Goal: Task Accomplishment & Management: Manage account settings

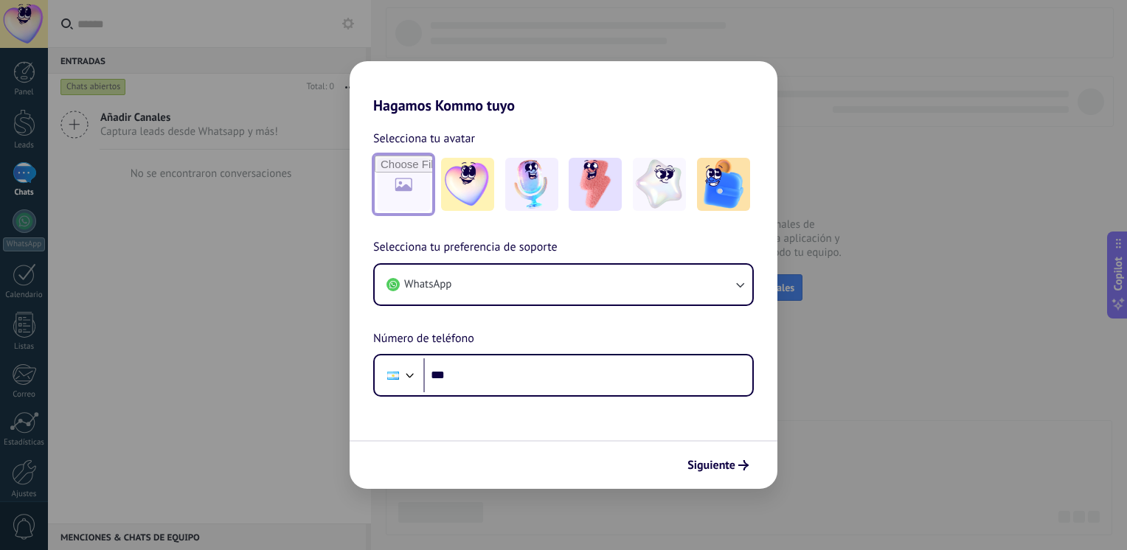
click at [392, 201] on input "file" at bounding box center [404, 185] width 58 height 58
type input "**********"
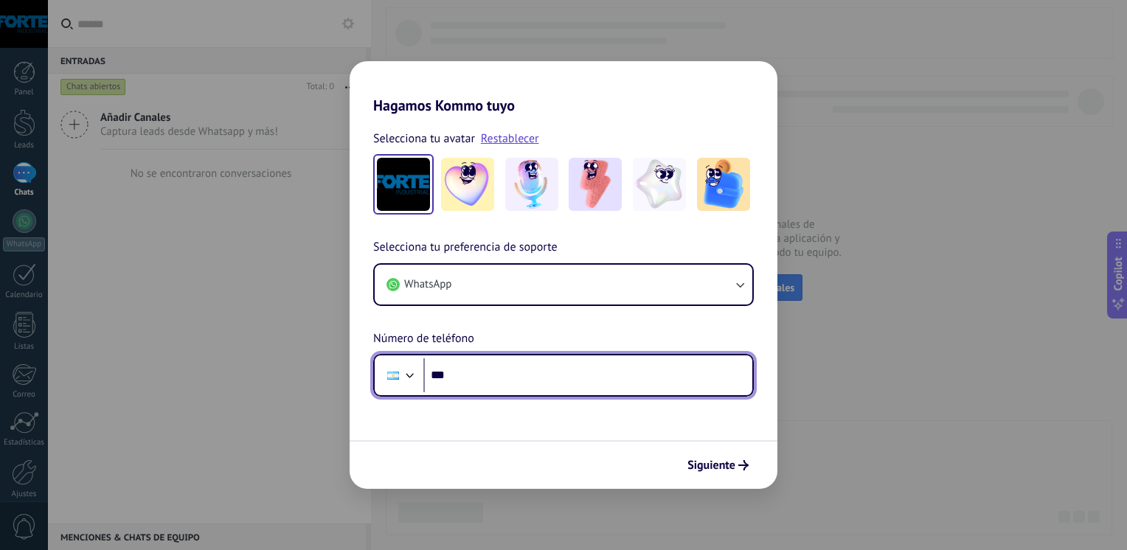
click at [526, 384] on input "***" at bounding box center [587, 375] width 329 height 34
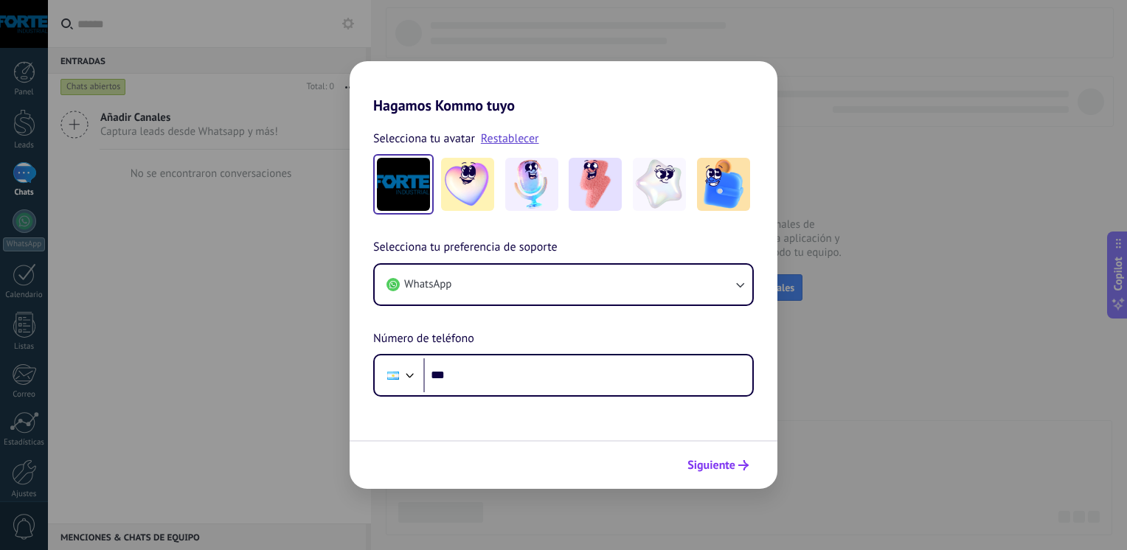
click at [694, 462] on span "Siguiente" at bounding box center [711, 465] width 48 height 10
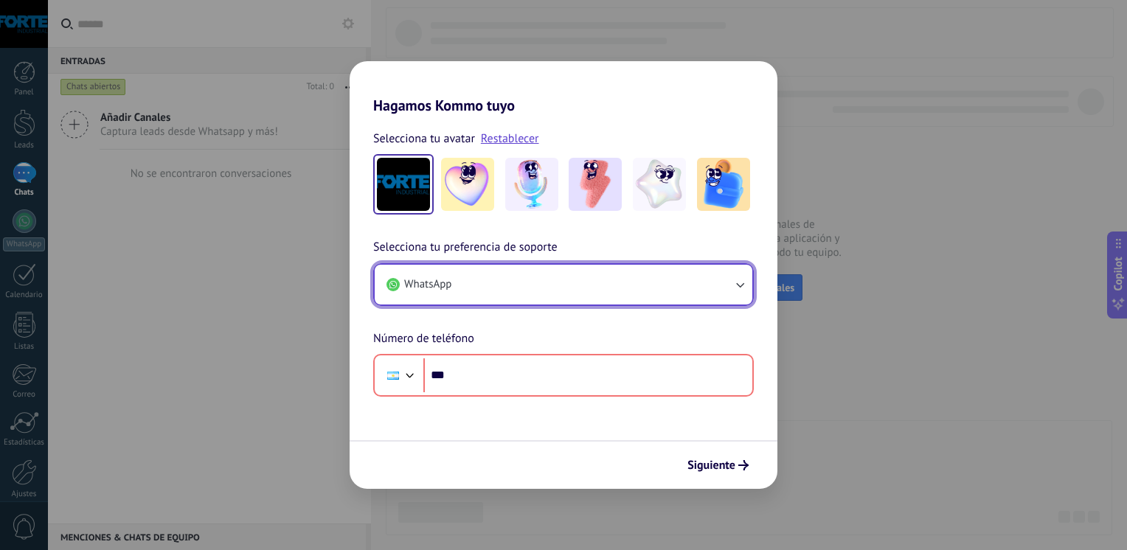
click at [548, 277] on button "WhatsApp" at bounding box center [564, 285] width 378 height 40
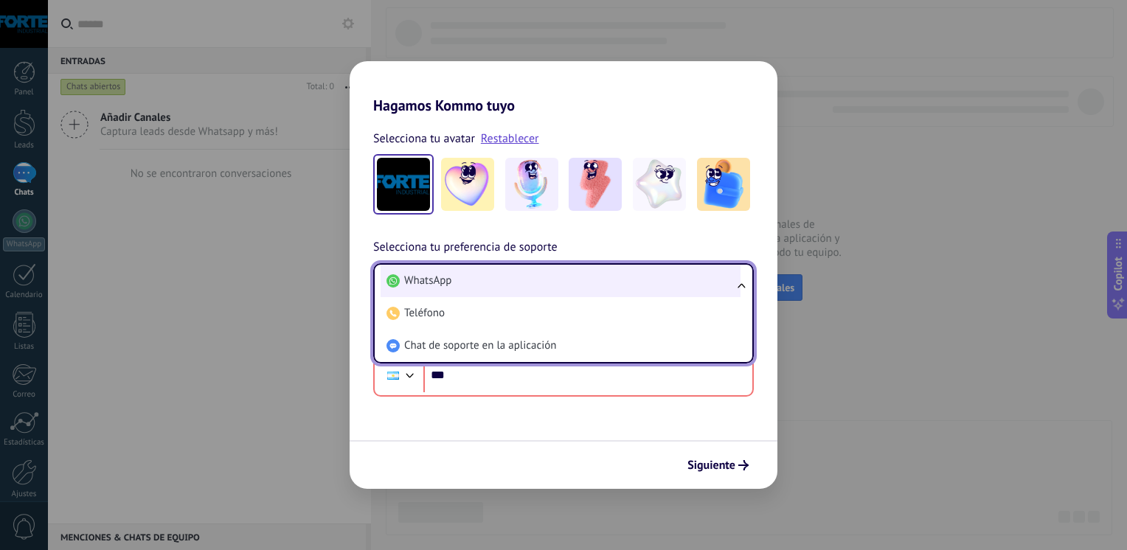
click at [540, 291] on li "WhatsApp" at bounding box center [560, 281] width 360 height 32
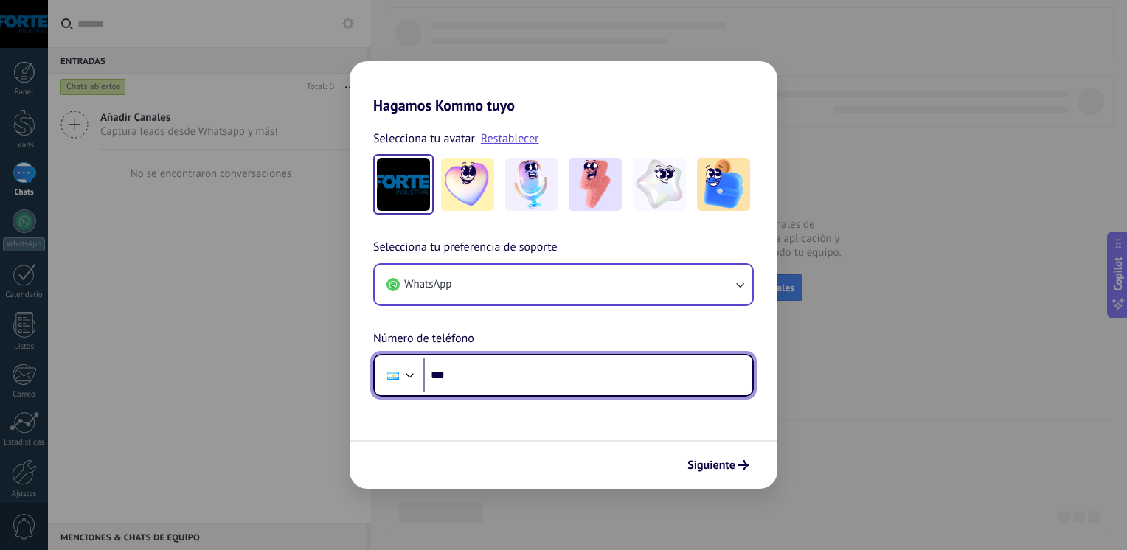
click at [512, 382] on input "***" at bounding box center [587, 375] width 329 height 34
click at [462, 375] on input "**********" at bounding box center [587, 375] width 329 height 34
click at [588, 378] on input "**********" at bounding box center [587, 375] width 329 height 34
type input "**********"
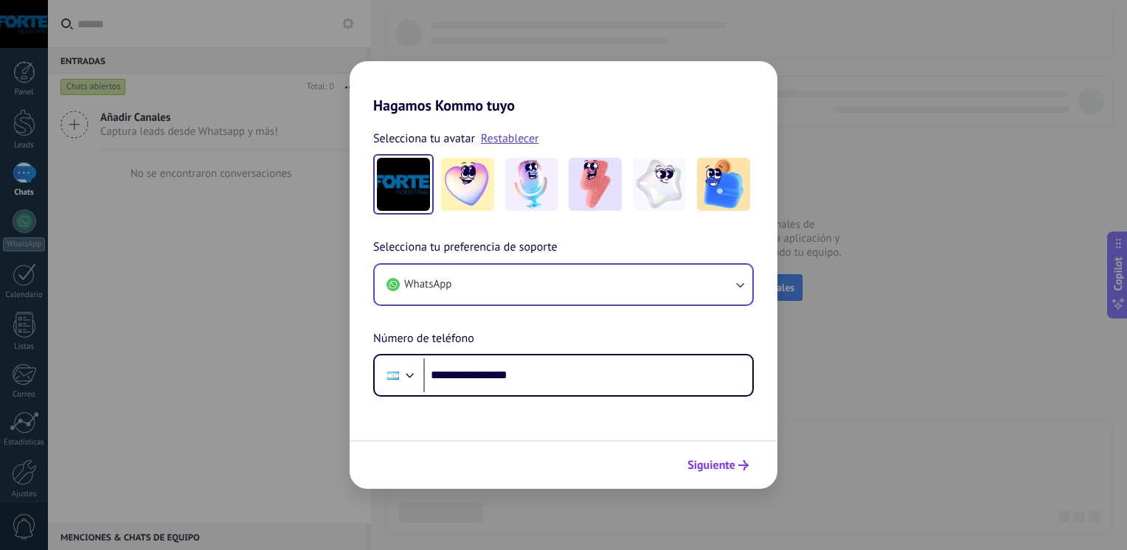
click at [699, 460] on span "Siguiente" at bounding box center [711, 465] width 48 height 10
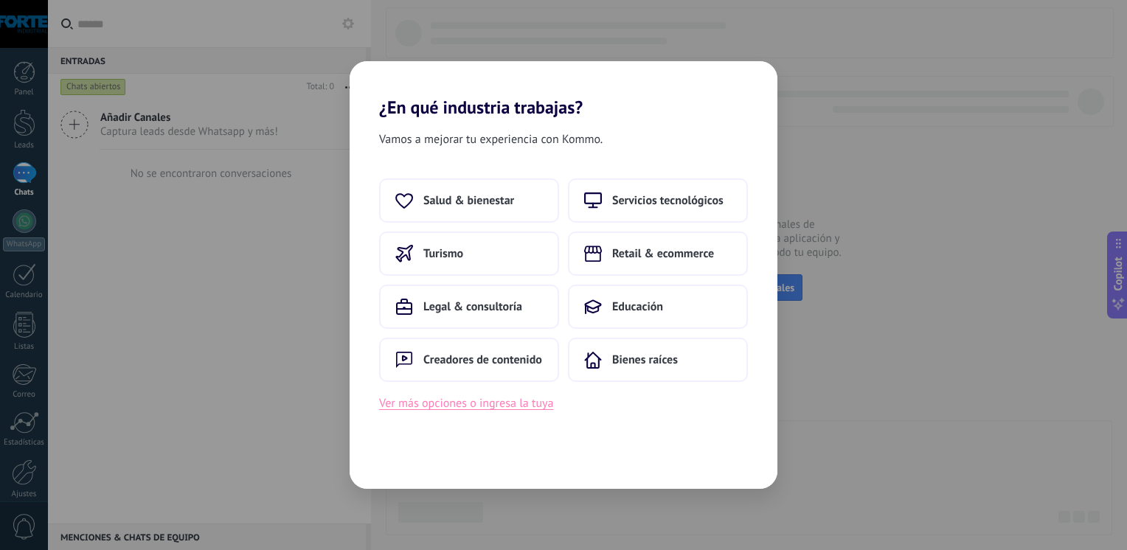
click at [496, 403] on button "Ver más opciones o ingresa la tuya" at bounding box center [466, 403] width 174 height 19
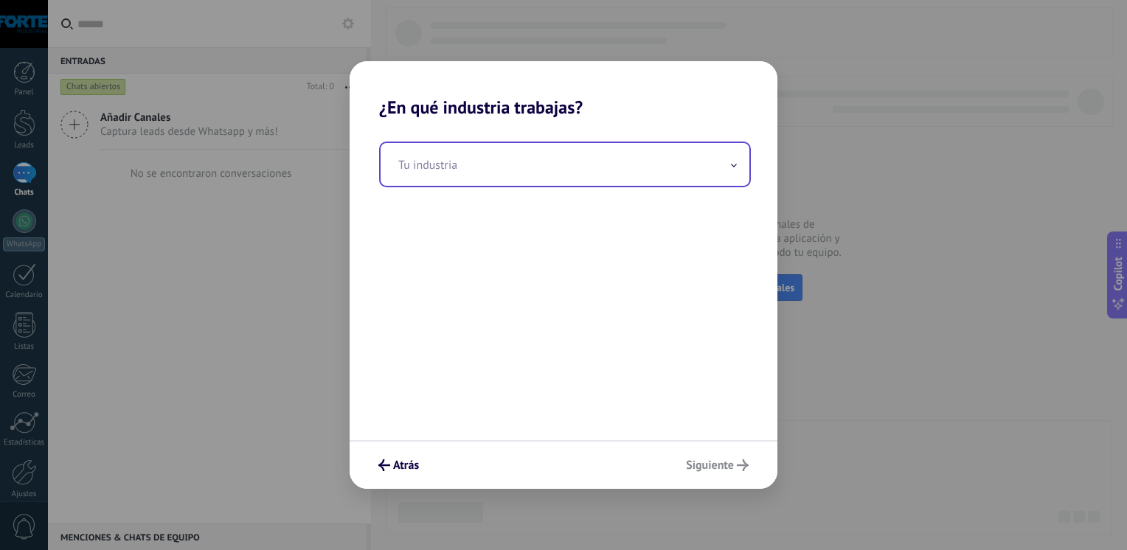
click at [452, 171] on input "text" at bounding box center [564, 164] width 369 height 43
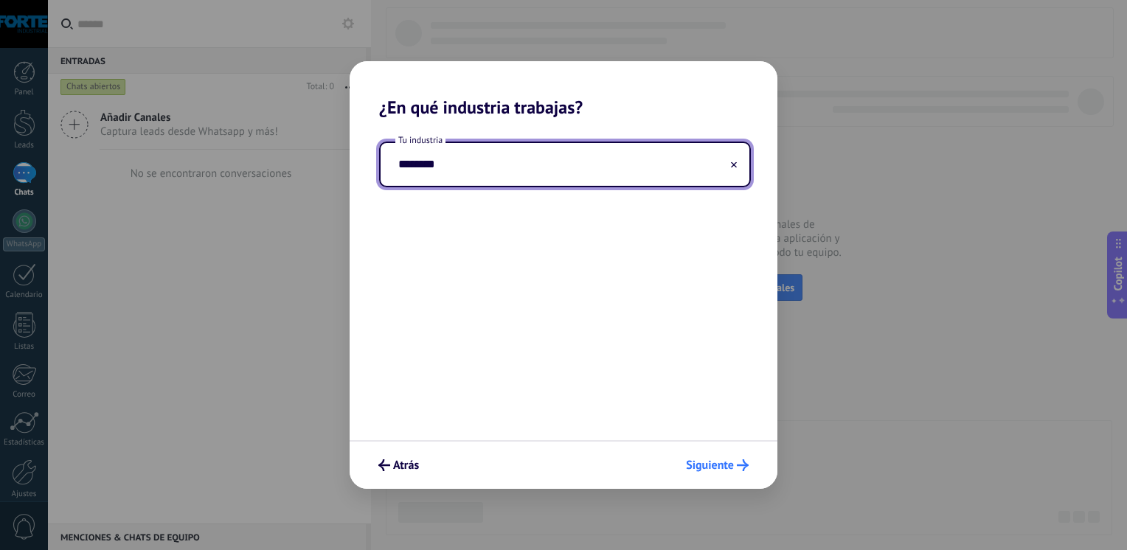
type input "********"
click at [697, 470] on span "Siguiente" at bounding box center [710, 465] width 48 height 10
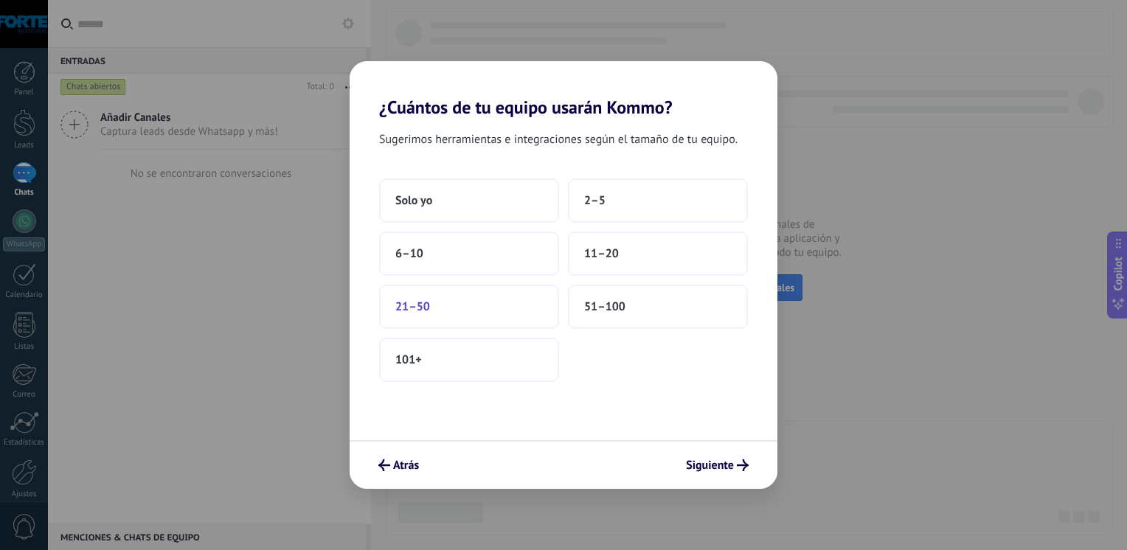
click at [442, 311] on button "21–50" at bounding box center [469, 307] width 180 height 44
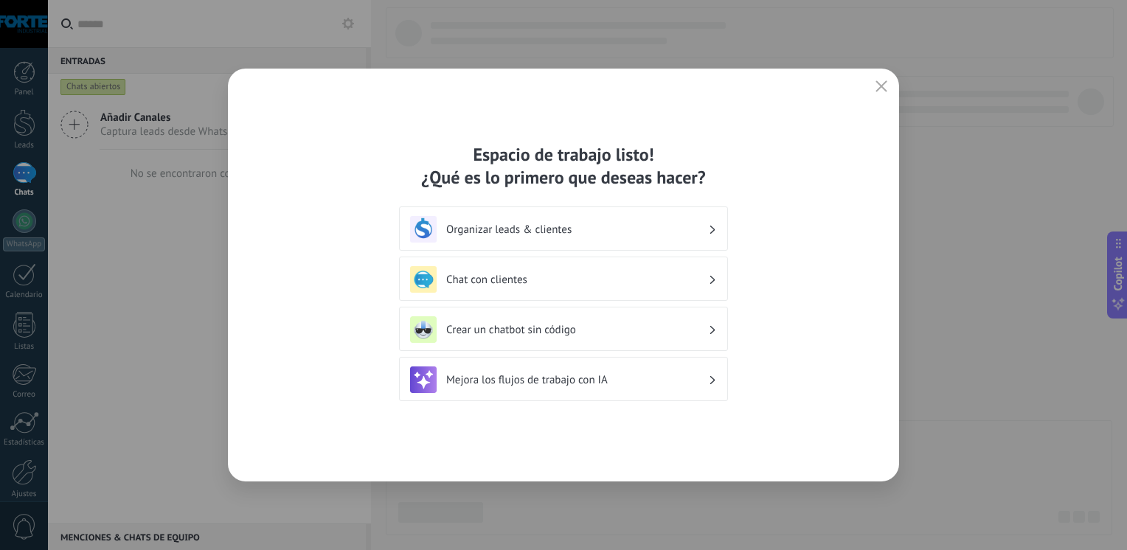
click at [575, 236] on h3 "Organizar leads & clientes" at bounding box center [577, 230] width 262 height 14
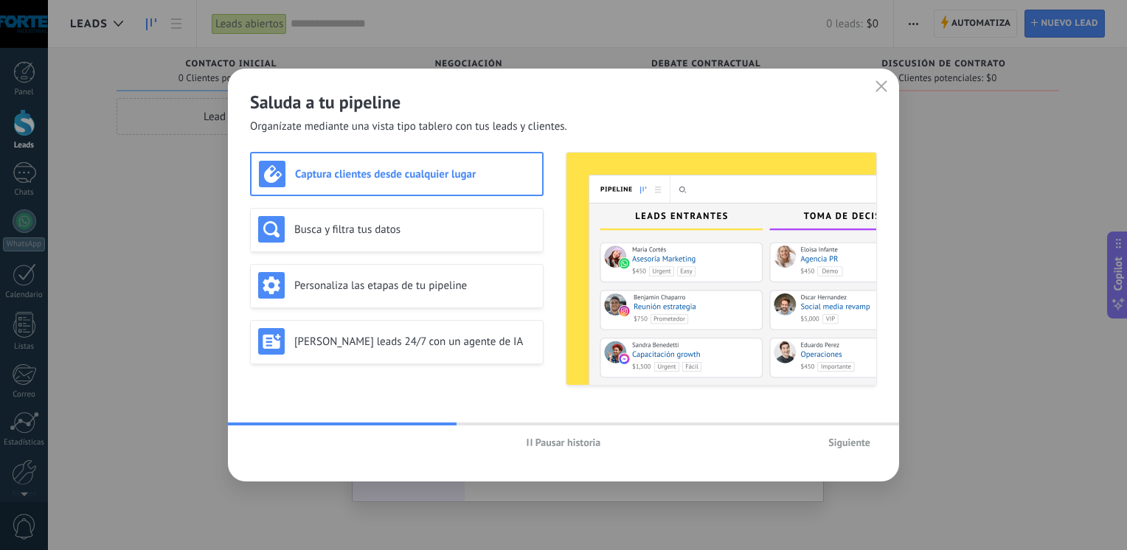
click at [838, 452] on button "Siguiente" at bounding box center [848, 442] width 55 height 22
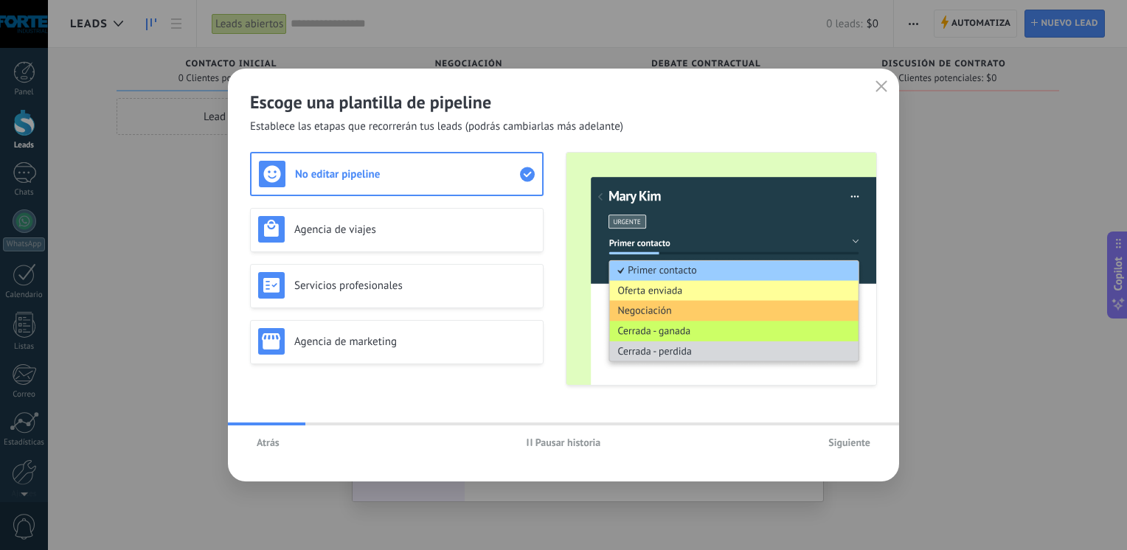
click at [838, 452] on button "Siguiente" at bounding box center [848, 442] width 55 height 22
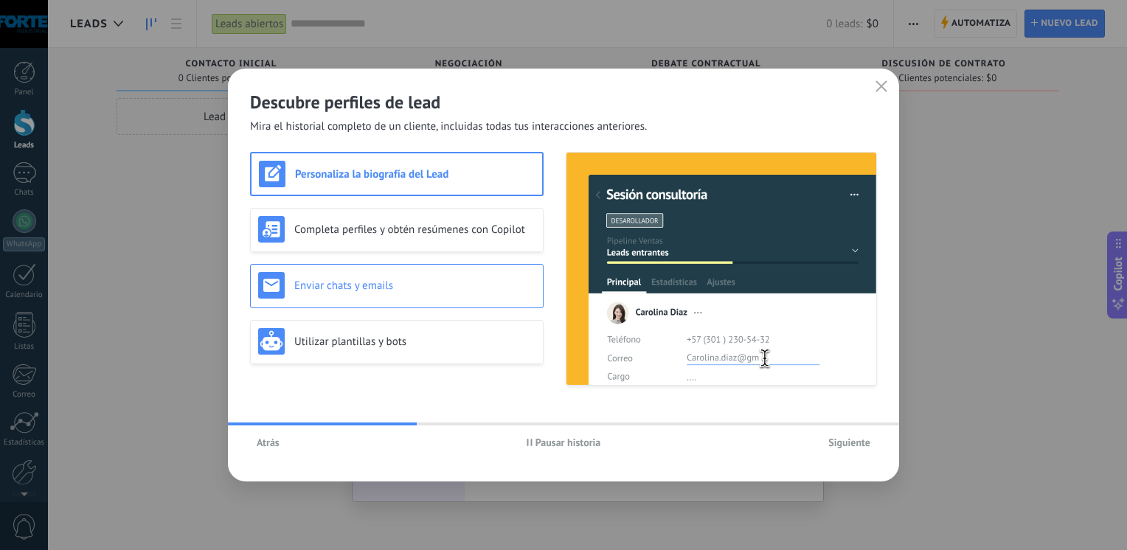
click at [409, 277] on div "Enviar chats y emails" at bounding box center [396, 285] width 277 height 27
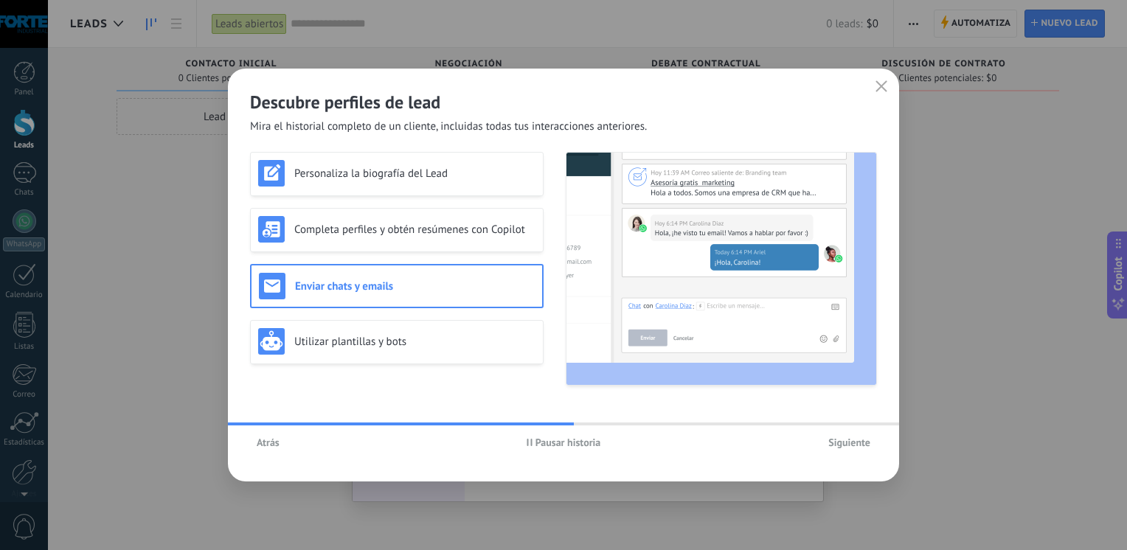
click at [855, 444] on span "Siguiente" at bounding box center [849, 442] width 42 height 10
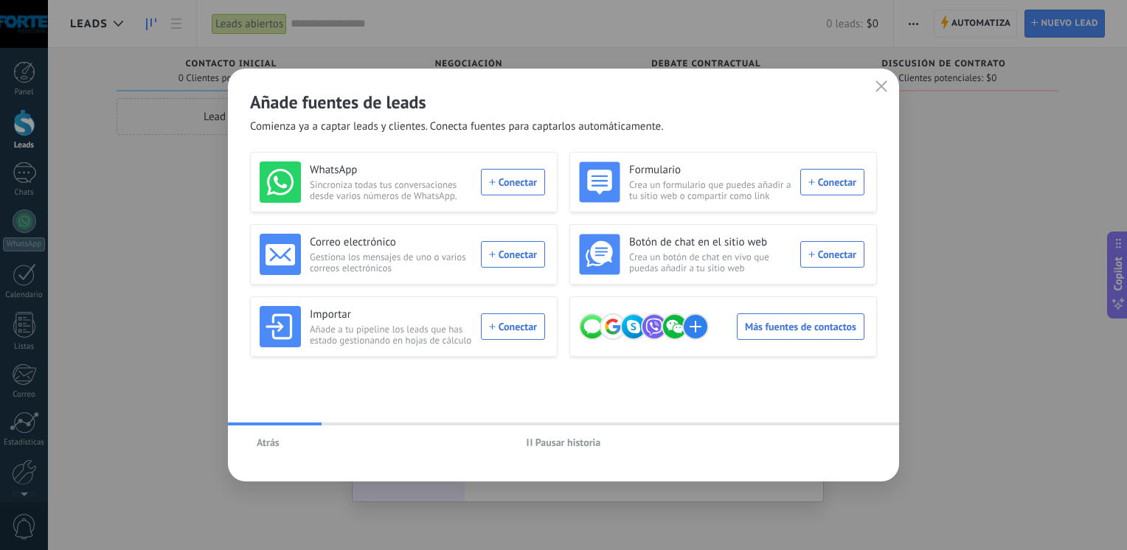
click at [855, 444] on div "Atrás Pausar historia" at bounding box center [563, 442] width 671 height 34
click at [875, 90] on icon "button" at bounding box center [881, 86] width 12 height 12
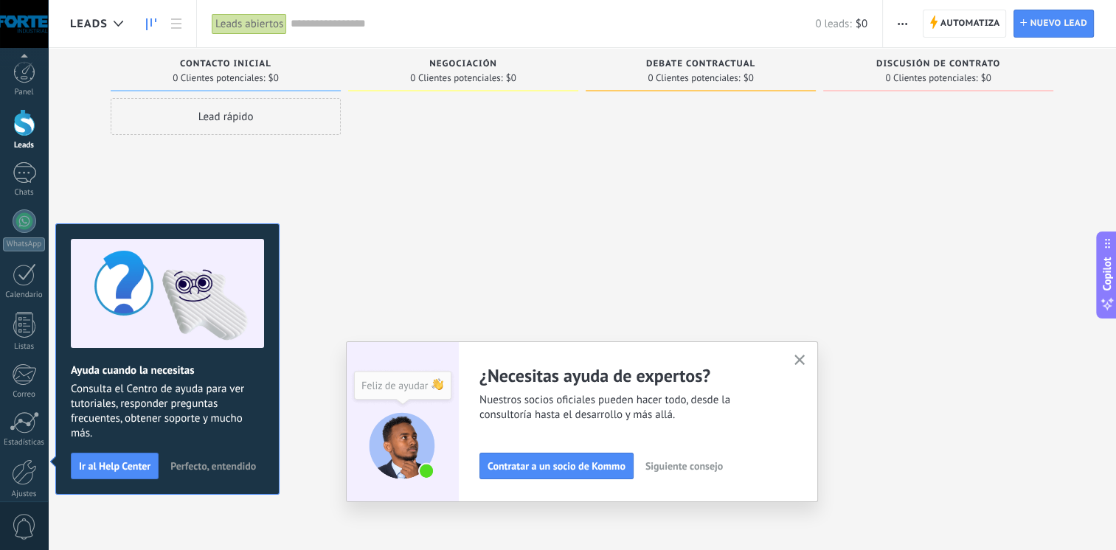
scroll to position [62, 0]
click at [804, 364] on icon "button" at bounding box center [799, 360] width 11 height 11
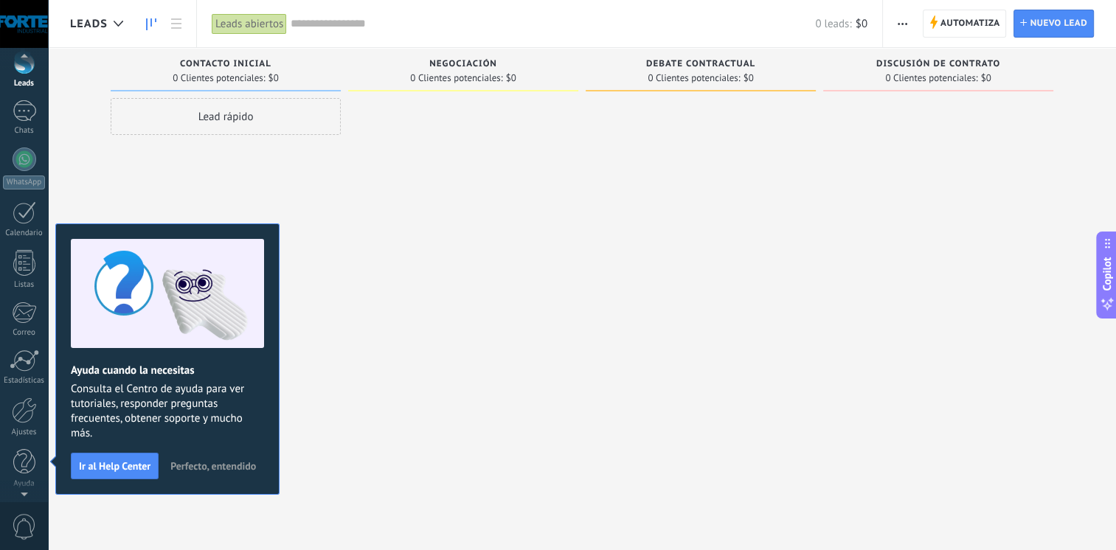
scroll to position [0, 0]
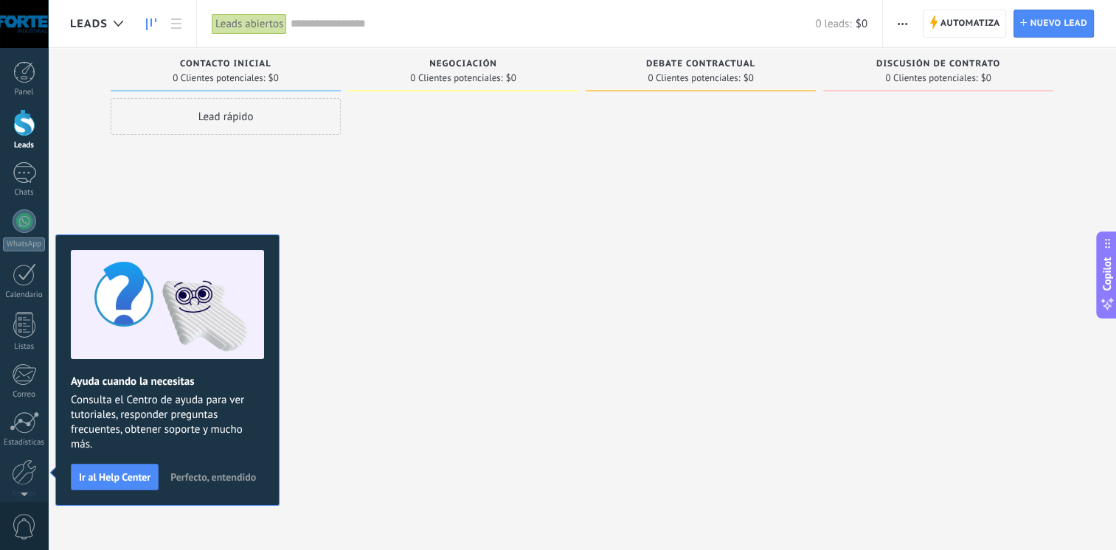
click at [206, 475] on span "Perfecto, entendido" at bounding box center [213, 477] width 86 height 10
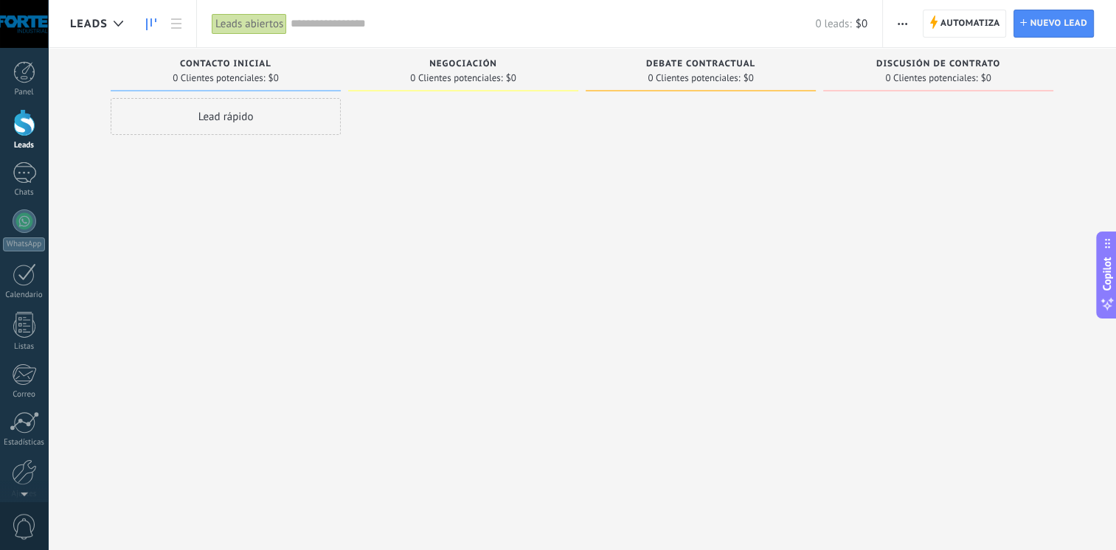
click at [88, 27] on span "Leads" at bounding box center [89, 24] width 38 height 14
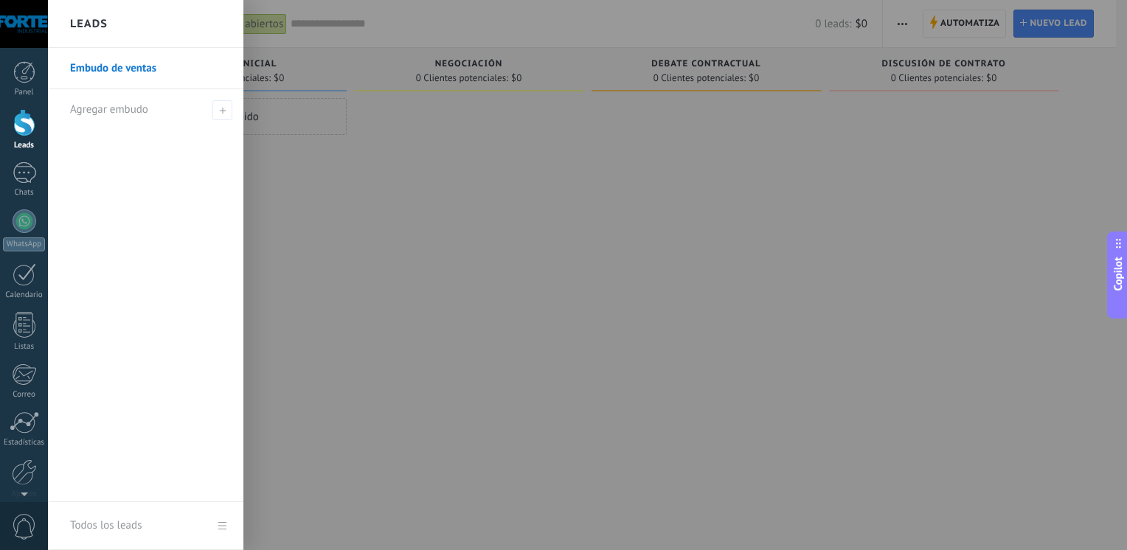
click at [343, 232] on div at bounding box center [611, 275] width 1127 height 550
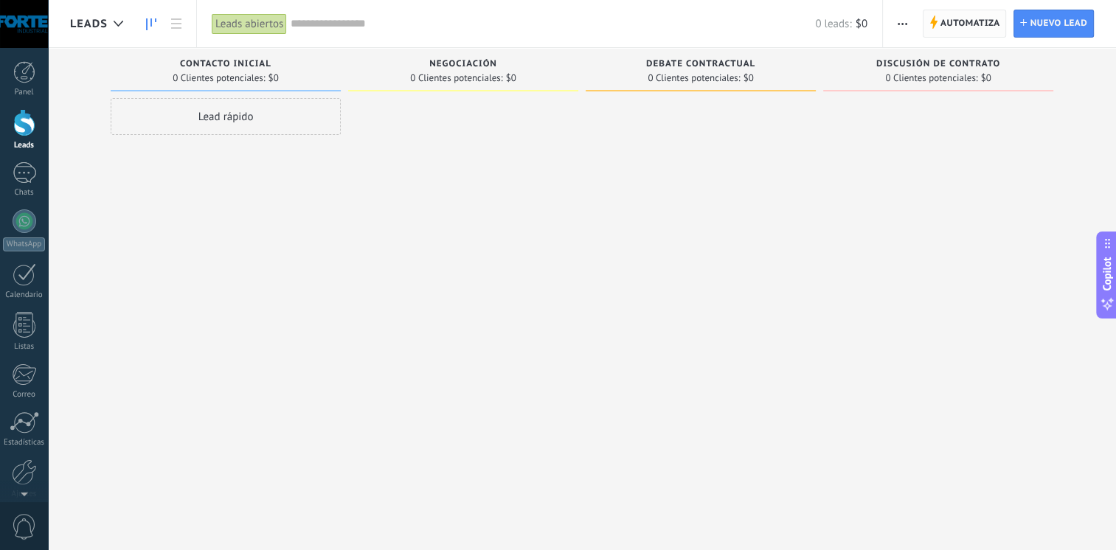
click at [991, 21] on span "Automatiza" at bounding box center [970, 23] width 60 height 27
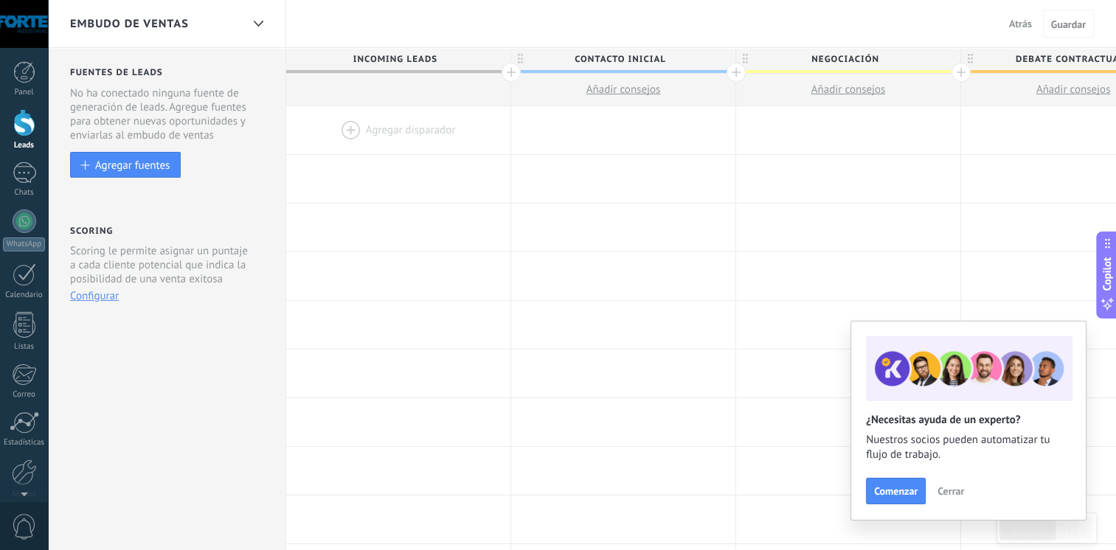
click at [378, 57] on span "Incoming leads" at bounding box center [394, 59] width 217 height 23
click at [612, 56] on span "Contacto inicial" at bounding box center [619, 59] width 217 height 23
drag, startPoint x: 669, startPoint y: 61, endPoint x: 532, endPoint y: 54, distance: 136.6
click at [532, 54] on input "**********" at bounding box center [619, 59] width 195 height 22
click at [857, 55] on span "Negociación" at bounding box center [844, 59] width 217 height 23
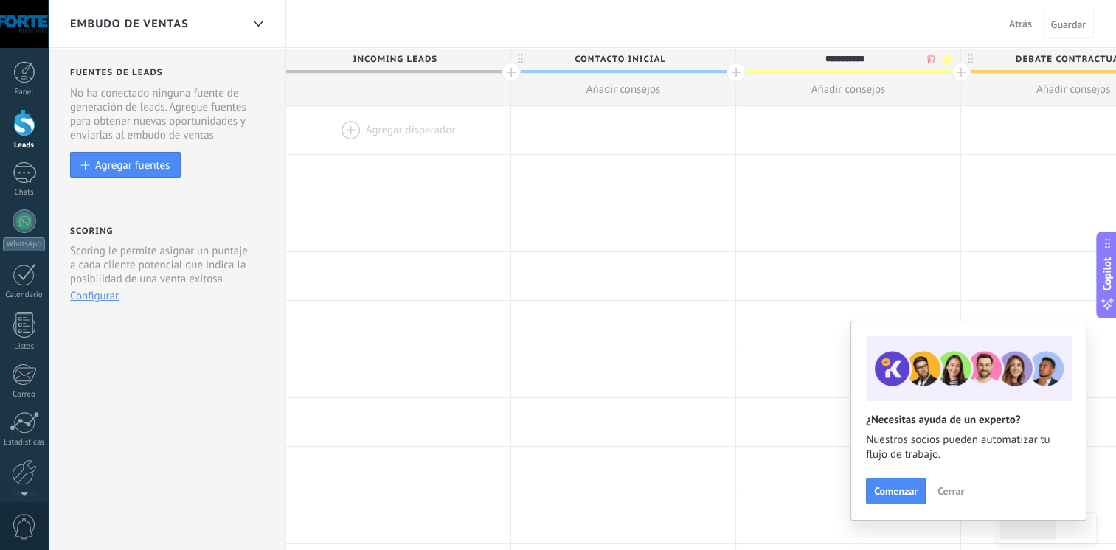
click at [857, 55] on input "**********" at bounding box center [844, 59] width 195 height 22
drag, startPoint x: 878, startPoint y: 56, endPoint x: 767, endPoint y: 51, distance: 111.5
click at [767, 51] on input "**********" at bounding box center [844, 59] width 195 height 22
click at [651, 59] on span "Contacto inicial" at bounding box center [619, 59] width 217 height 23
click at [396, 164] on div at bounding box center [398, 179] width 224 height 48
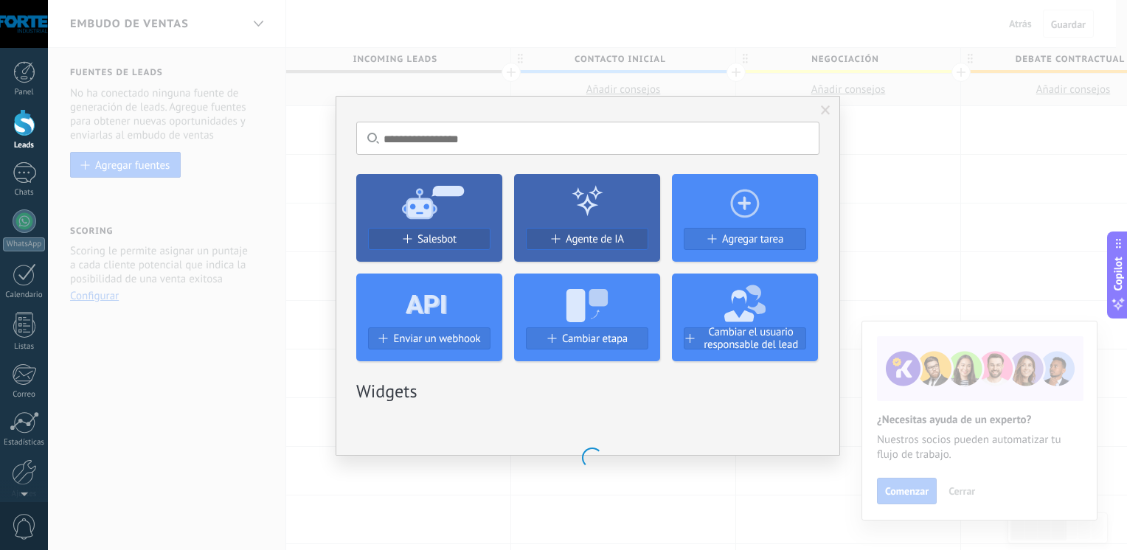
click at [819, 111] on span at bounding box center [825, 110] width 24 height 25
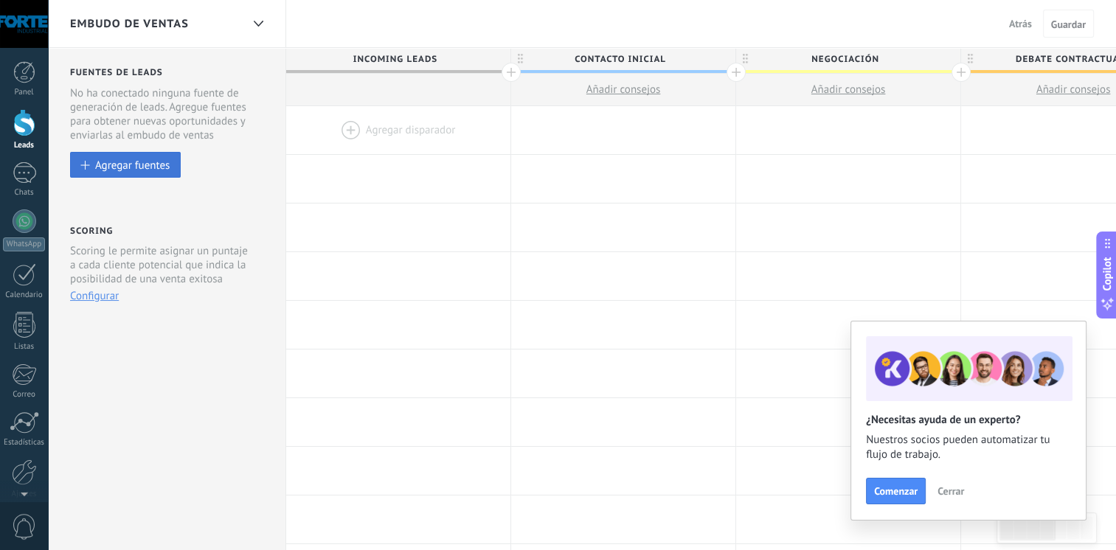
click at [127, 165] on div "Agregar fuentes" at bounding box center [132, 165] width 74 height 13
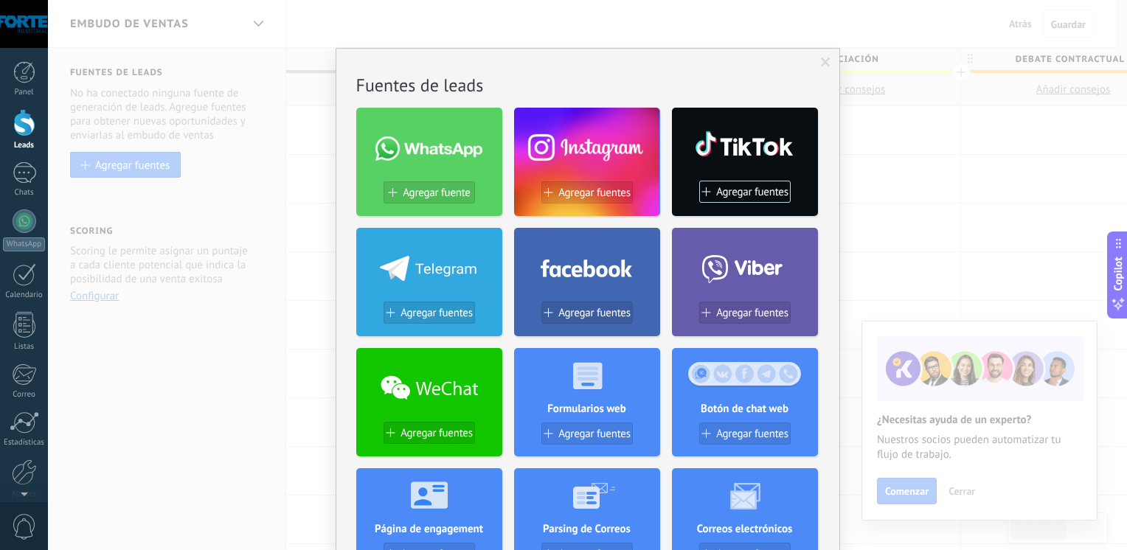
click at [822, 61] on span at bounding box center [826, 63] width 10 height 10
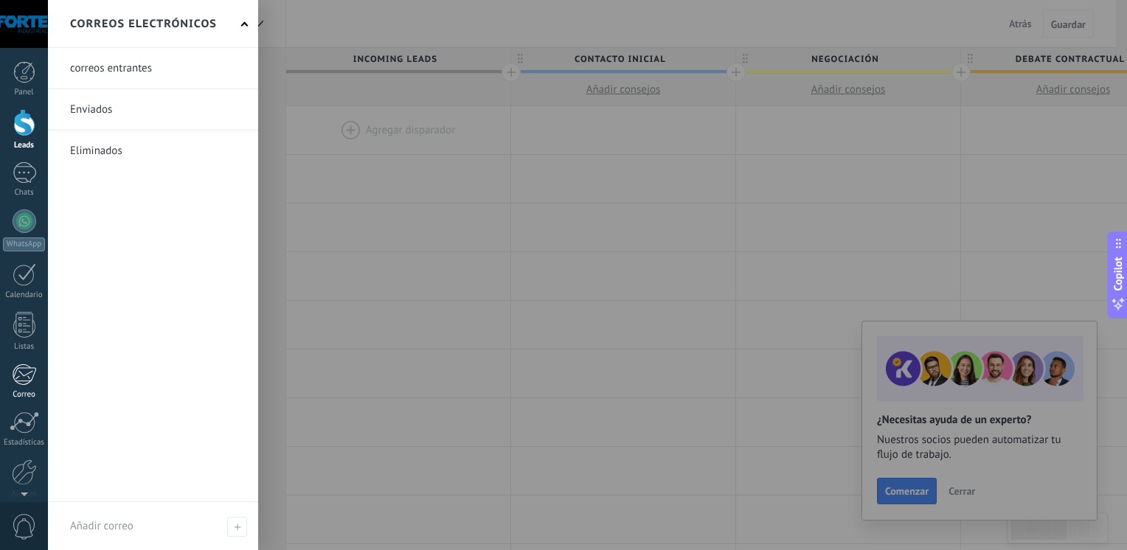
click at [31, 388] on link "Correo" at bounding box center [24, 382] width 48 height 36
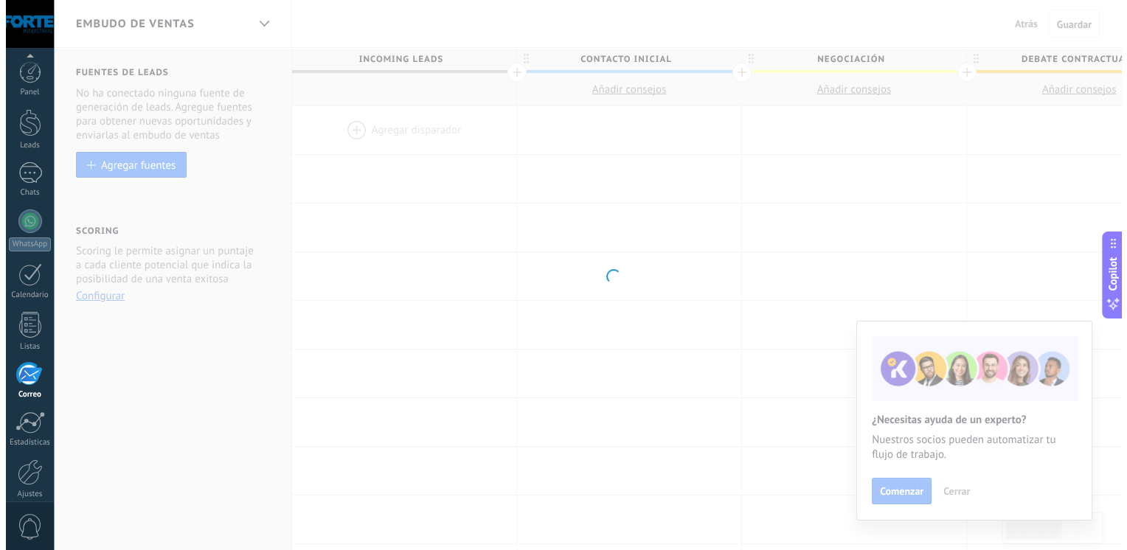
scroll to position [62, 0]
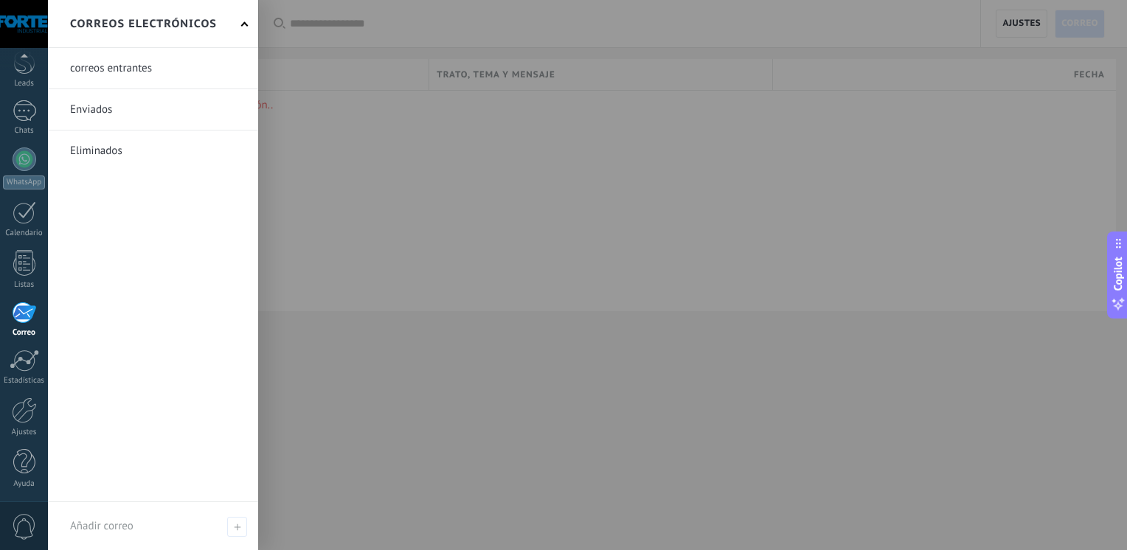
click at [240, 19] on div "Correos electrónicos" at bounding box center [153, 24] width 210 height 48
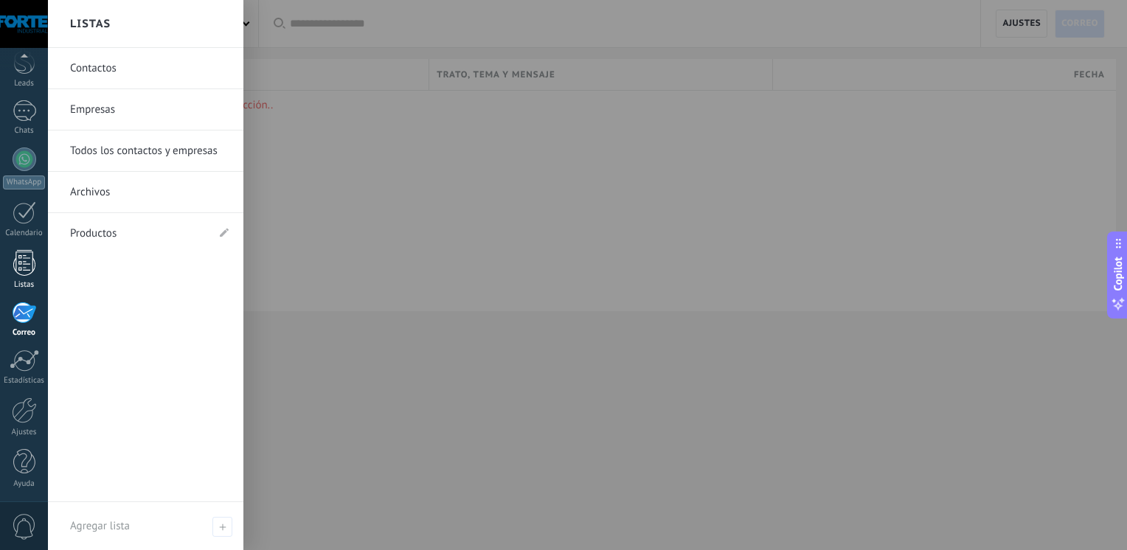
click at [21, 262] on div at bounding box center [24, 263] width 22 height 26
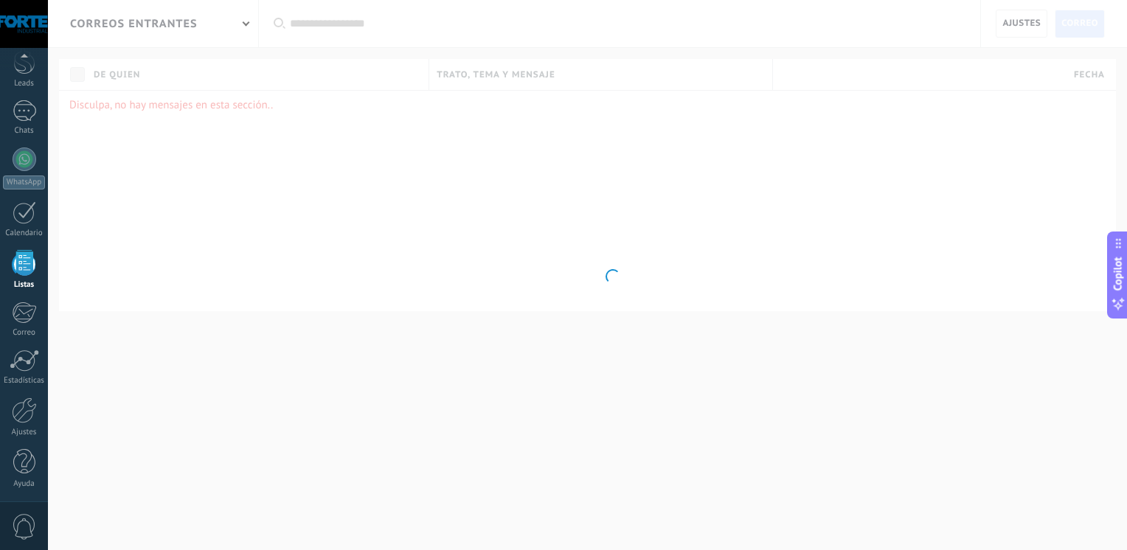
scroll to position [38, 0]
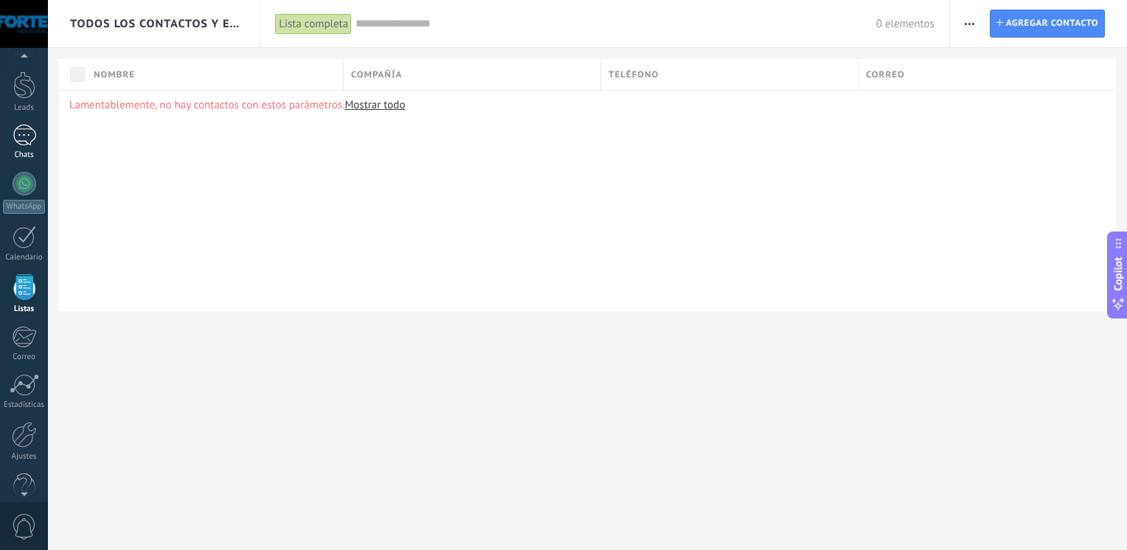
click at [24, 135] on div at bounding box center [25, 135] width 24 height 21
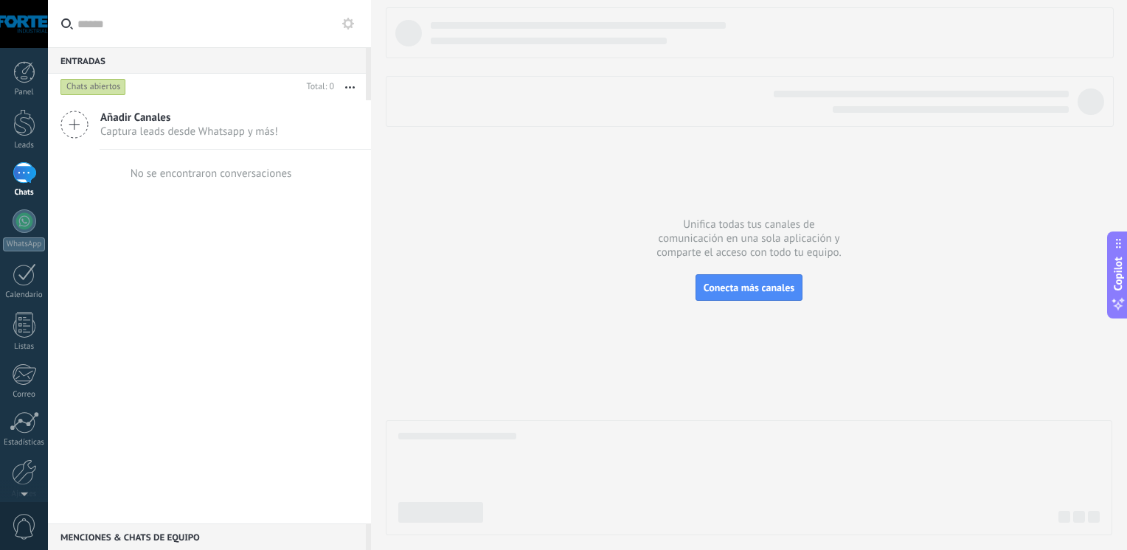
click at [114, 117] on span "Añadir Canales" at bounding box center [189, 118] width 178 height 14
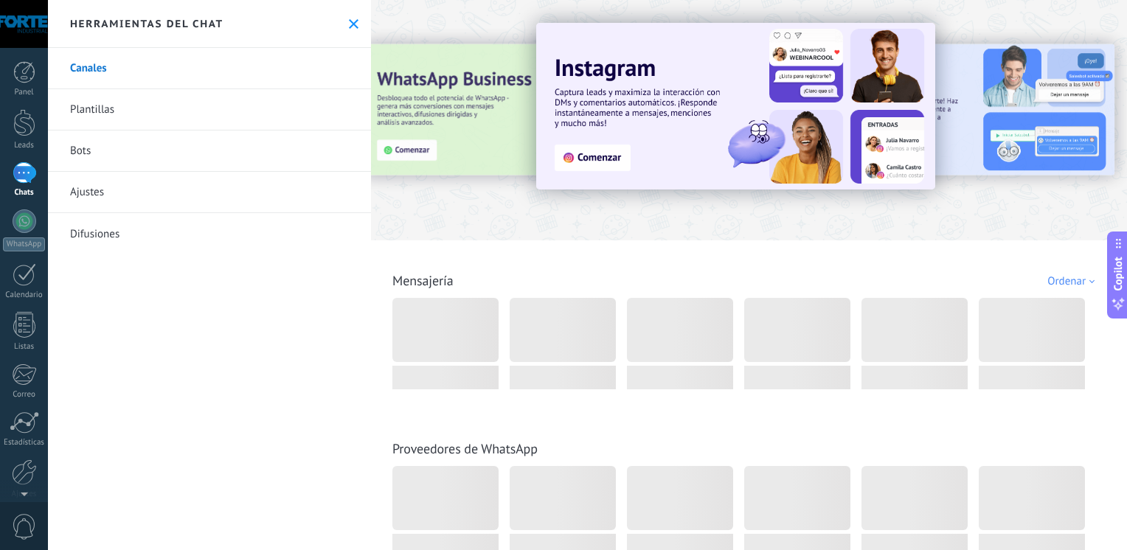
click at [350, 19] on icon at bounding box center [354, 24] width 10 height 10
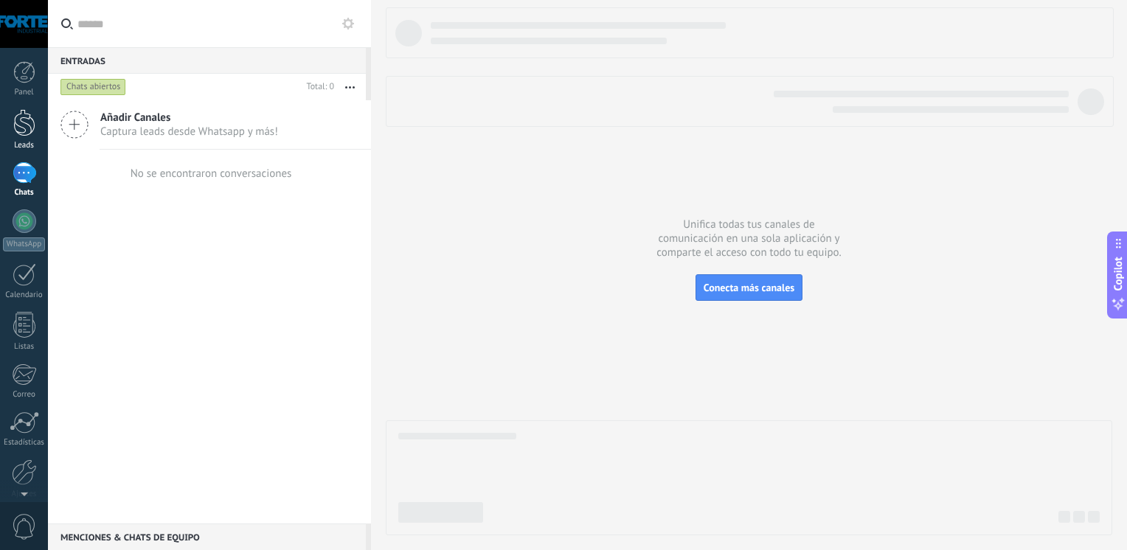
click at [21, 128] on div at bounding box center [24, 122] width 22 height 27
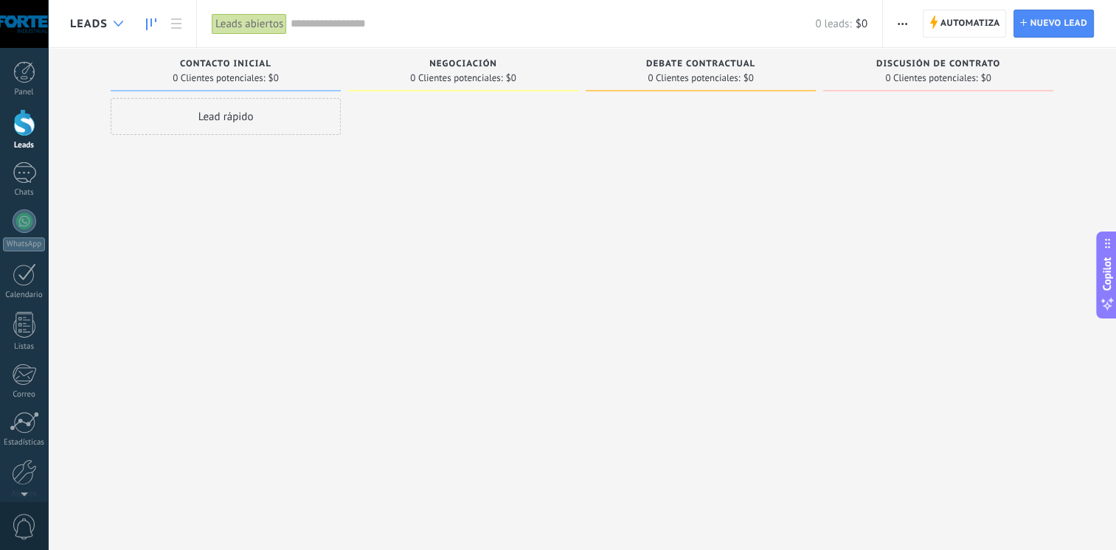
click at [118, 22] on icon at bounding box center [119, 24] width 10 height 6
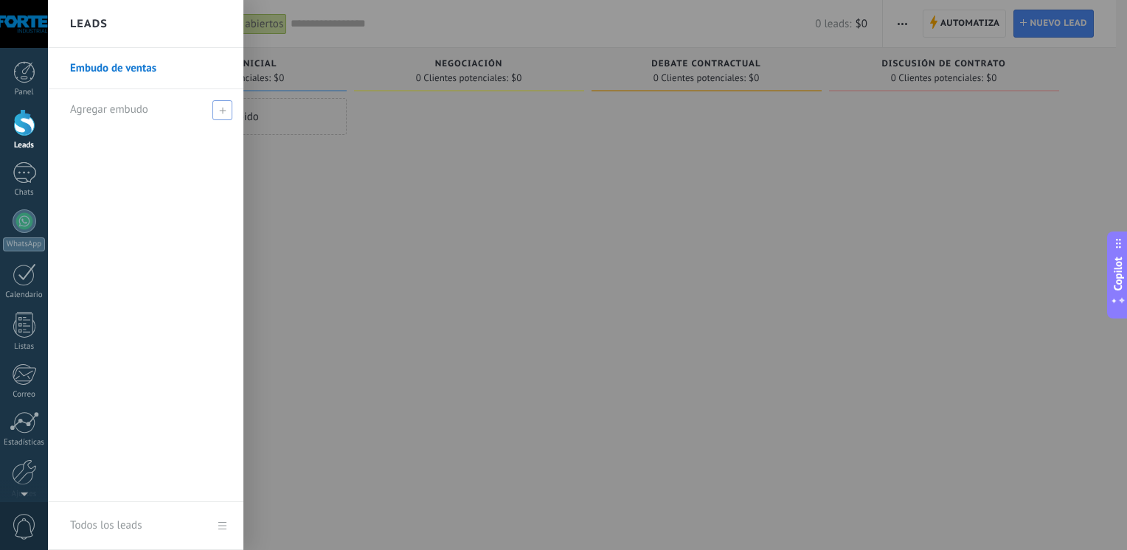
click at [223, 111] on icon at bounding box center [222, 110] width 7 height 7
click at [168, 115] on input "text" at bounding box center [139, 110] width 139 height 24
type input "********"
click at [352, 201] on div at bounding box center [611, 275] width 1127 height 550
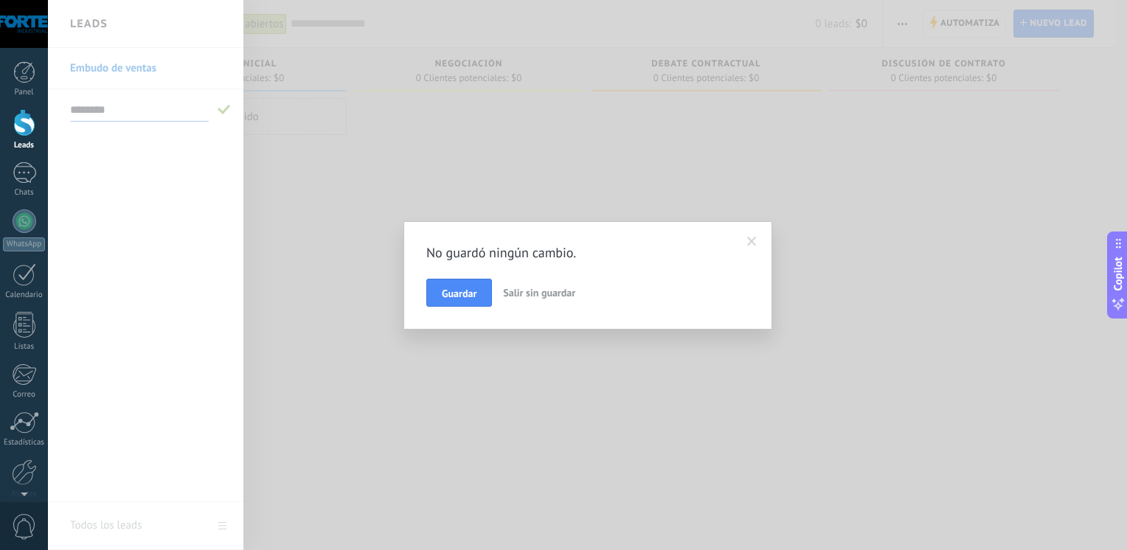
click at [754, 247] on span at bounding box center [752, 241] width 24 height 25
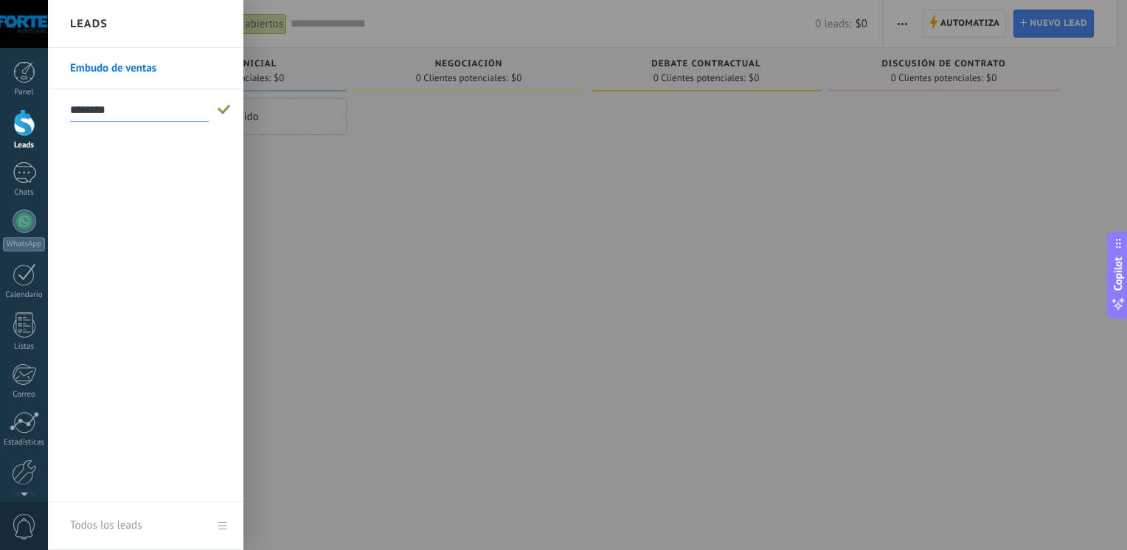
click at [239, 524] on link "Todos los leads" at bounding box center [145, 526] width 195 height 48
click at [218, 524] on link "Todos los leads" at bounding box center [145, 526] width 195 height 48
click at [172, 109] on input "********" at bounding box center [139, 110] width 139 height 24
type input "********"
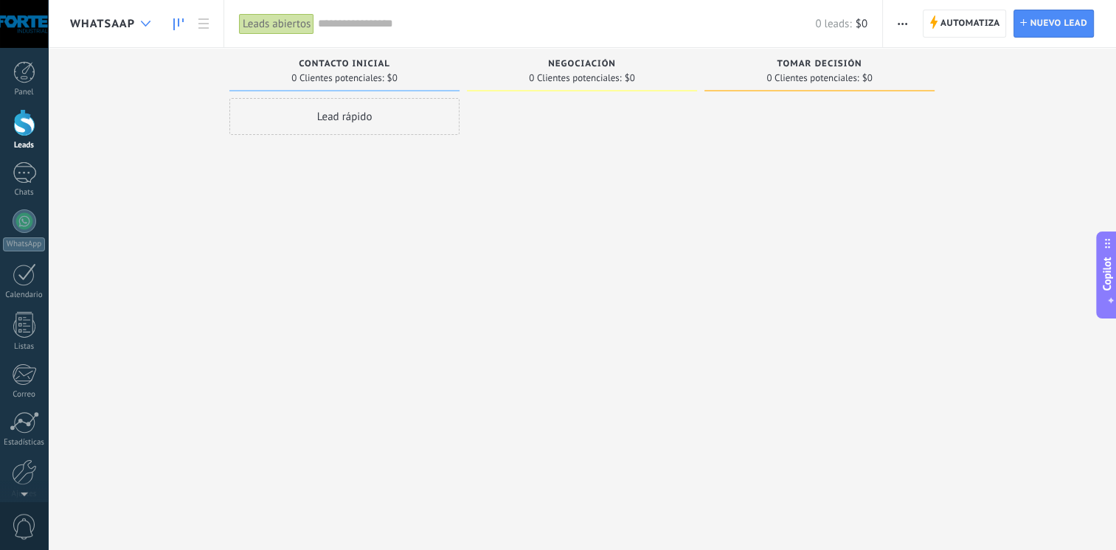
click at [147, 23] on use at bounding box center [146, 24] width 10 height 6
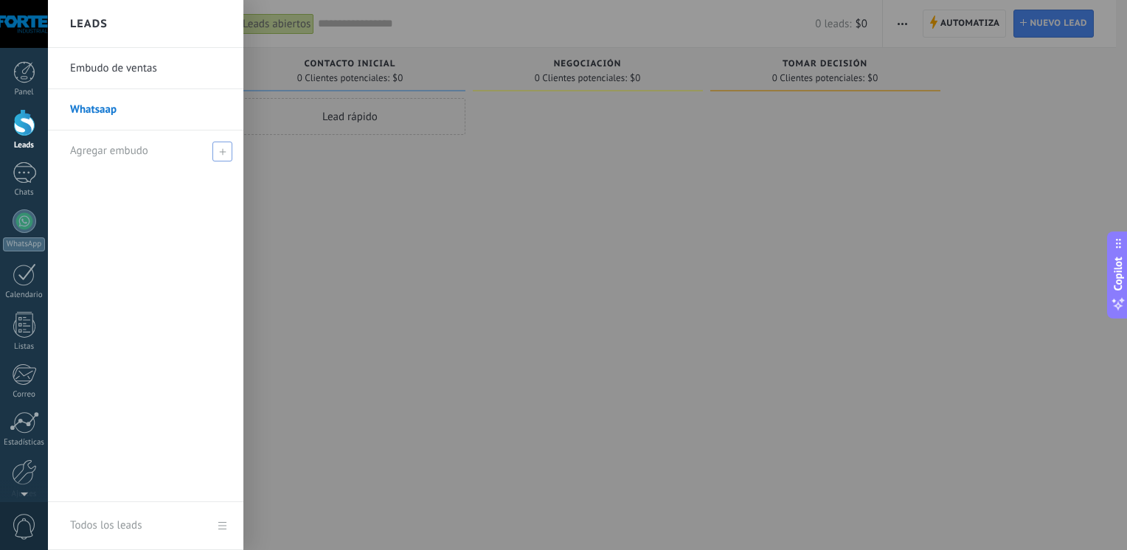
click at [178, 147] on div "Agregar embudo" at bounding box center [149, 151] width 159 height 41
click at [323, 167] on div at bounding box center [611, 275] width 1127 height 550
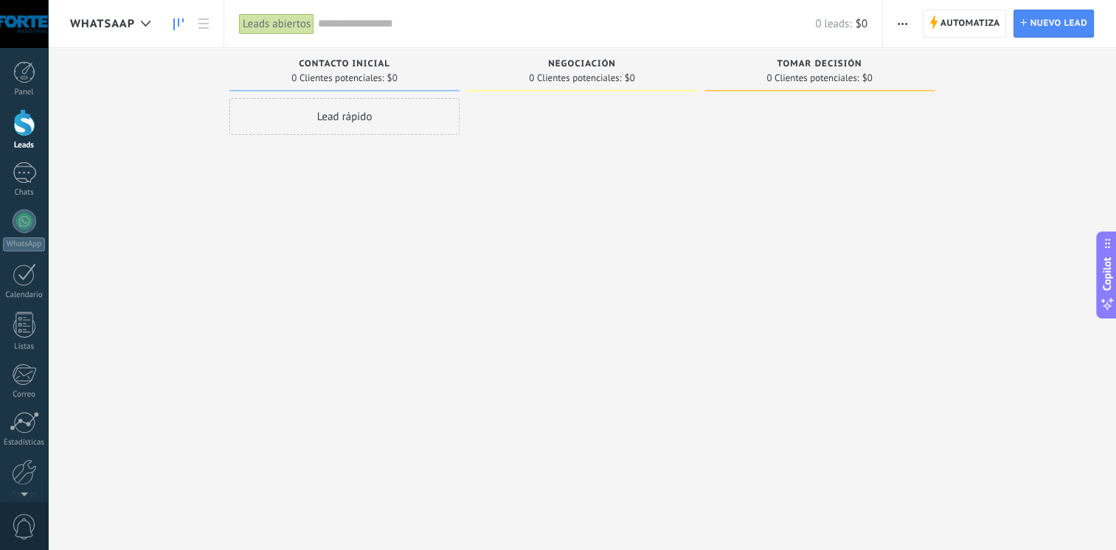
click at [187, 211] on div "Leads Entrantes Solicitudes: [PHONE_NUMBER] Contacto inicial 0 Clientes potenci…" at bounding box center [593, 252] width 1046 height 408
click at [181, 27] on icon at bounding box center [178, 24] width 10 height 12
click at [206, 26] on icon at bounding box center [203, 23] width 10 height 10
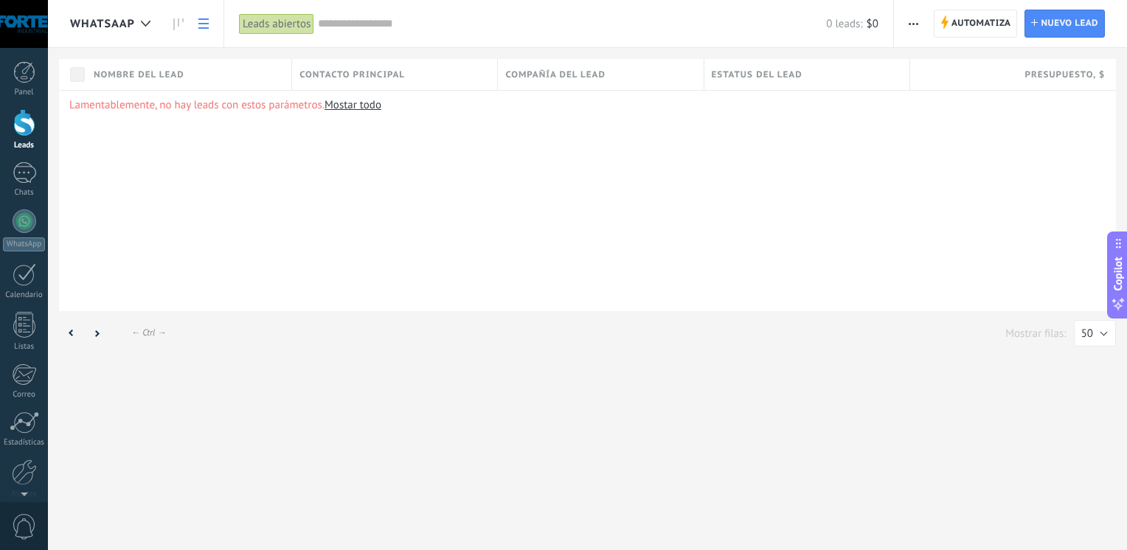
click at [119, 26] on span "Whatsaap" at bounding box center [102, 24] width 65 height 14
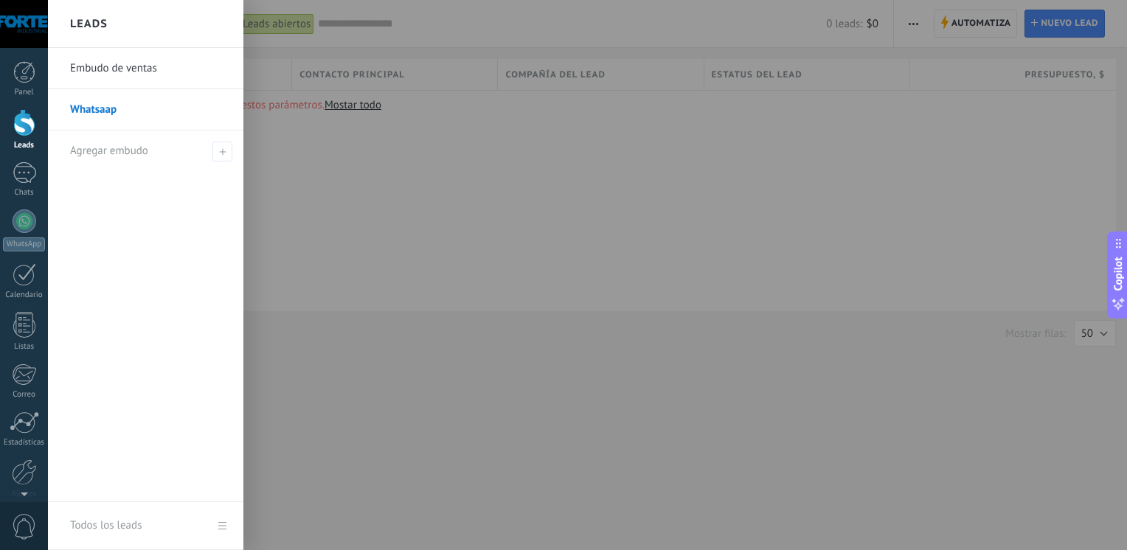
click at [588, 161] on div at bounding box center [611, 275] width 1127 height 550
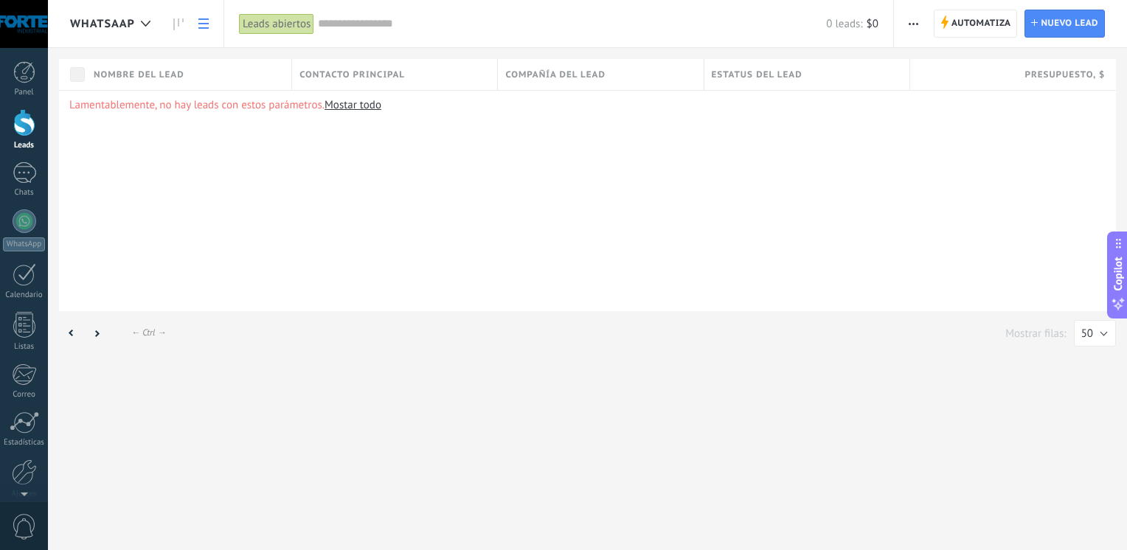
click at [986, 46] on div "Automatiza Nueva difusión Editar embudo Imprimir Importar Exportar Buscar dupli…" at bounding box center [1010, 23] width 233 height 47
click at [975, 13] on span "Automatiza" at bounding box center [981, 23] width 60 height 27
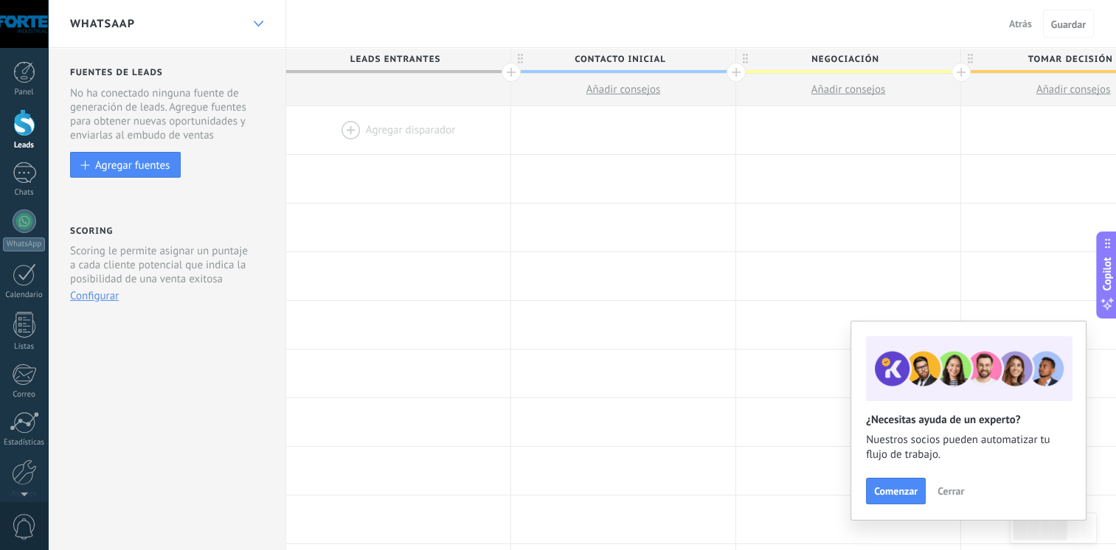
click at [255, 27] on div at bounding box center [258, 24] width 25 height 29
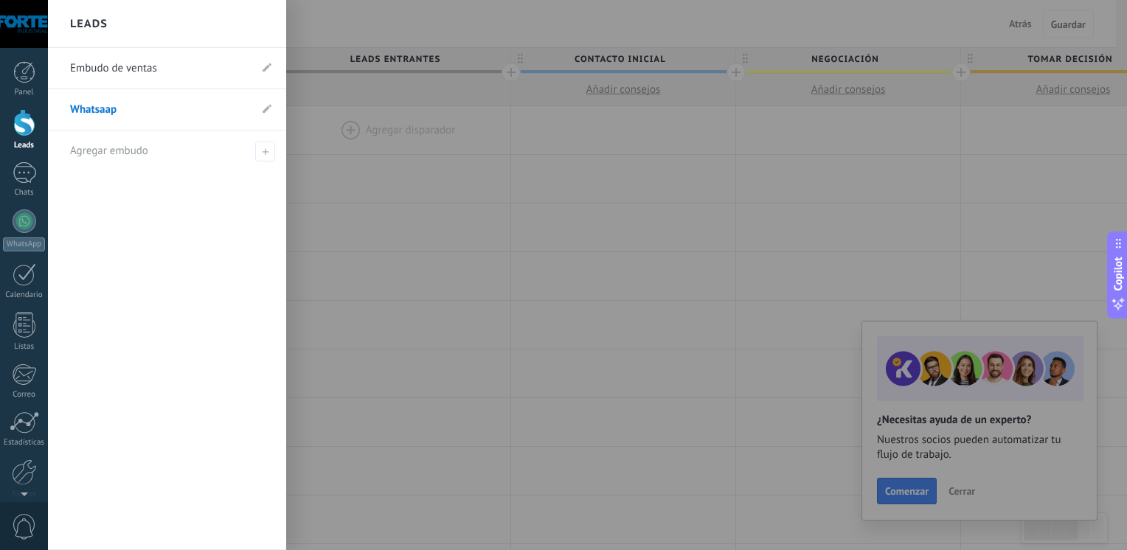
click at [406, 223] on div at bounding box center [611, 275] width 1127 height 550
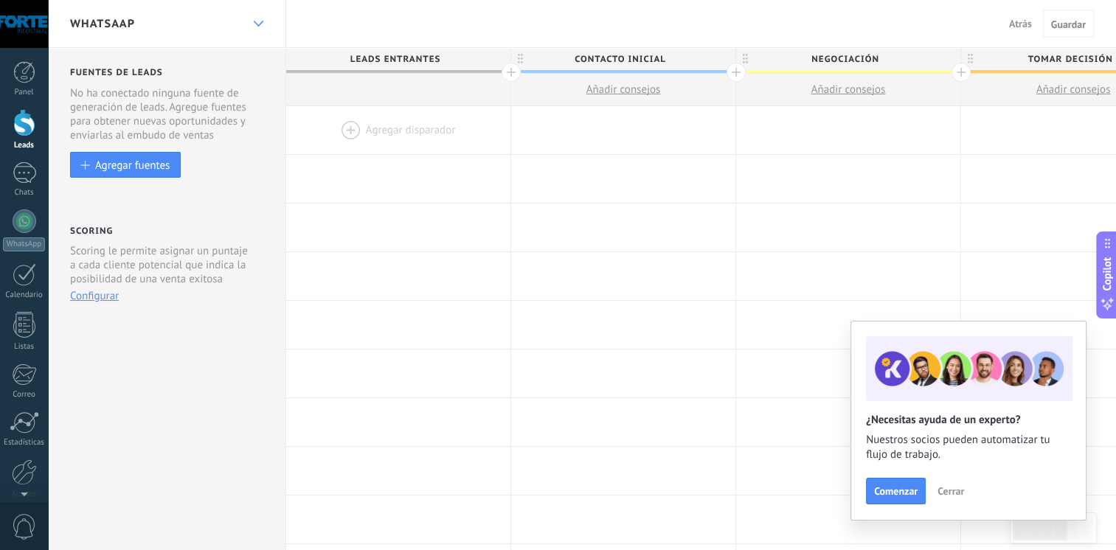
click at [260, 21] on icon at bounding box center [259, 24] width 10 height 6
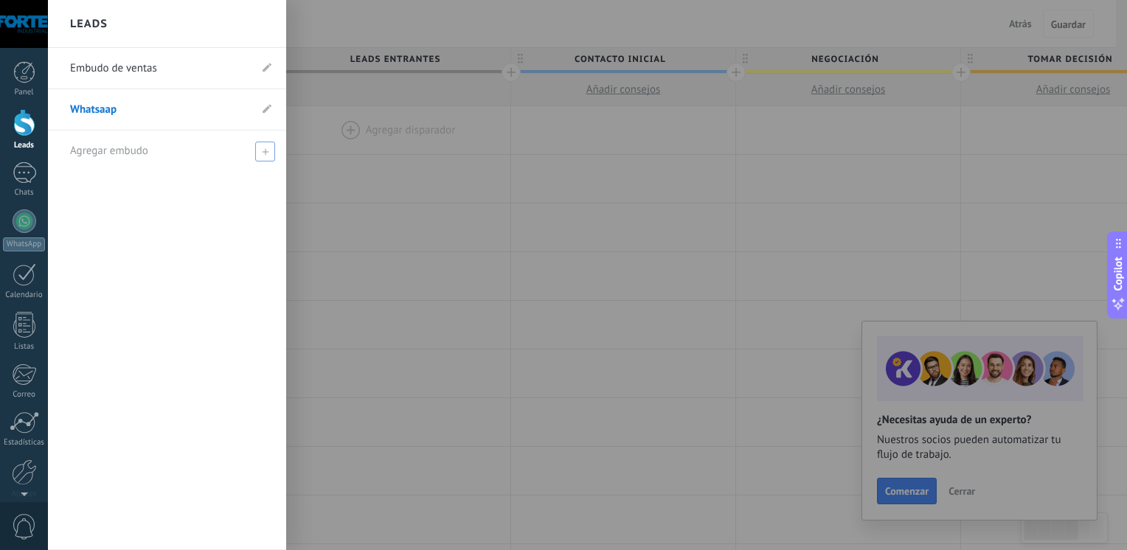
click at [263, 147] on span at bounding box center [265, 152] width 20 height 20
type input "********"
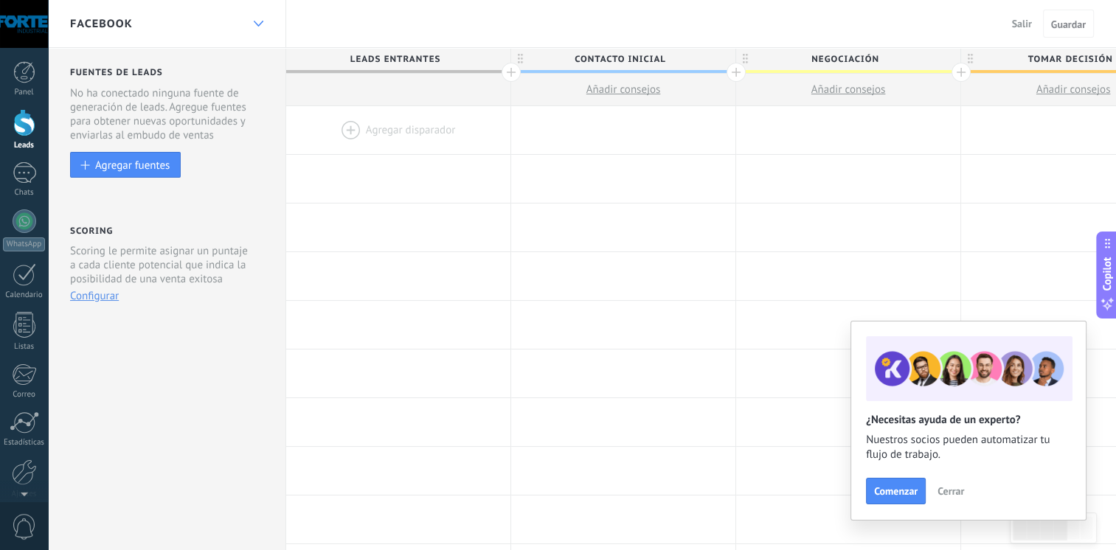
click at [246, 19] on div "Facebook" at bounding box center [167, 23] width 238 height 47
click at [251, 27] on div at bounding box center [258, 24] width 25 height 29
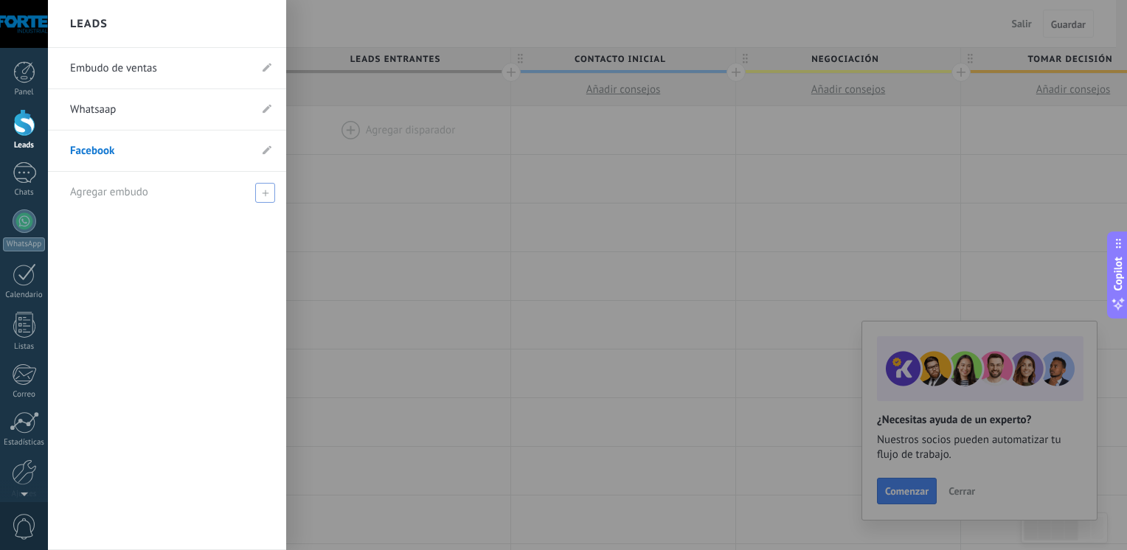
click at [268, 193] on span at bounding box center [265, 193] width 20 height 20
type input "*********"
click at [268, 193] on span at bounding box center [266, 192] width 13 height 10
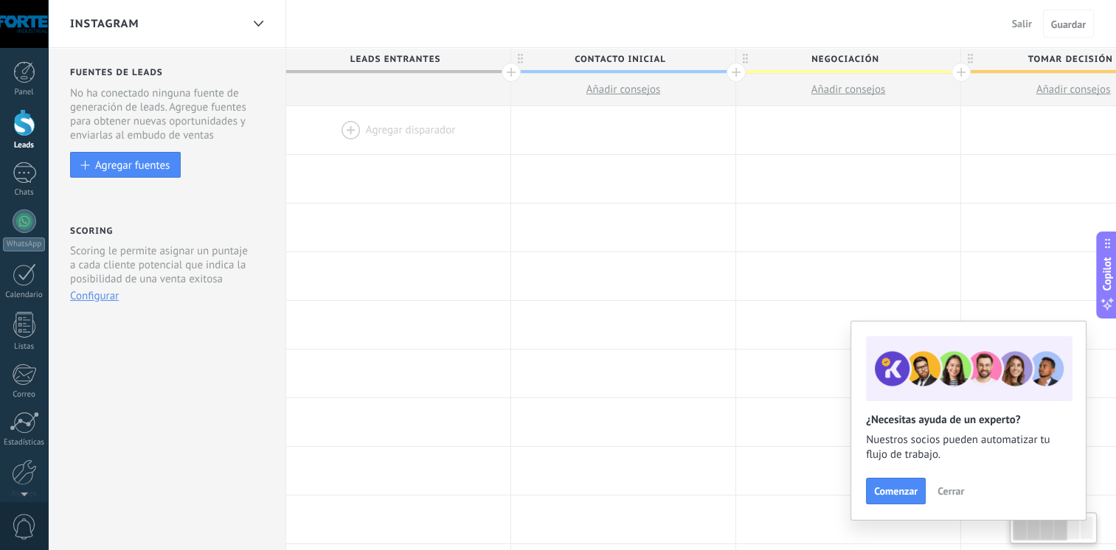
click at [172, 21] on div "Instagram" at bounding box center [155, 23] width 171 height 47
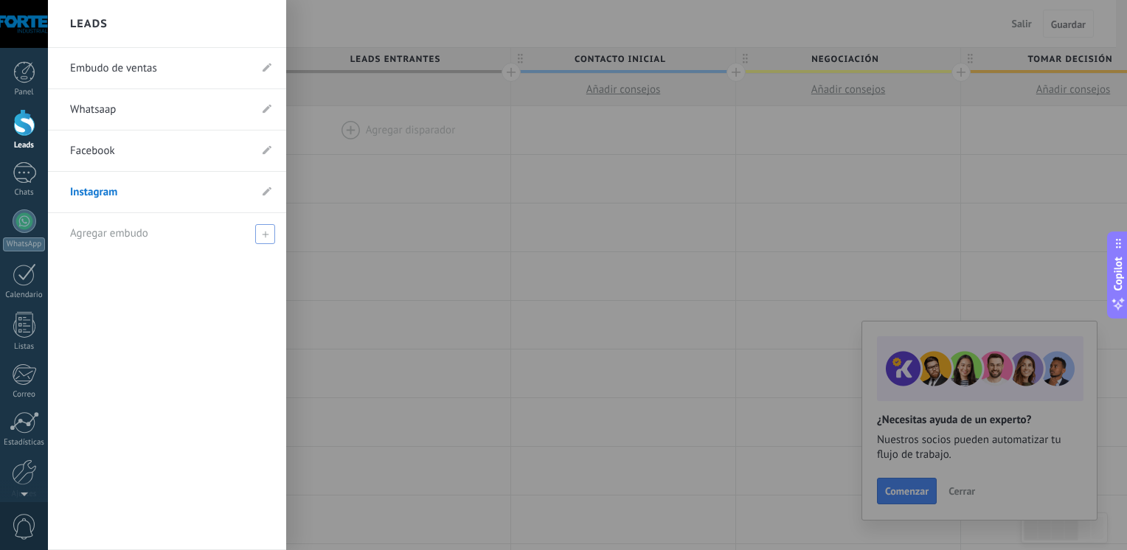
click at [180, 229] on div "Agregar embudo" at bounding box center [170, 233] width 201 height 41
type input "**********"
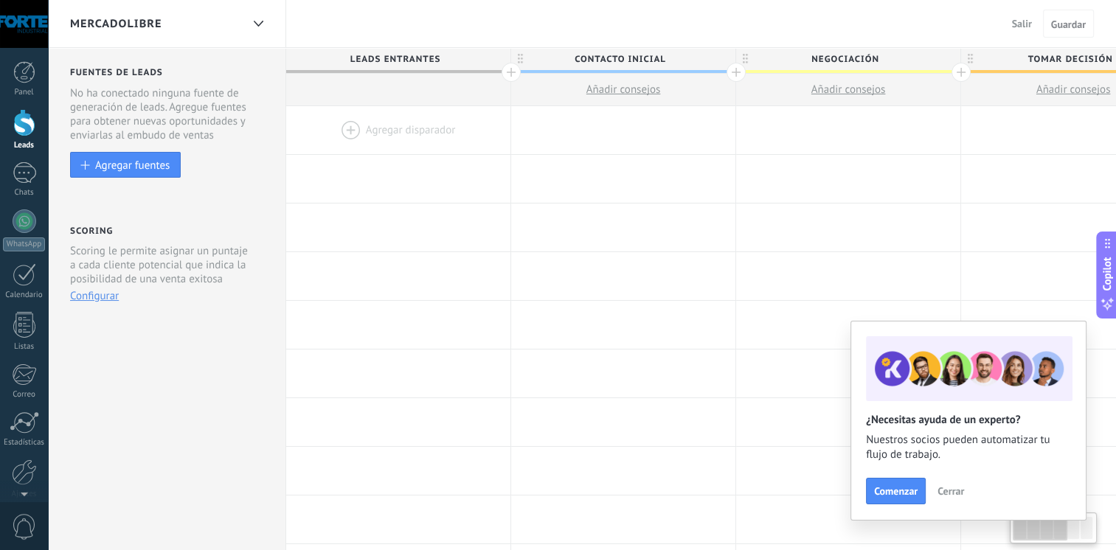
click at [159, 14] on div "Mercadolibre" at bounding box center [155, 23] width 171 height 47
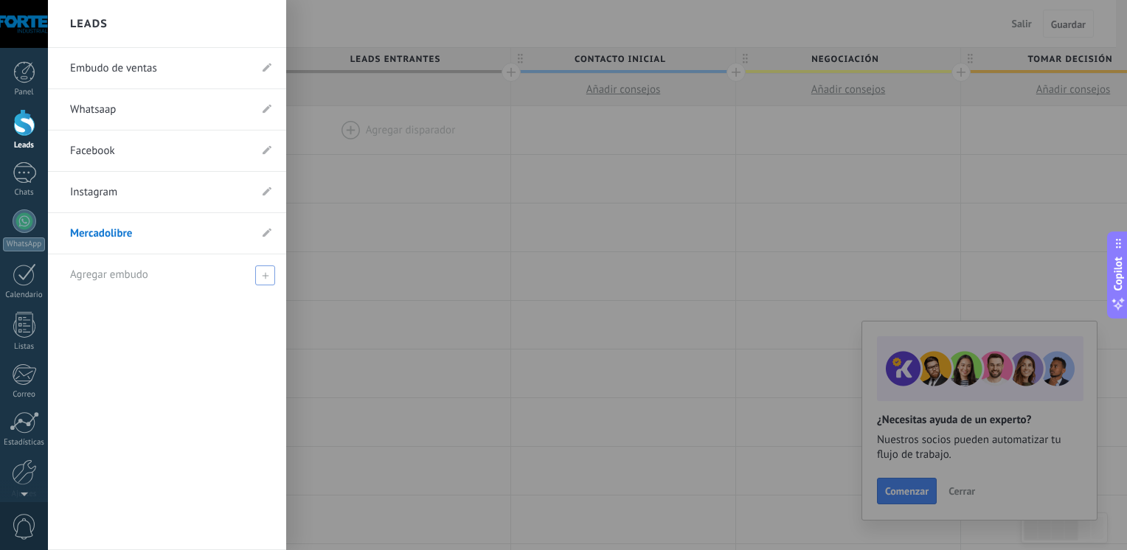
click at [267, 272] on icon at bounding box center [265, 275] width 7 height 7
type input "***"
click at [363, 273] on div at bounding box center [611, 275] width 1127 height 550
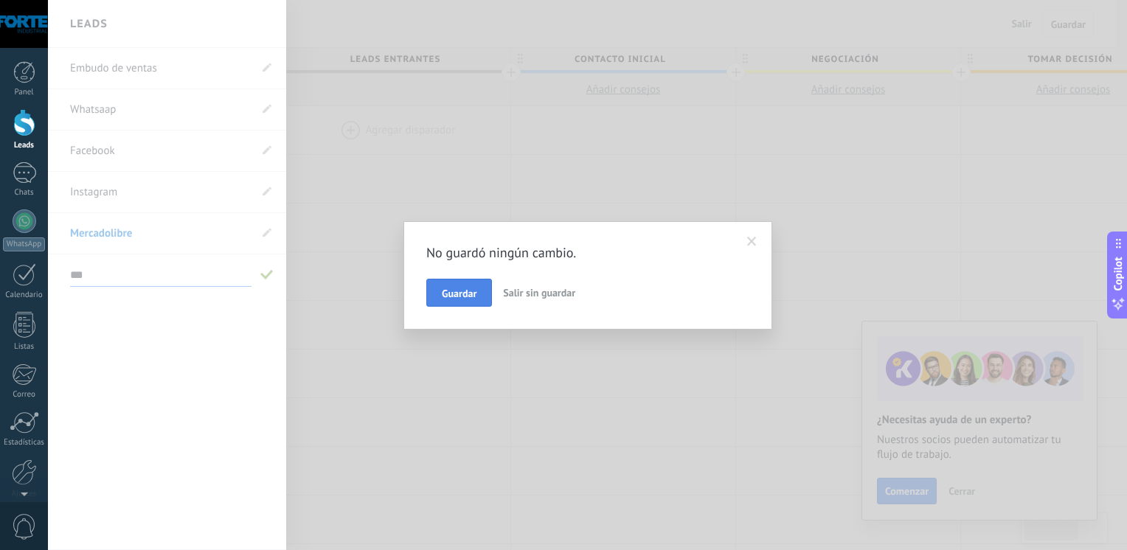
click at [456, 288] on span "Guardar" at bounding box center [459, 293] width 35 height 10
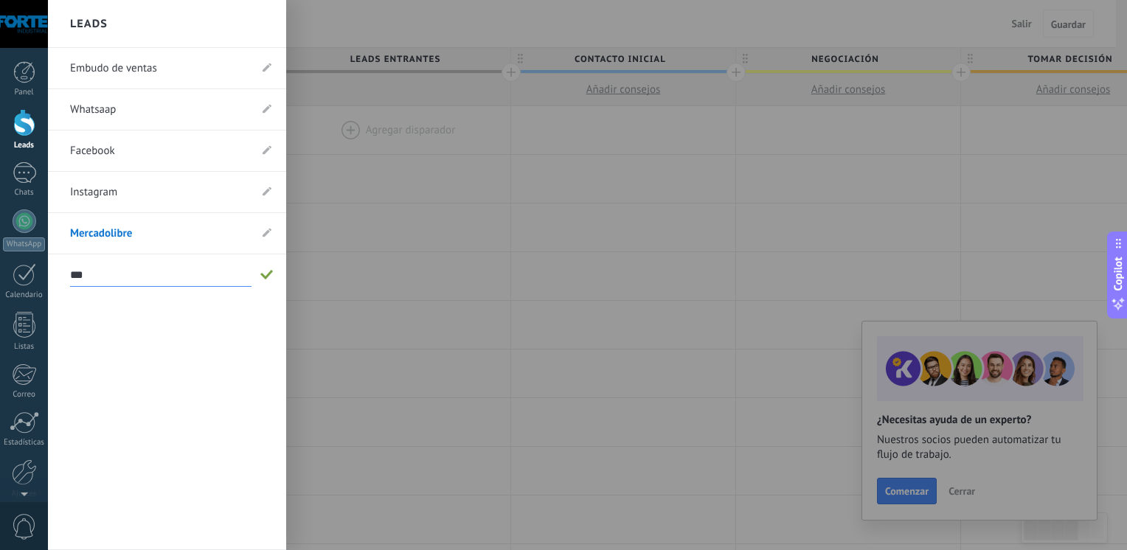
click at [375, 263] on div at bounding box center [611, 275] width 1127 height 550
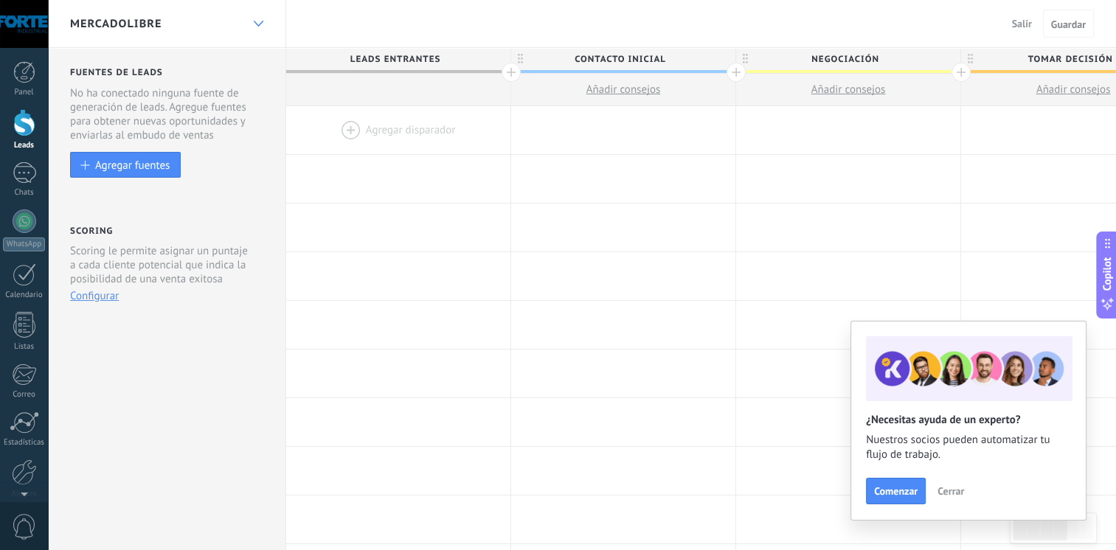
click at [261, 19] on div at bounding box center [258, 24] width 25 height 29
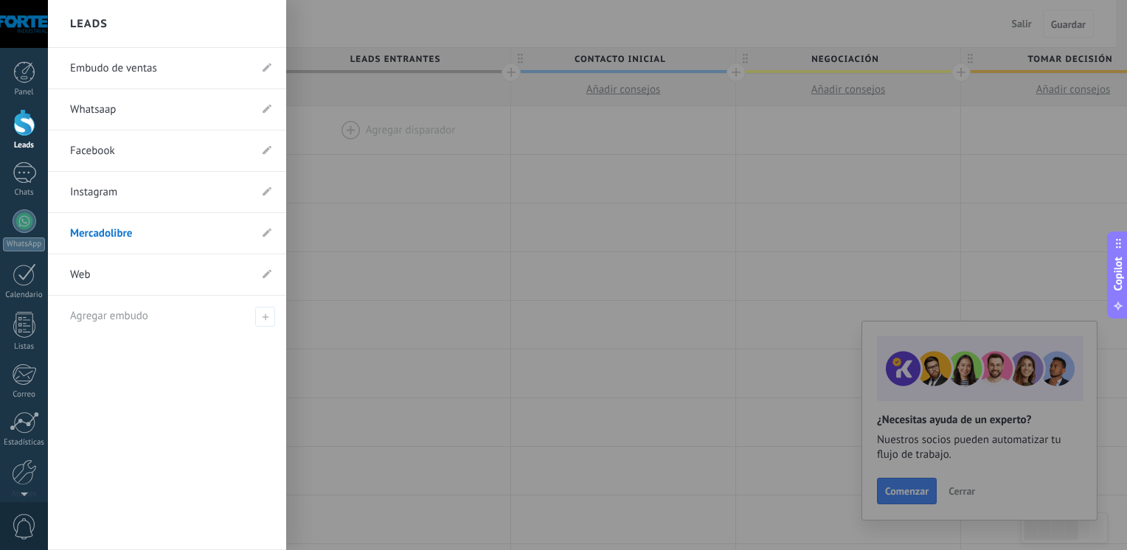
click at [343, 111] on div at bounding box center [611, 275] width 1127 height 550
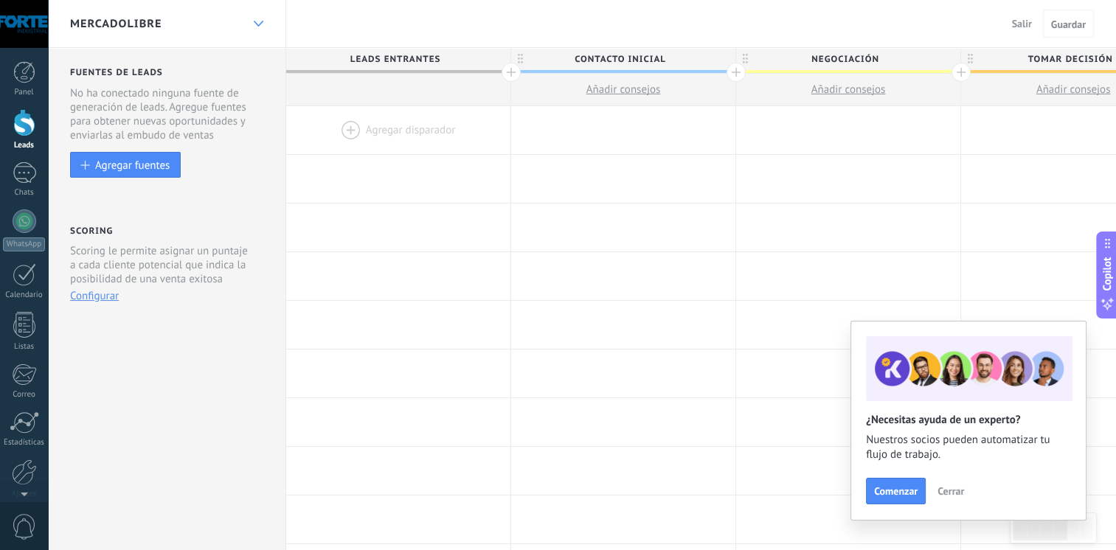
click at [254, 18] on div at bounding box center [258, 24] width 25 height 29
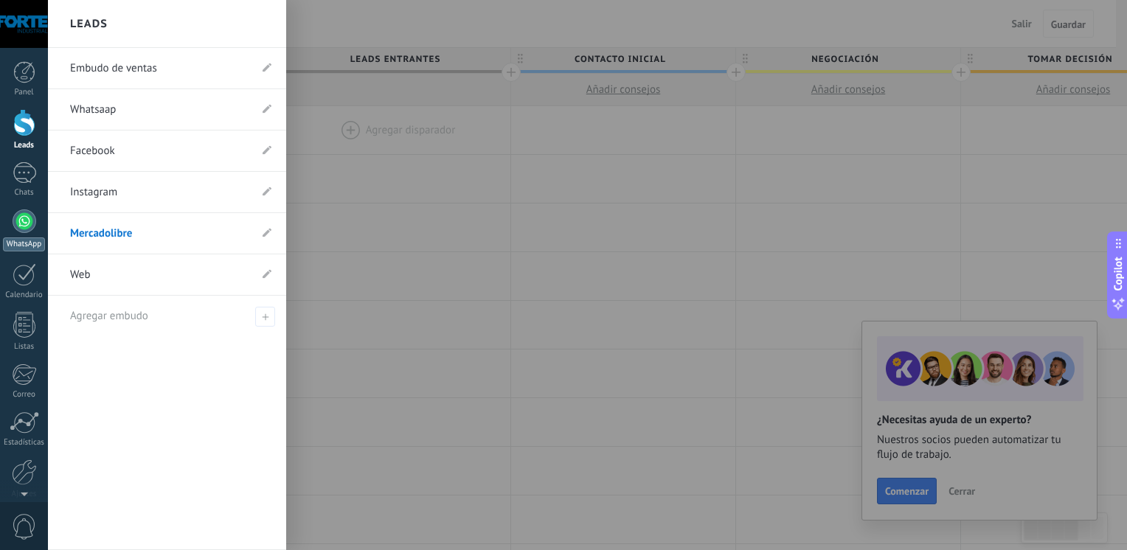
click at [21, 215] on div at bounding box center [25, 221] width 24 height 24
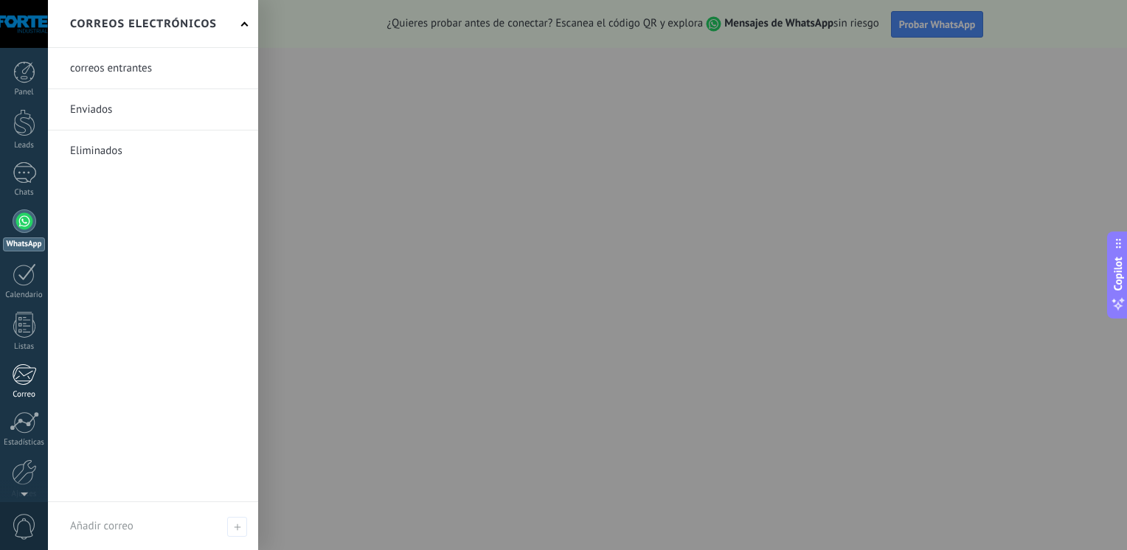
click at [24, 378] on div at bounding box center [24, 375] width 24 height 22
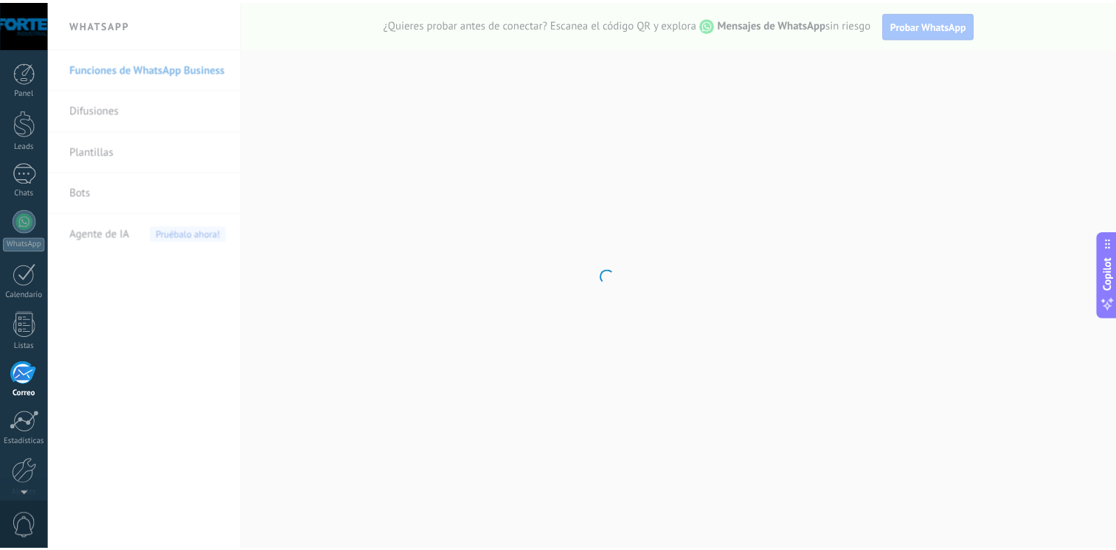
scroll to position [62, 0]
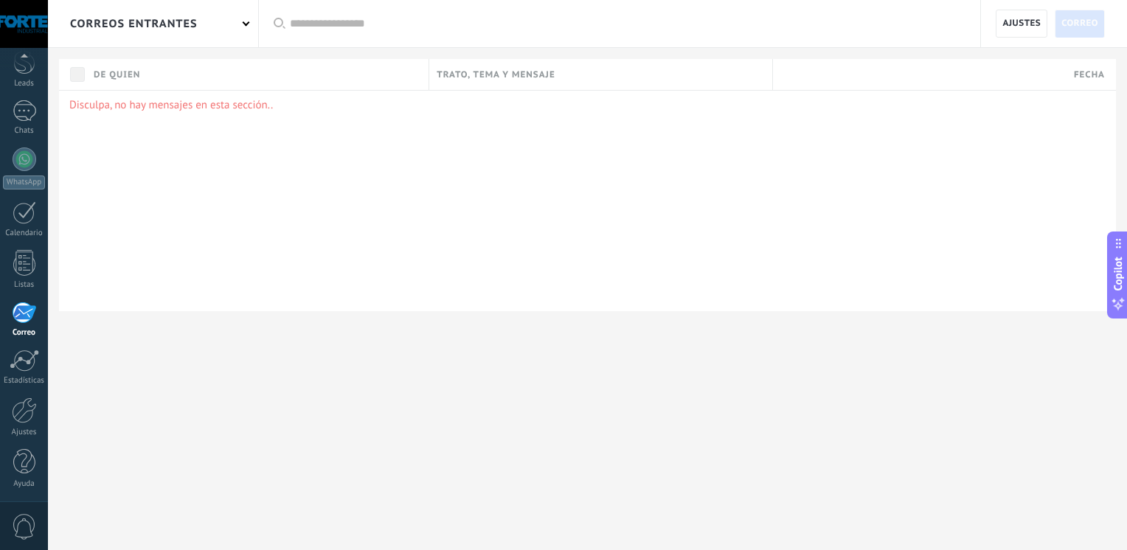
click at [212, 34] on div "correos entrantes" at bounding box center [153, 23] width 210 height 47
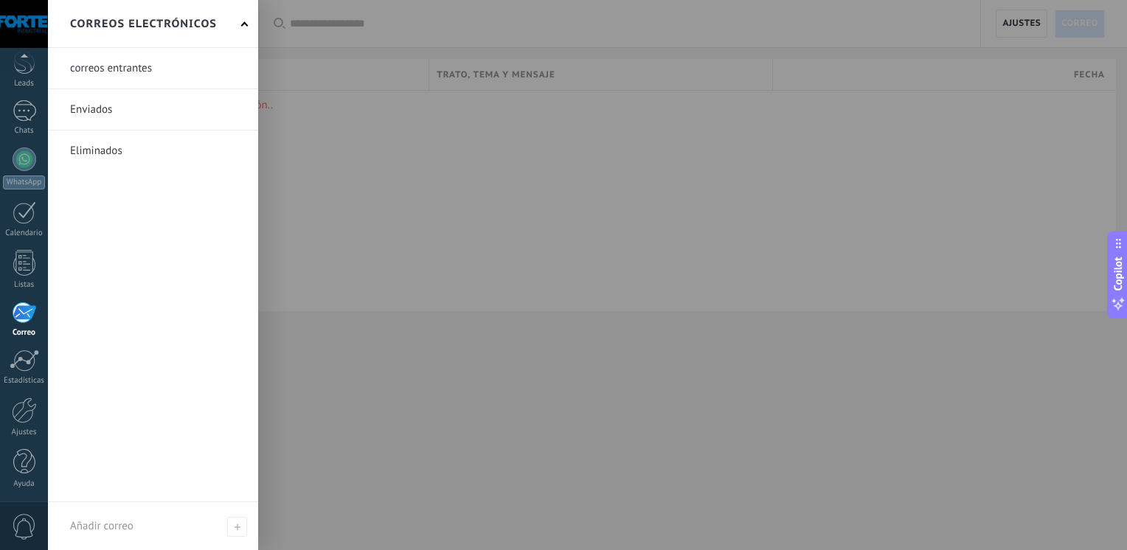
click at [131, 59] on link at bounding box center [153, 68] width 210 height 41
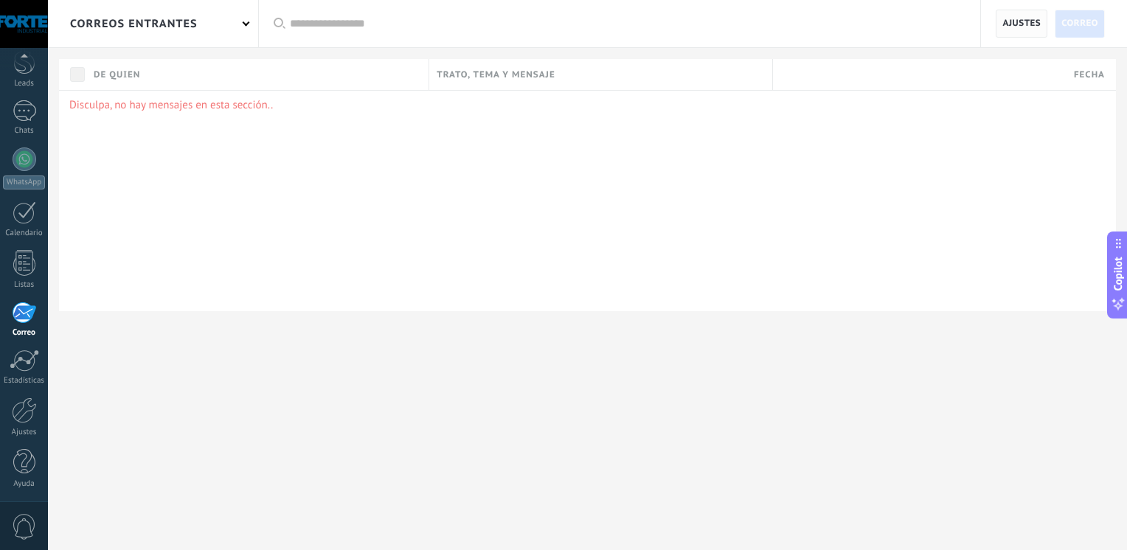
click at [1031, 32] on span "Ajustes" at bounding box center [1021, 23] width 38 height 27
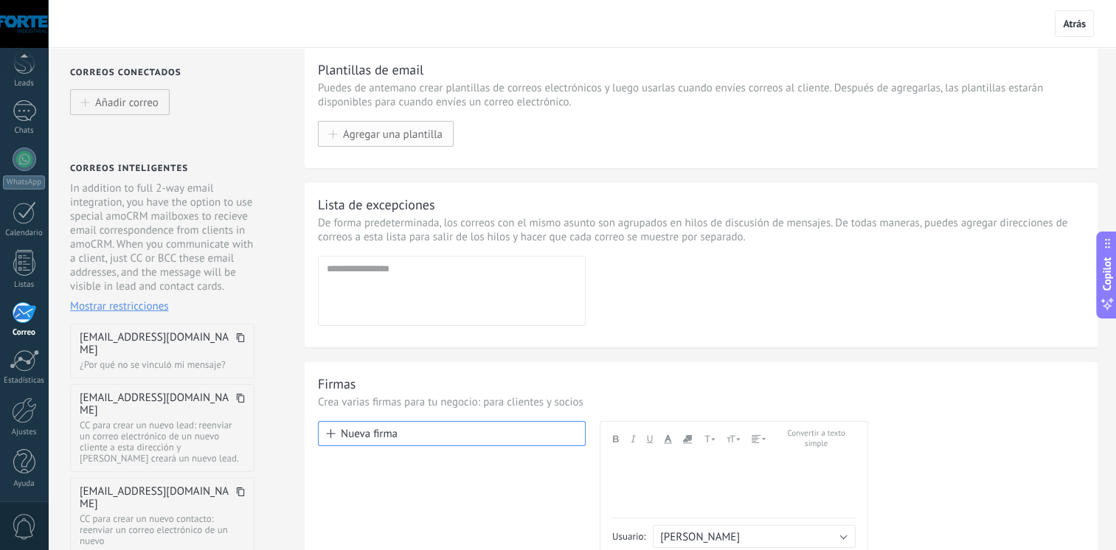
click at [347, 139] on span "Agregar una plantilla" at bounding box center [393, 134] width 100 height 13
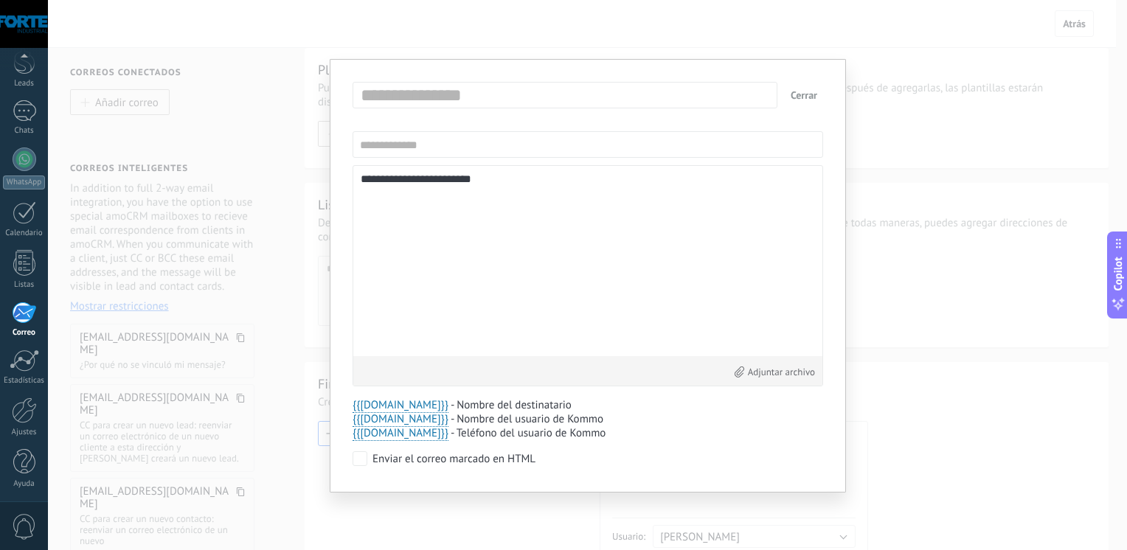
click at [810, 91] on button "Cerrar" at bounding box center [804, 95] width 38 height 27
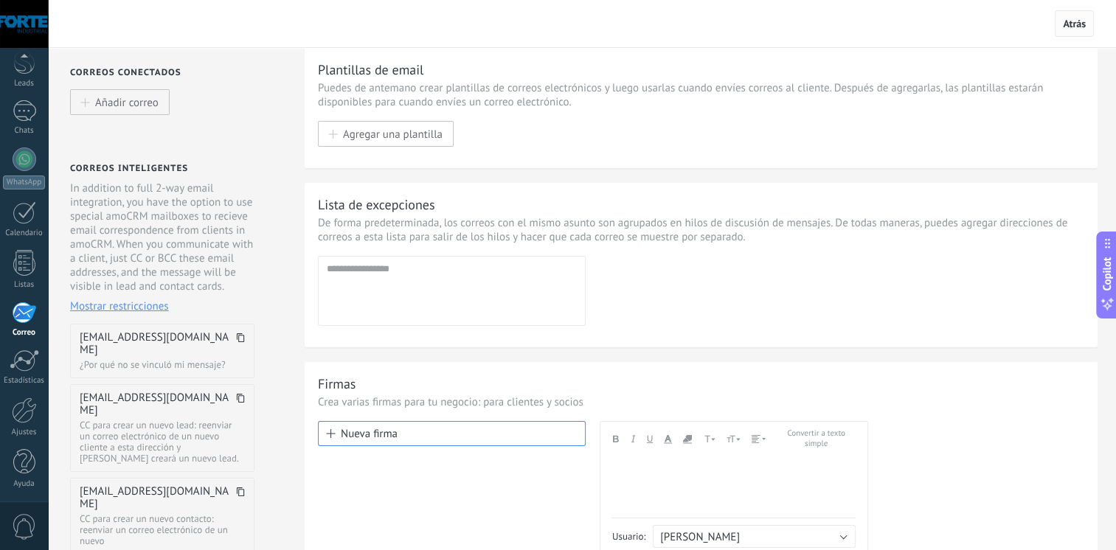
click at [1063, 26] on span "Atrás" at bounding box center [1074, 23] width 23 height 13
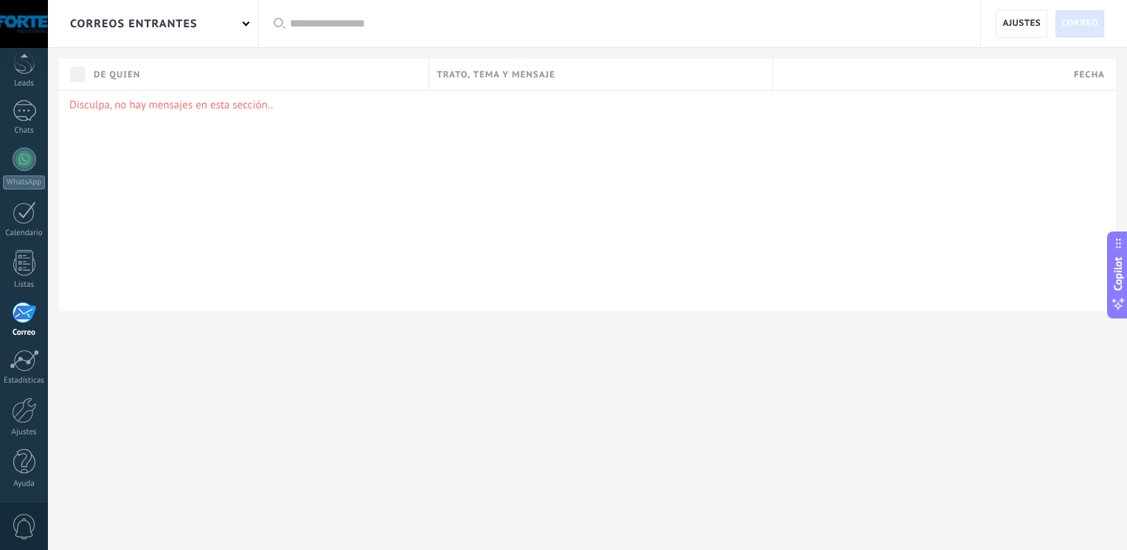
click at [25, 520] on span "0" at bounding box center [24, 527] width 25 height 26
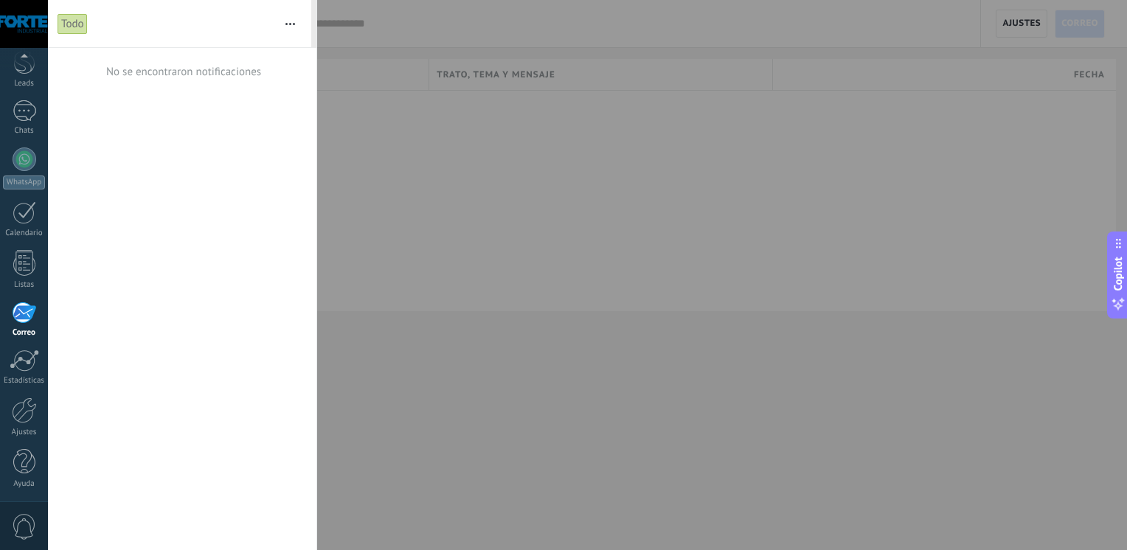
click at [533, 159] on div at bounding box center [563, 275] width 1127 height 550
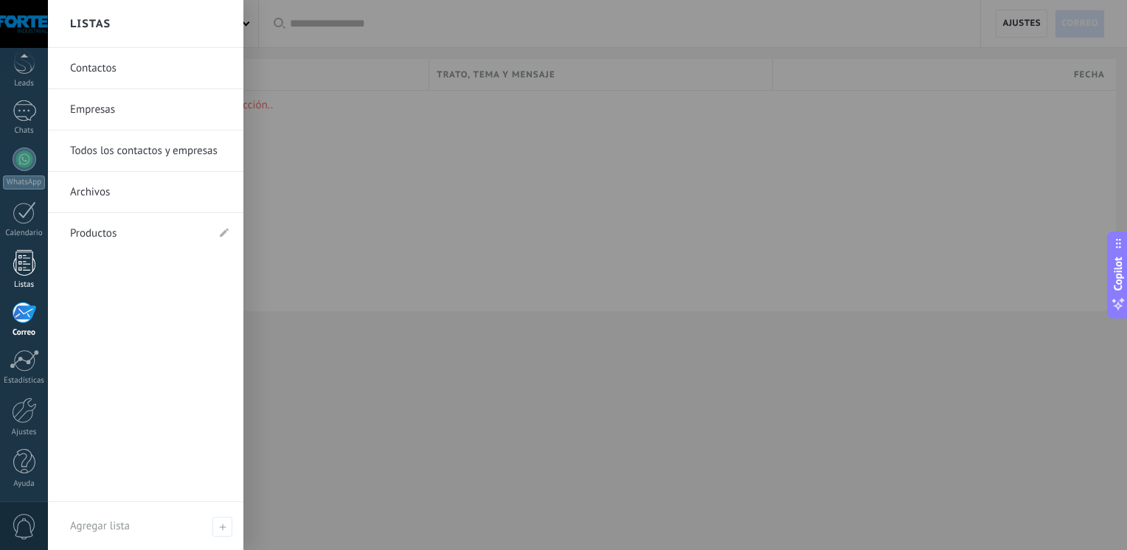
click at [18, 260] on div at bounding box center [24, 263] width 22 height 26
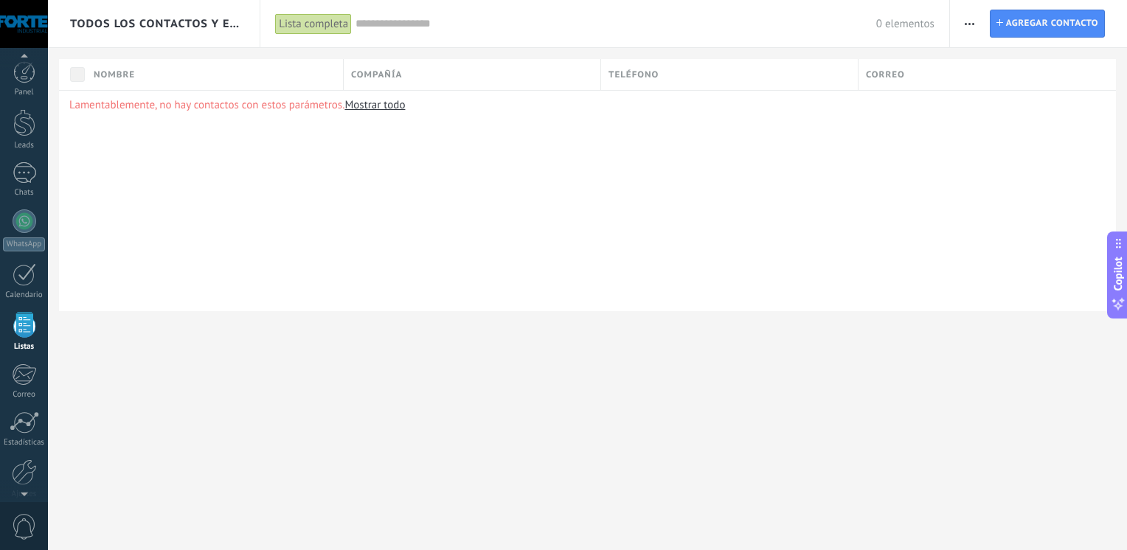
click at [23, 57] on div "© 2025 derechos reservados | Términos de uso Soporte técnico [PERSON_NAME] ID d…" at bounding box center [24, 275] width 48 height 550
click at [21, 75] on div at bounding box center [24, 72] width 22 height 22
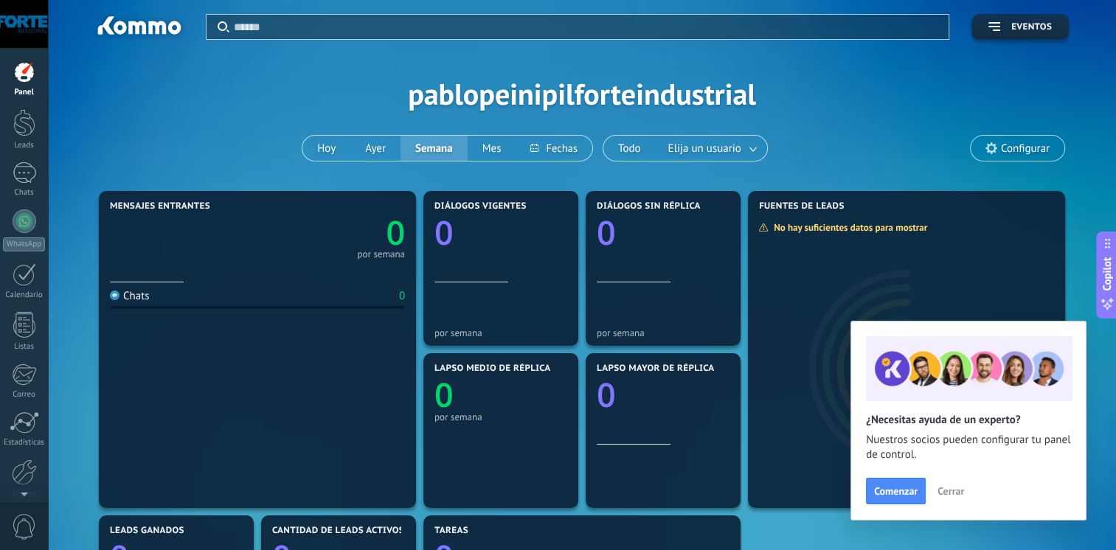
click at [950, 487] on span "Cerrar" at bounding box center [950, 491] width 27 height 10
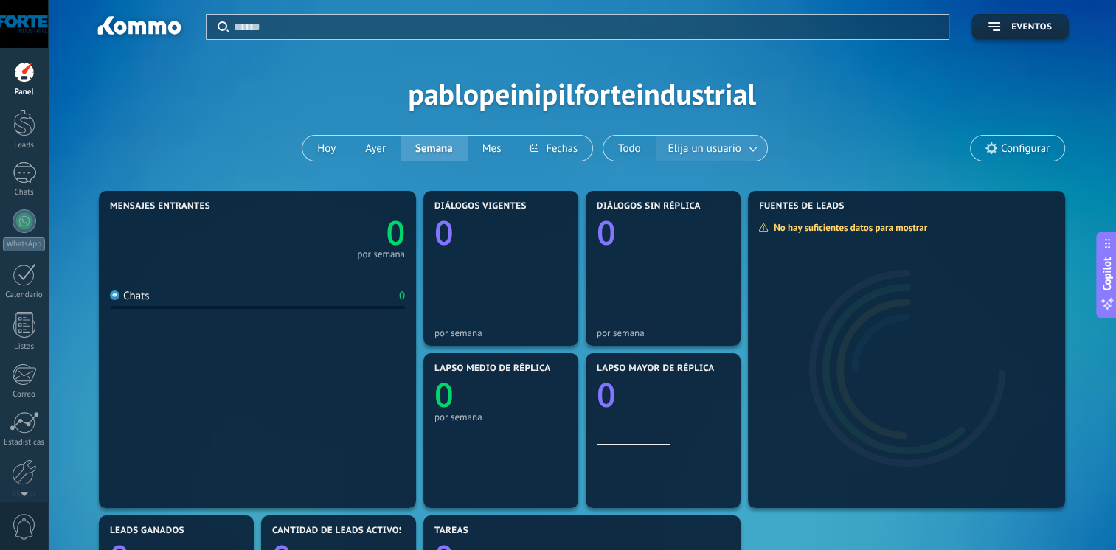
click at [726, 146] on span "Elija un usuario" at bounding box center [704, 149] width 79 height 20
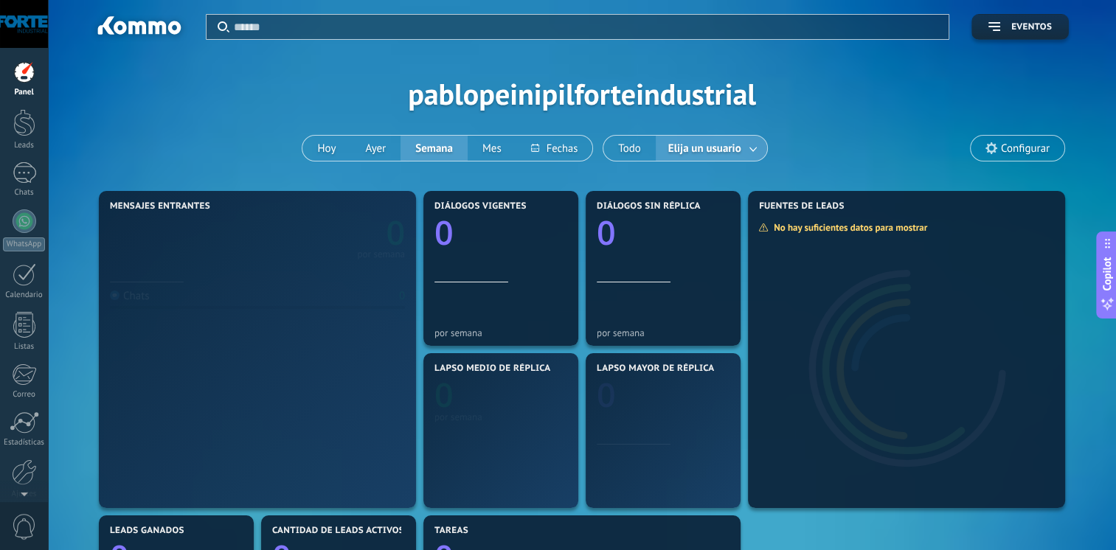
click at [192, 94] on div "Aplicar Eventos pablopeinipilforteindustrial [DATE] [DATE] Semana Mes Todo Elij…" at bounding box center [581, 93] width 1023 height 187
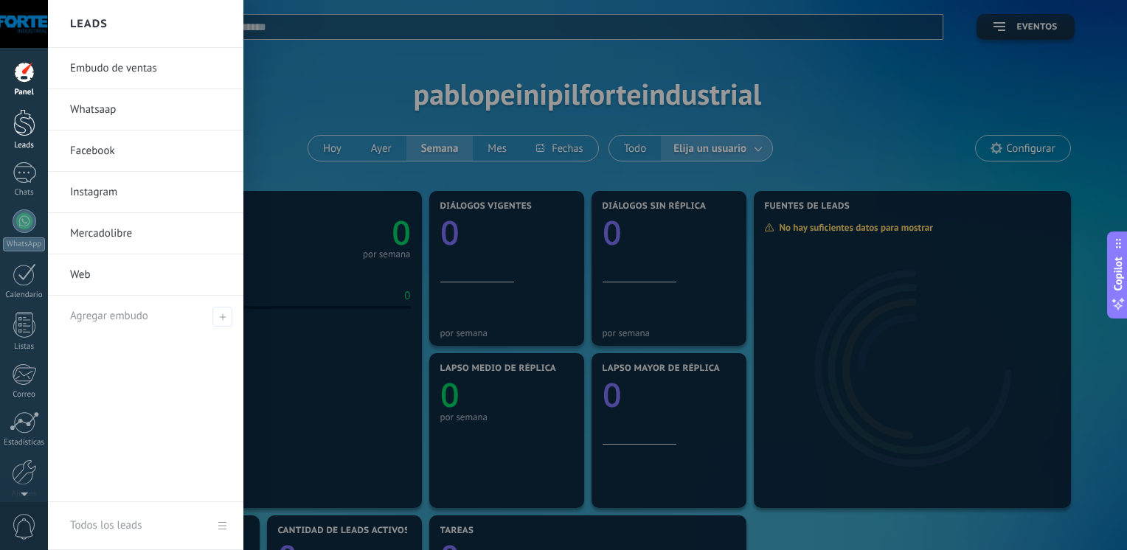
click at [20, 117] on div at bounding box center [24, 122] width 22 height 27
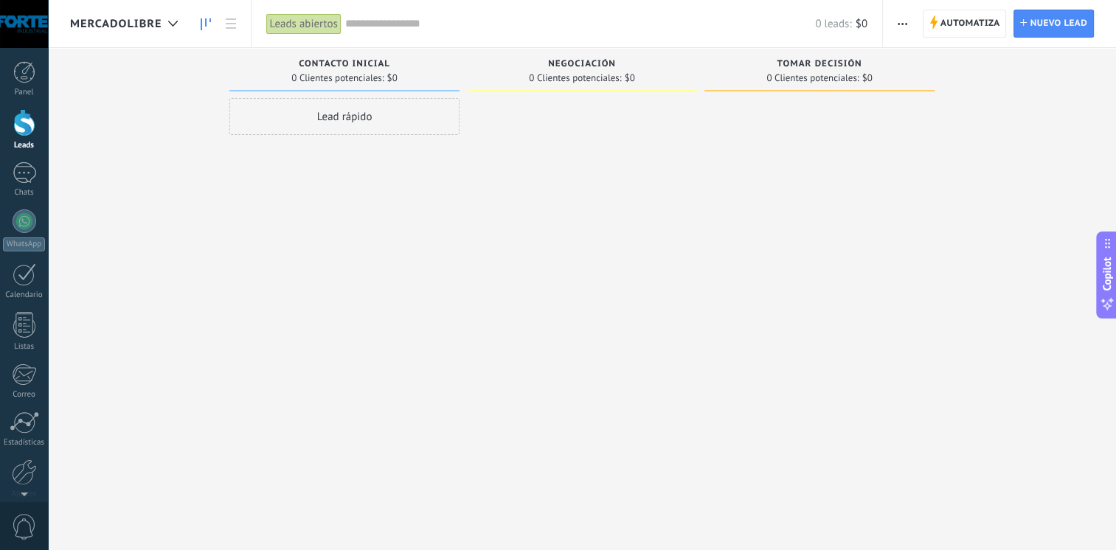
click at [597, 63] on span "Negociación" at bounding box center [582, 64] width 68 height 10
click at [945, 19] on span "Automatiza" at bounding box center [970, 23] width 60 height 27
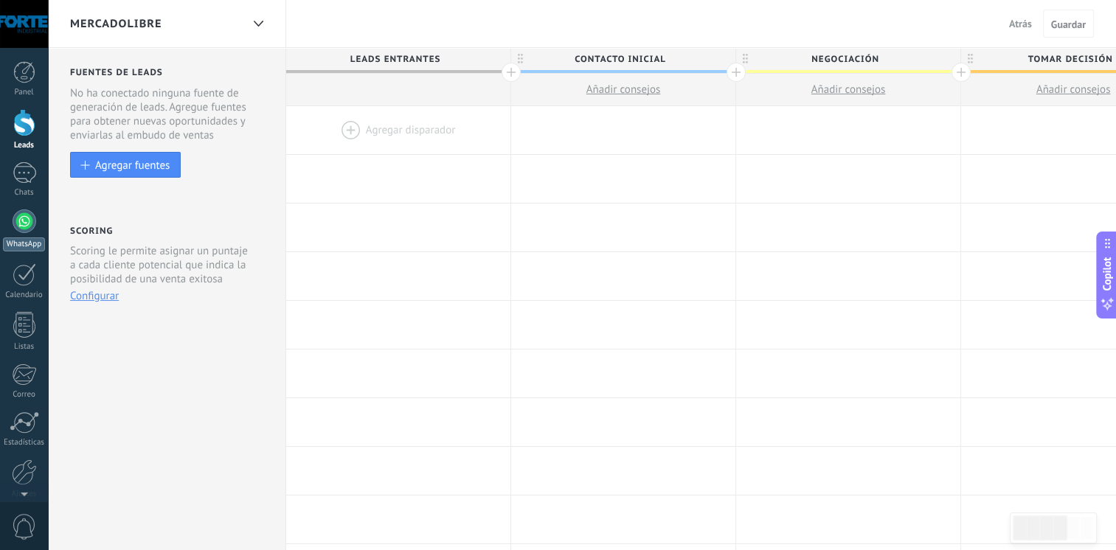
click at [21, 218] on div at bounding box center [25, 221] width 24 height 24
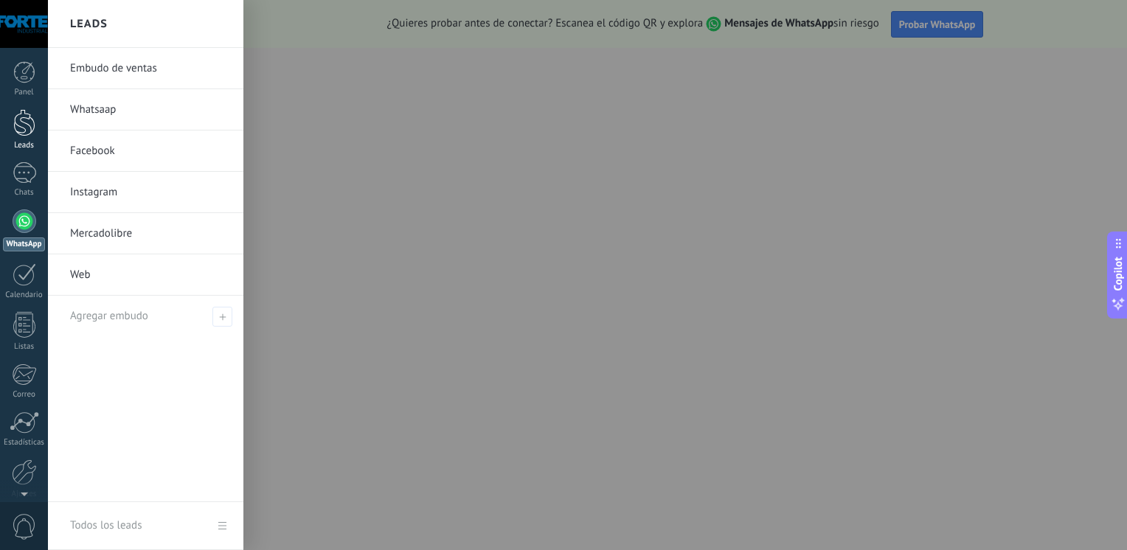
click at [18, 128] on div at bounding box center [24, 122] width 22 height 27
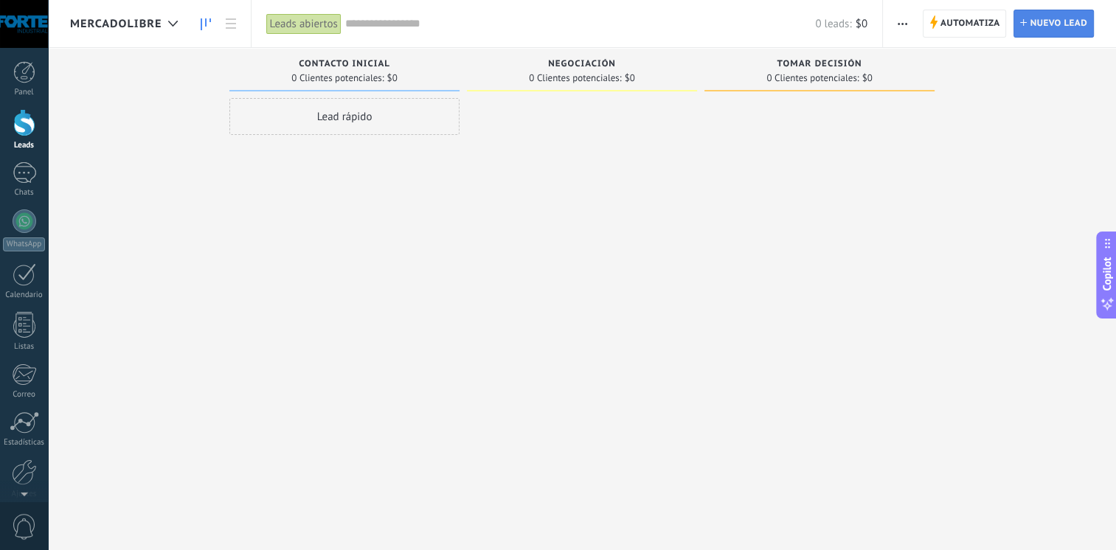
click at [1025, 21] on icon at bounding box center [1023, 22] width 7 height 7
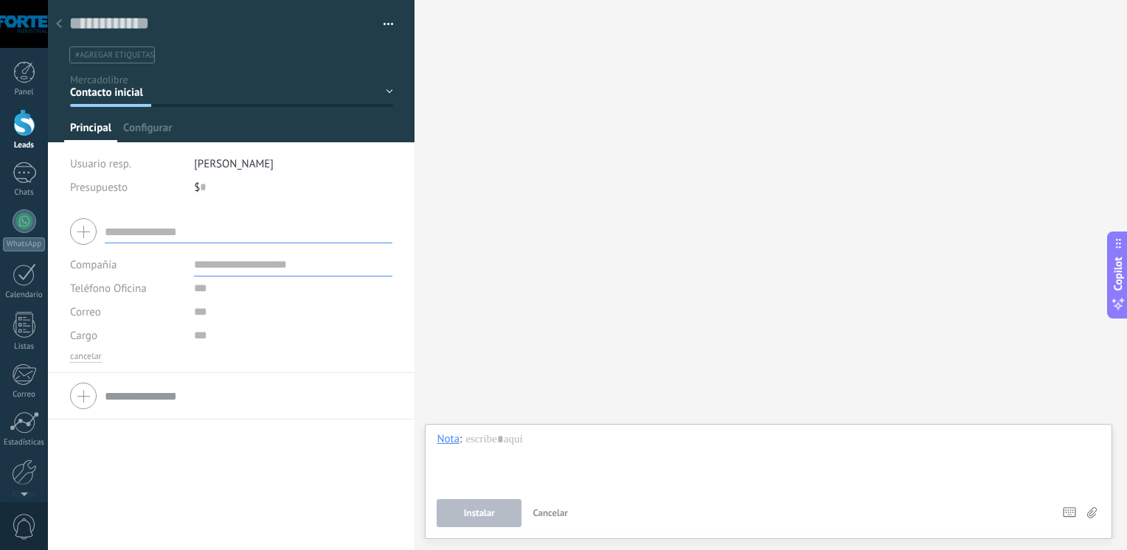
click at [54, 25] on div at bounding box center [59, 24] width 21 height 29
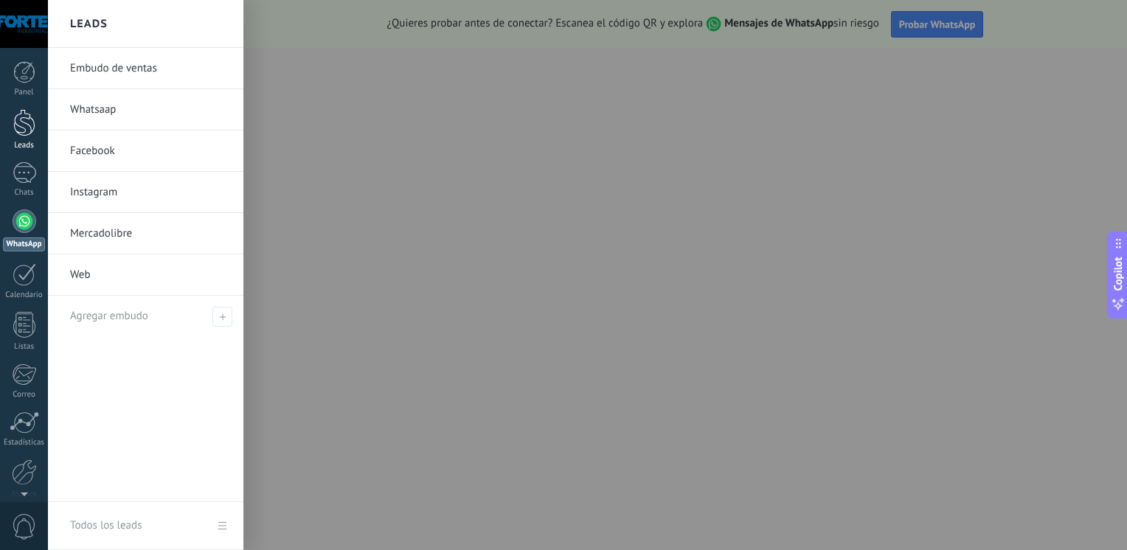
click at [27, 118] on div at bounding box center [24, 122] width 22 height 27
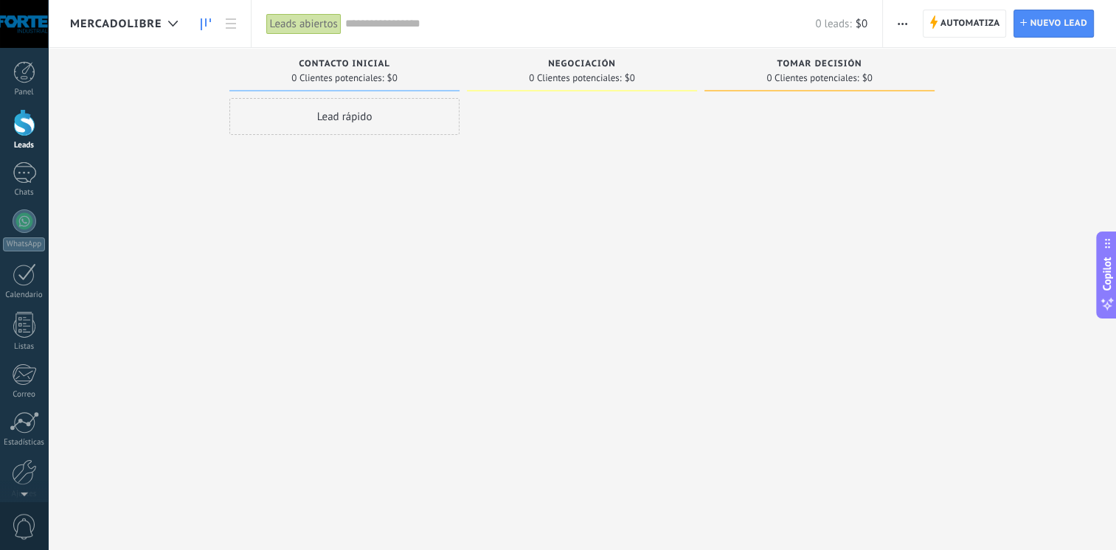
click at [903, 21] on span "button" at bounding box center [902, 24] width 10 height 28
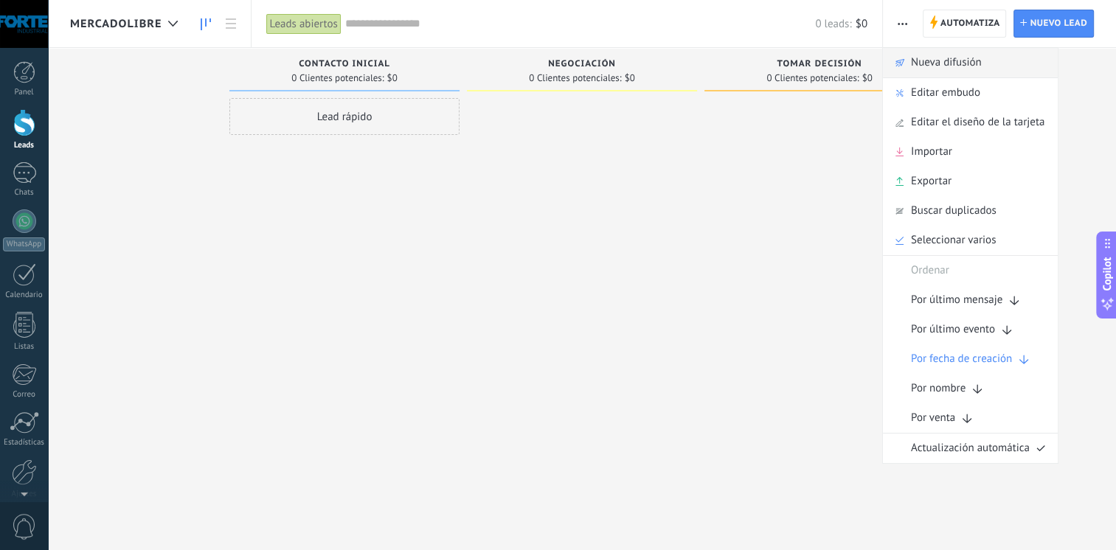
click at [931, 63] on span "Nueva difusión" at bounding box center [946, 62] width 71 height 29
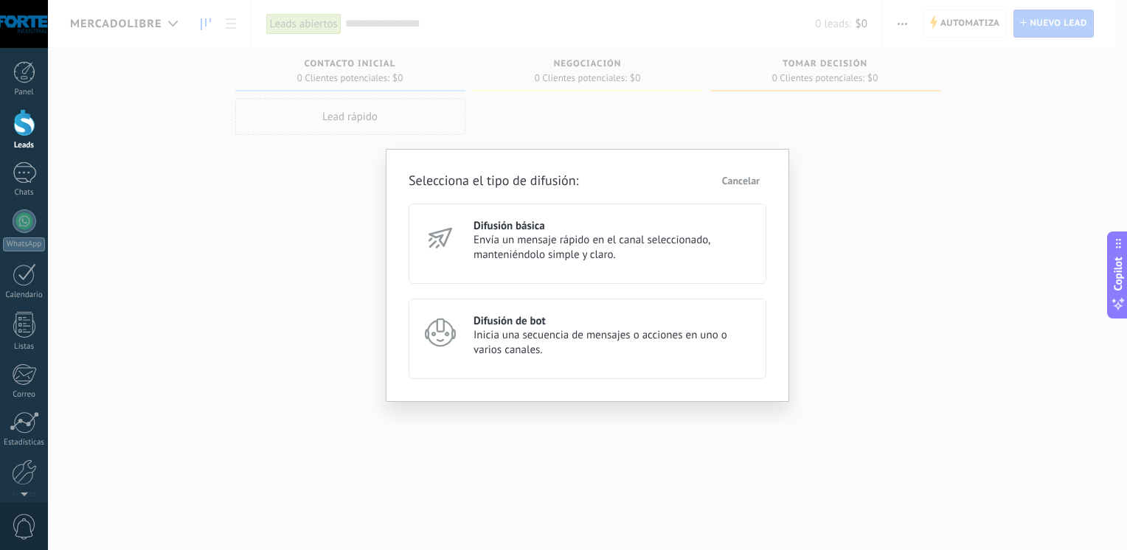
click at [487, 232] on h3 "Difusión básica" at bounding box center [612, 226] width 279 height 14
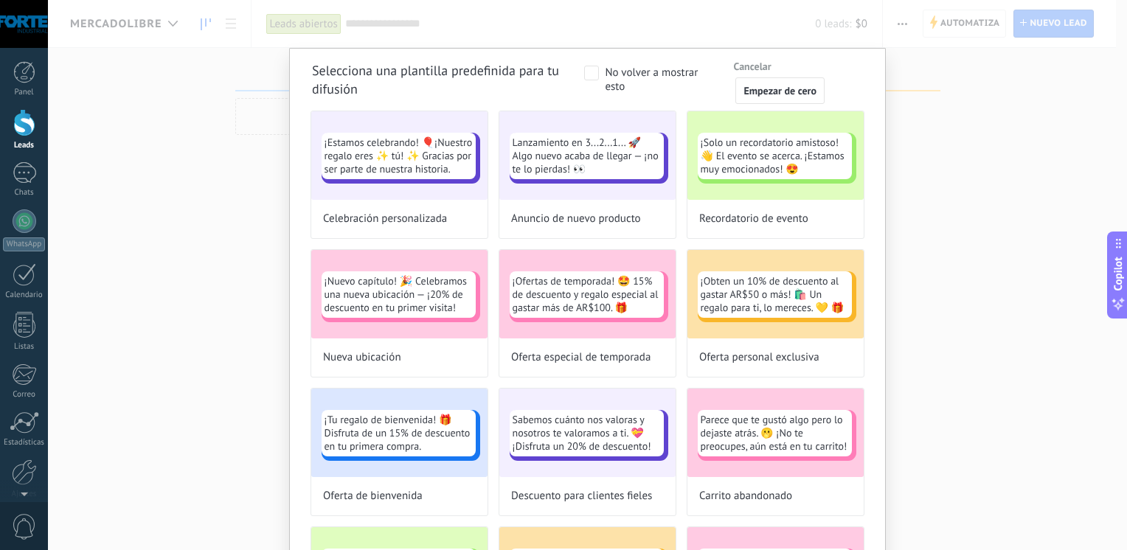
click at [976, 124] on div "Selecciona una plantilla predefinida para tu difusión No volver a mostrar esto …" at bounding box center [587, 275] width 1079 height 550
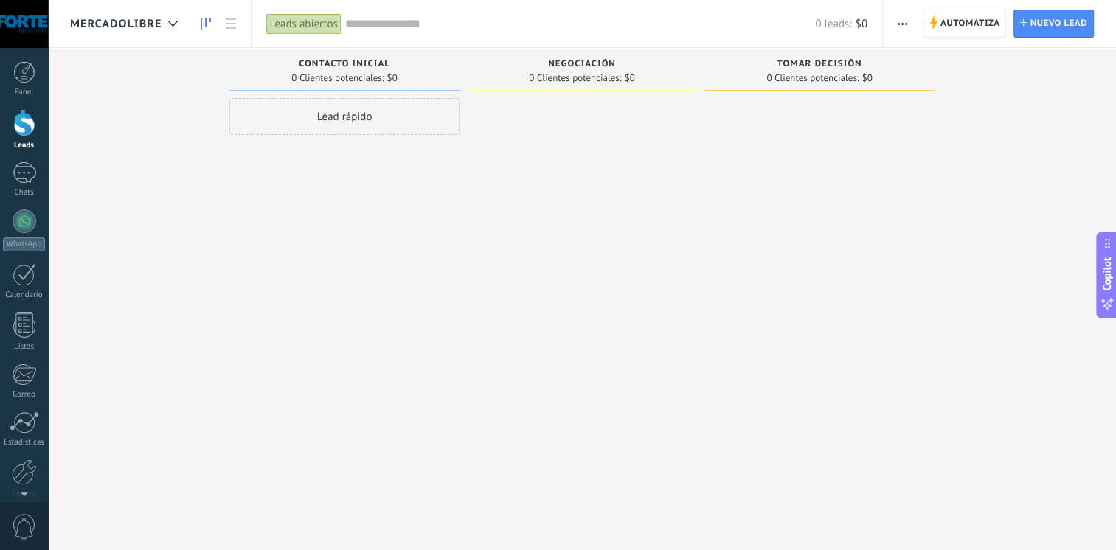
click at [111, 70] on div "Leads Entrantes Solicitudes: [PHONE_NUMBER] Contacto inicial 0 Clientes potenci…" at bounding box center [593, 252] width 1046 height 408
click at [136, 35] on div "Mercadolibre" at bounding box center [127, 23] width 115 height 47
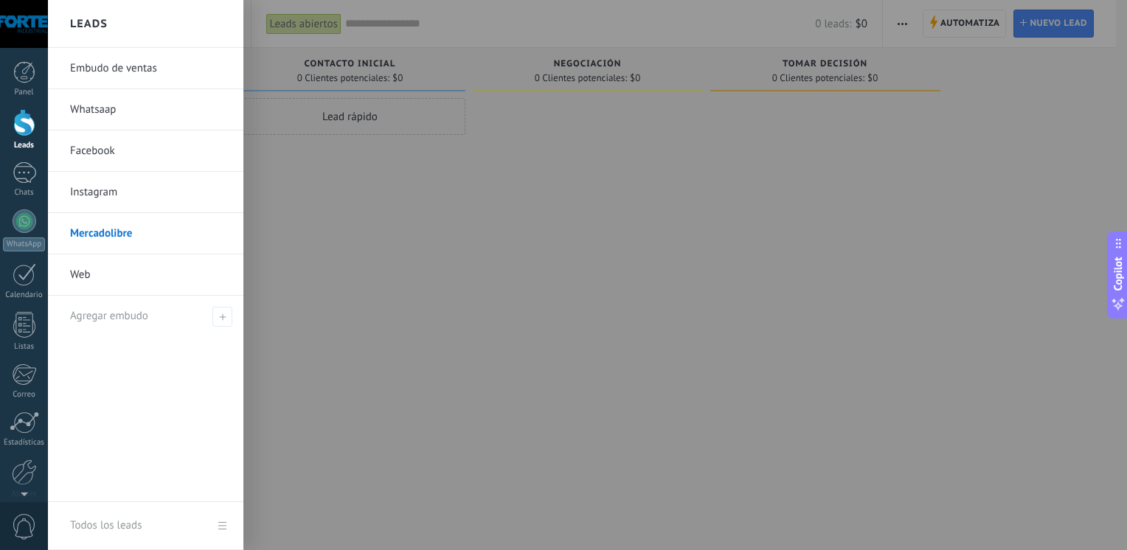
click at [111, 66] on link "Embudo de ventas" at bounding box center [149, 68] width 159 height 41
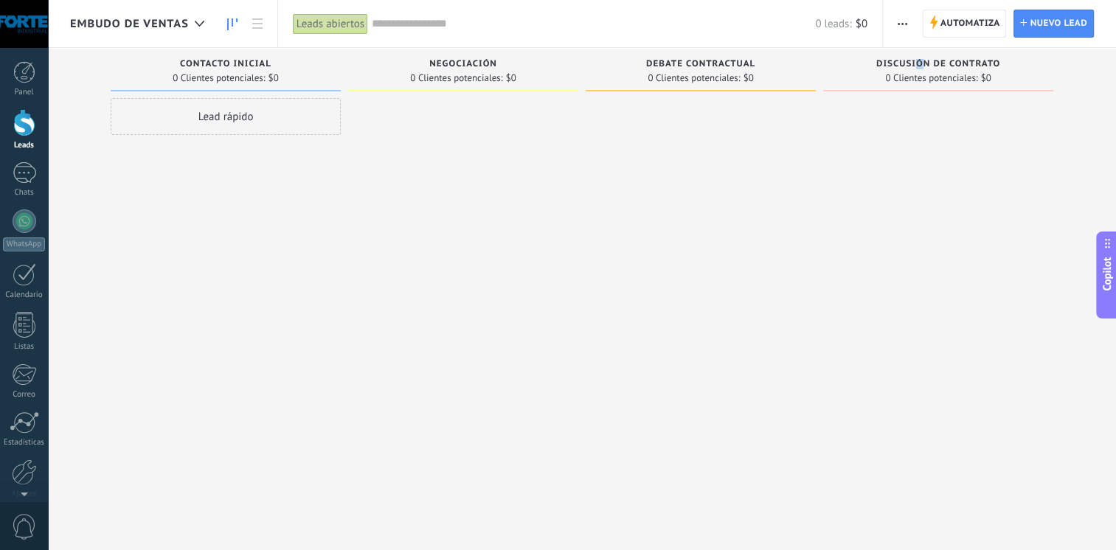
click at [920, 63] on span "Discusión de contrato" at bounding box center [938, 64] width 124 height 10
drag, startPoint x: 920, startPoint y: 63, endPoint x: 894, endPoint y: 63, distance: 26.5
click at [894, 63] on span "Discusión de contrato" at bounding box center [938, 64] width 124 height 10
click at [871, 83] on div "0 Clientes potenciales: $0" at bounding box center [937, 78] width 215 height 13
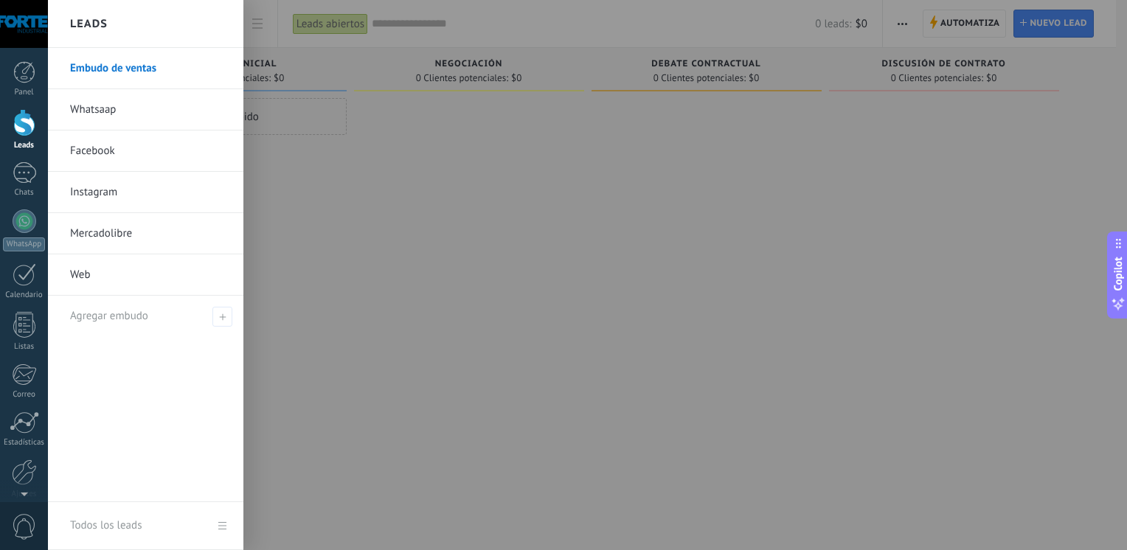
click at [21, 128] on div at bounding box center [24, 122] width 22 height 27
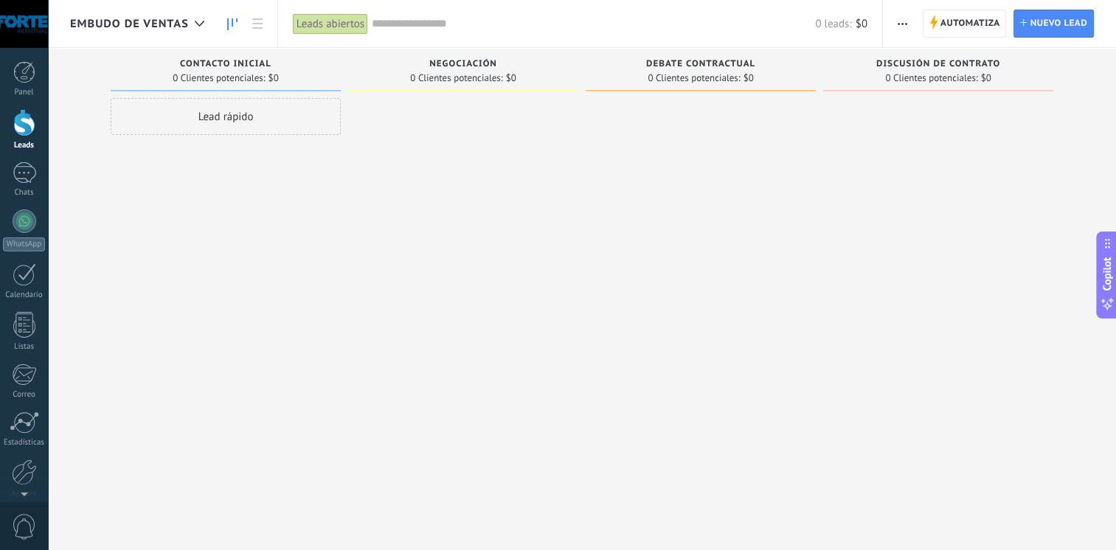
click at [145, 25] on span "Embudo de ventas" at bounding box center [129, 24] width 119 height 14
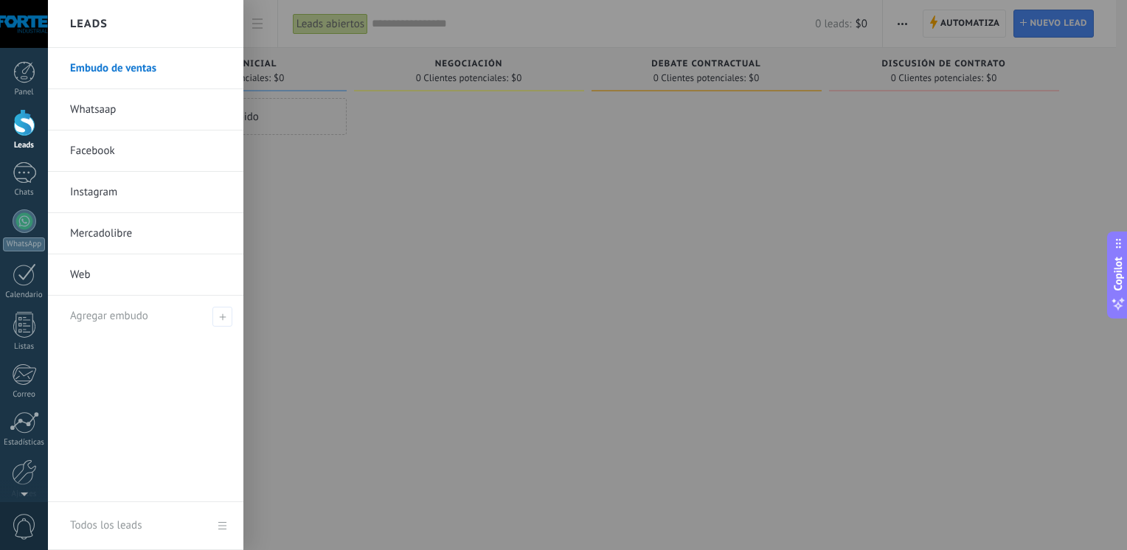
click at [99, 110] on link "Whatsaap" at bounding box center [149, 109] width 159 height 41
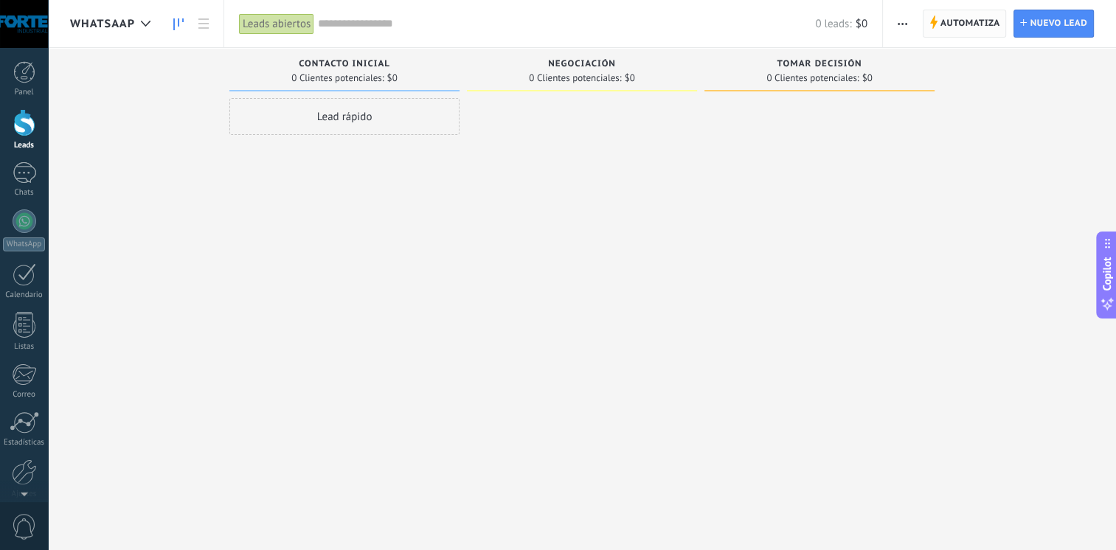
click at [973, 24] on span "Automatiza" at bounding box center [970, 23] width 60 height 27
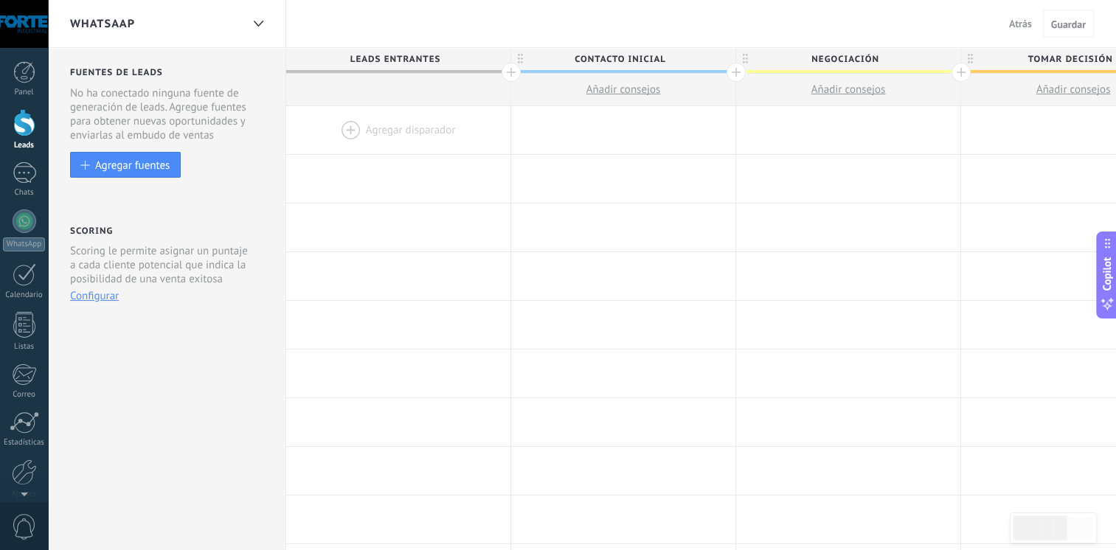
click at [474, 60] on span "Leads Entrantes" at bounding box center [394, 59] width 217 height 23
drag, startPoint x: 445, startPoint y: 58, endPoint x: 313, endPoint y: 58, distance: 132.7
click at [313, 58] on input "**********" at bounding box center [394, 59] width 195 height 22
type input "*"
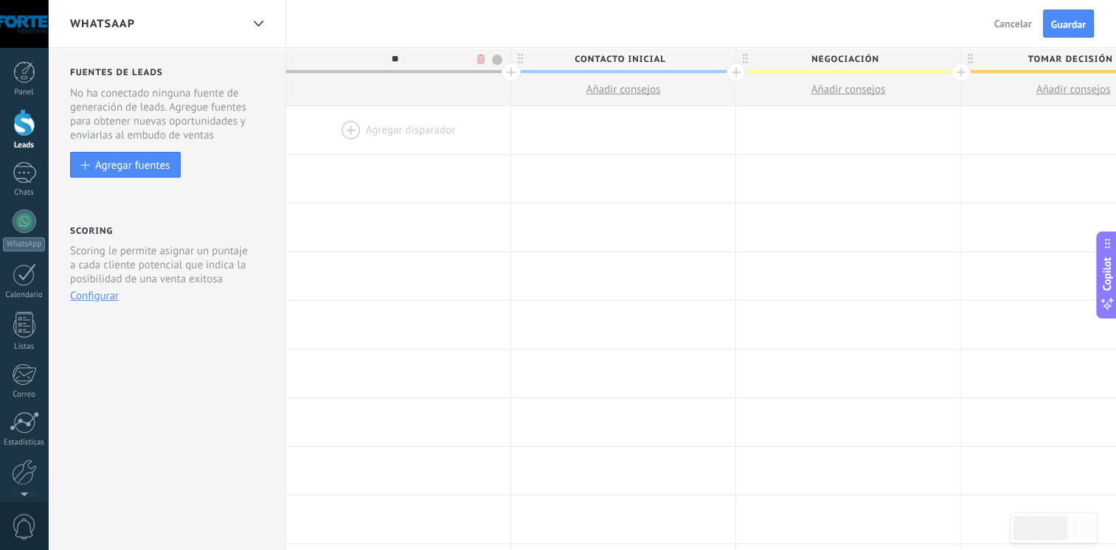
type input "*"
type input "**********"
click at [1004, 20] on span "Cancelar" at bounding box center [1013, 23] width 38 height 13
click at [879, 60] on span "Negociación" at bounding box center [844, 59] width 217 height 23
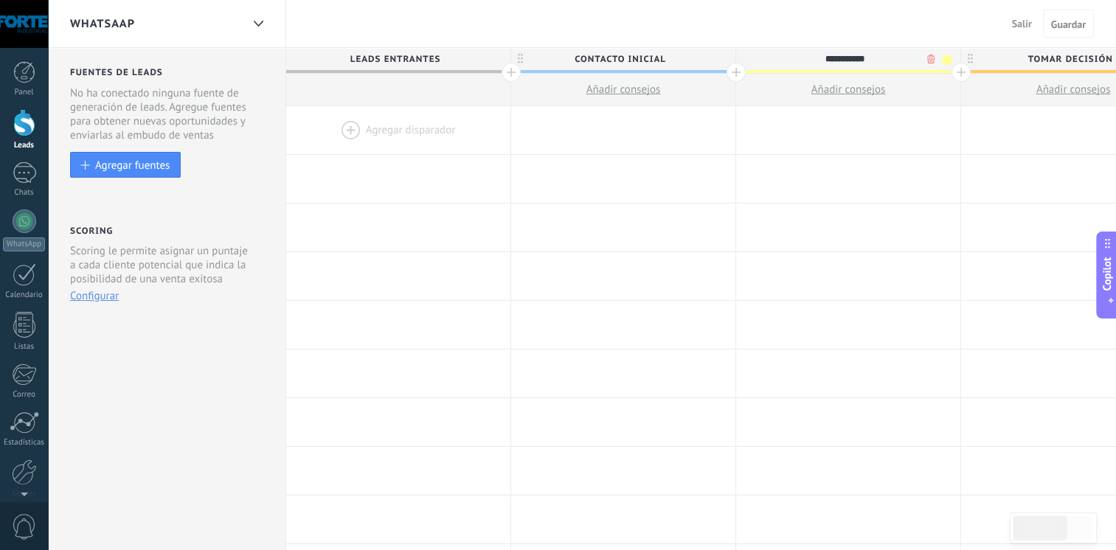
drag, startPoint x: 879, startPoint y: 60, endPoint x: 790, endPoint y: 52, distance: 88.9
click at [790, 52] on input "**********" at bounding box center [844, 59] width 195 height 22
click at [1054, 52] on span "Tomar decisión" at bounding box center [1069, 59] width 217 height 23
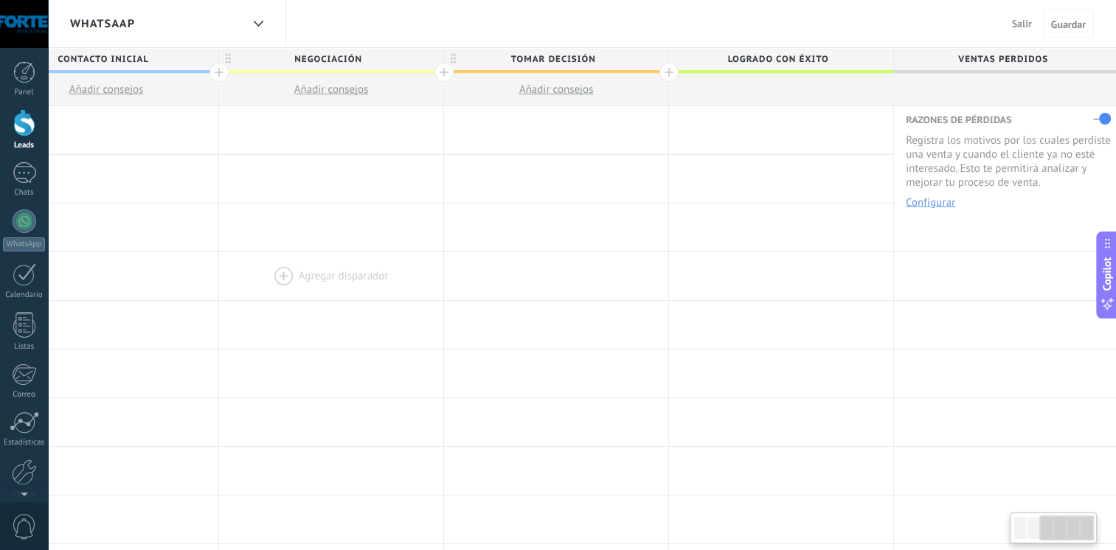
scroll to position [0, 519]
drag, startPoint x: 898, startPoint y: 282, endPoint x: 372, endPoint y: 287, distance: 526.5
click at [372, 287] on div "[PERSON_NAME] disparador [PERSON_NAME] disparador [PERSON_NAME] disparador [PER…" at bounding box center [441, 276] width 1349 height 49
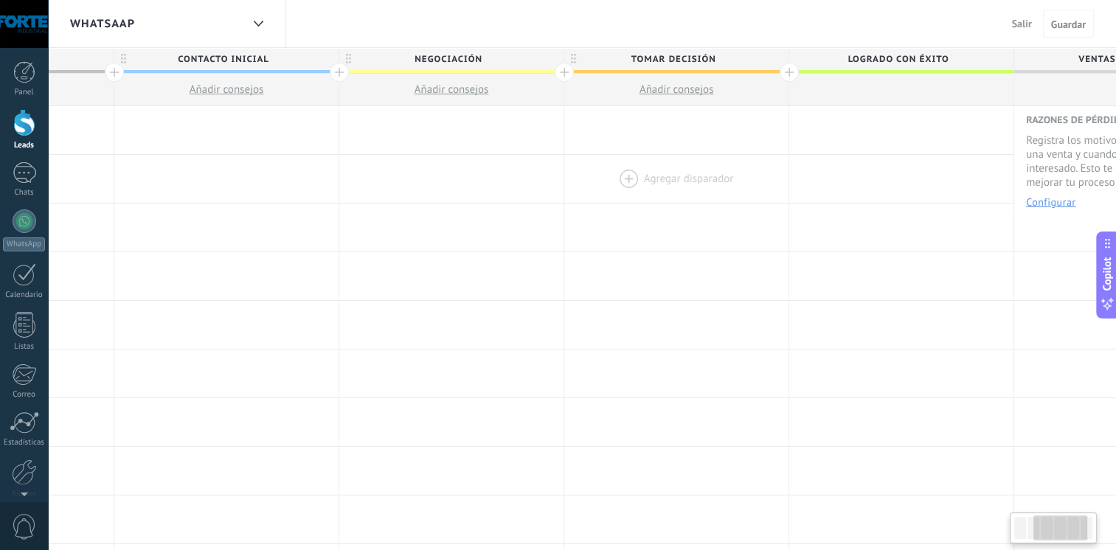
scroll to position [0, 396]
drag, startPoint x: 602, startPoint y: 181, endPoint x: 728, endPoint y: 181, distance: 126.1
click at [728, 181] on div at bounding box center [677, 179] width 224 height 48
click at [888, 52] on span "Logrado con éxito" at bounding box center [898, 59] width 217 height 23
click at [888, 52] on input "**********" at bounding box center [898, 59] width 195 height 22
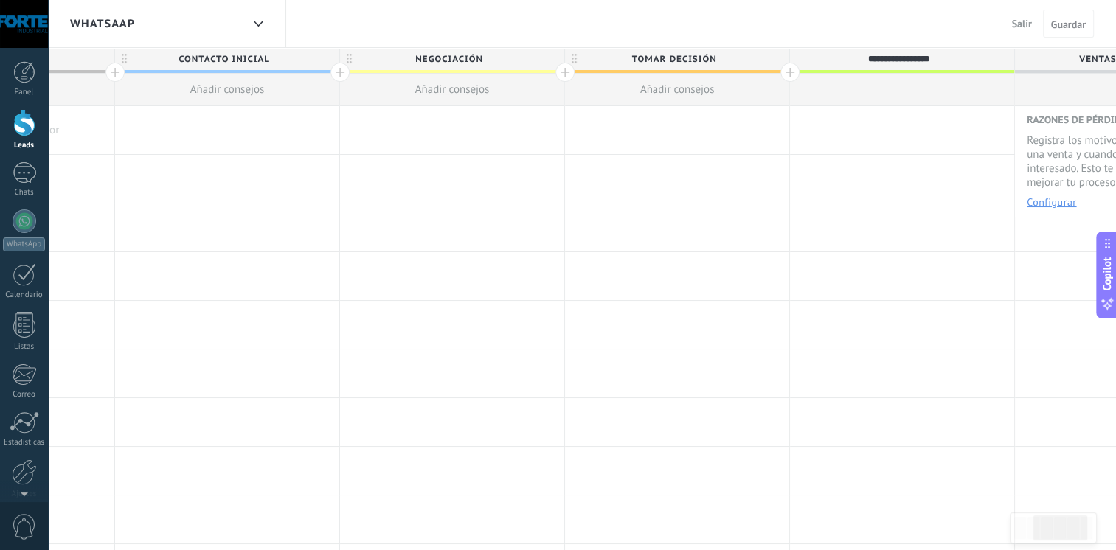
click at [888, 52] on input "**********" at bounding box center [898, 59] width 195 height 22
click at [903, 52] on input "**********" at bounding box center [898, 59] width 195 height 22
click at [944, 63] on input "**********" at bounding box center [898, 59] width 195 height 22
click at [698, 60] on span "Tomar decisión" at bounding box center [673, 59] width 217 height 23
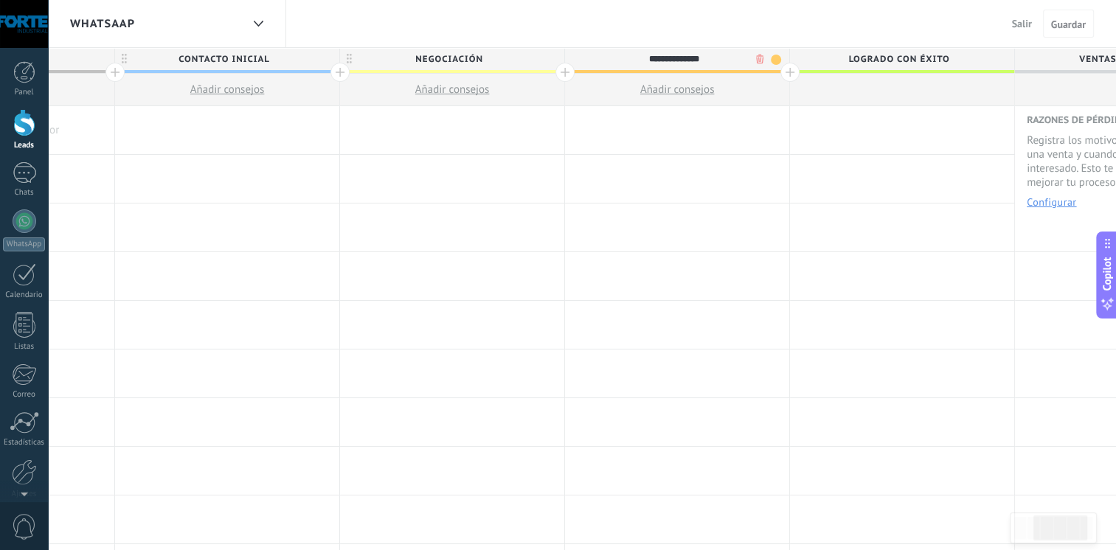
click at [880, 60] on span "Logrado con éxito" at bounding box center [898, 59] width 217 height 23
click at [900, 55] on input "**********" at bounding box center [898, 59] width 195 height 22
click at [717, 55] on span "Tomar decisión" at bounding box center [673, 59] width 217 height 23
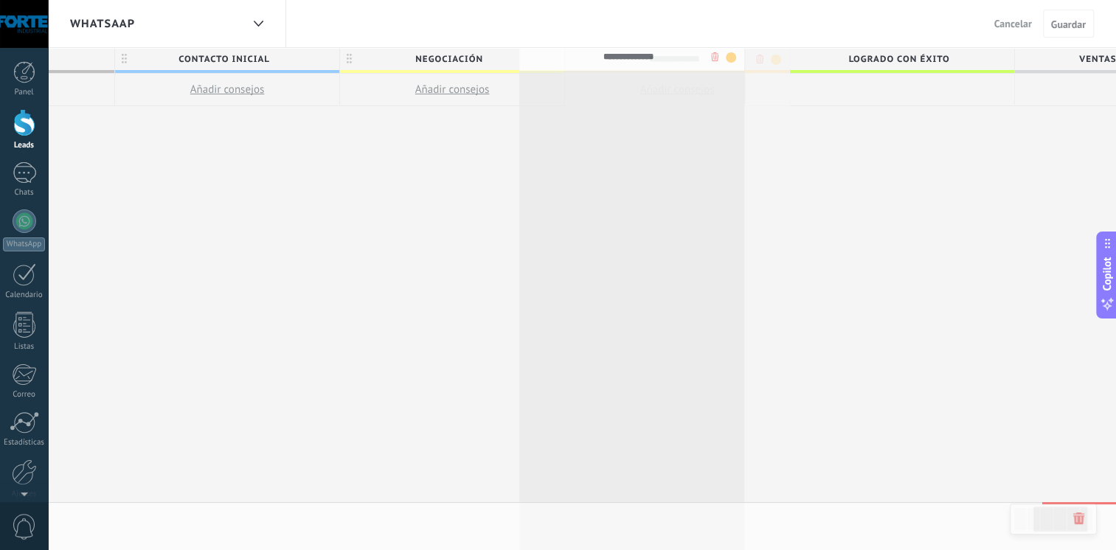
drag, startPoint x: 722, startPoint y: 55, endPoint x: 677, endPoint y: 52, distance: 45.0
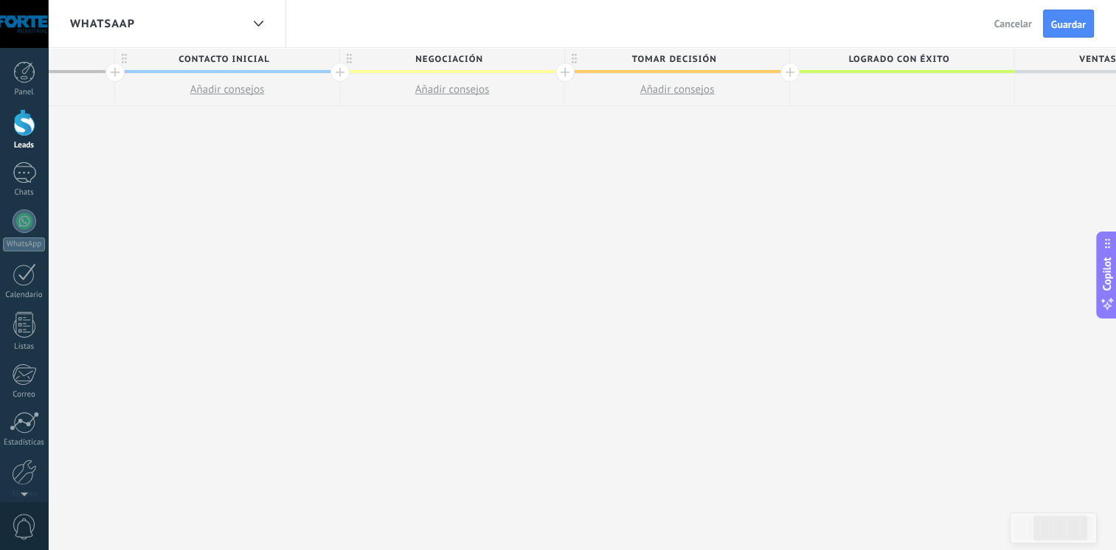
click at [526, 290] on div "**********" at bounding box center [564, 299] width 1349 height 503
click at [153, 21] on div "Whatsaap" at bounding box center [155, 23] width 171 height 47
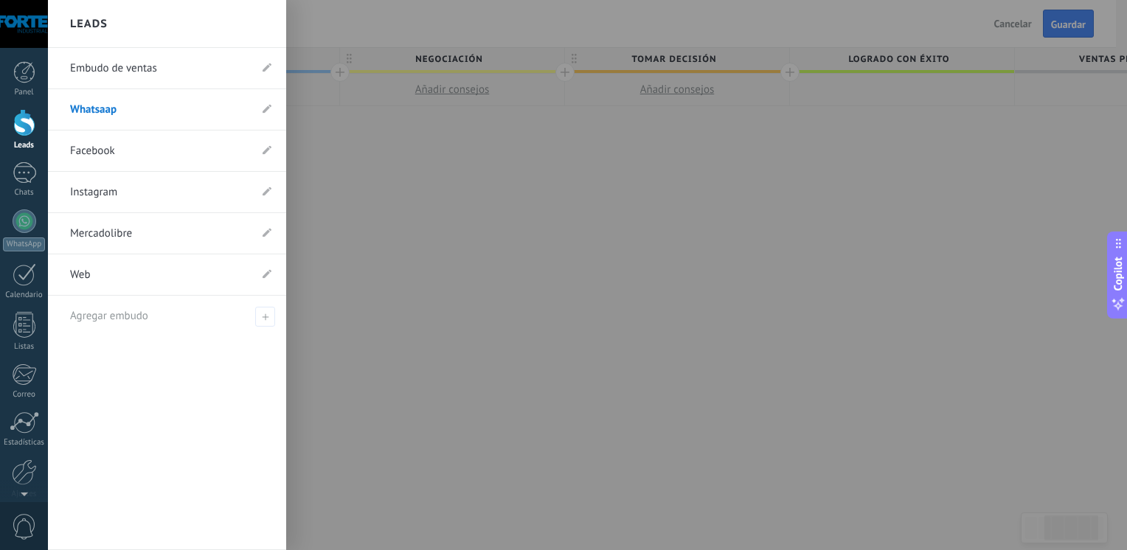
click at [212, 112] on link "Whatsaap" at bounding box center [159, 109] width 179 height 41
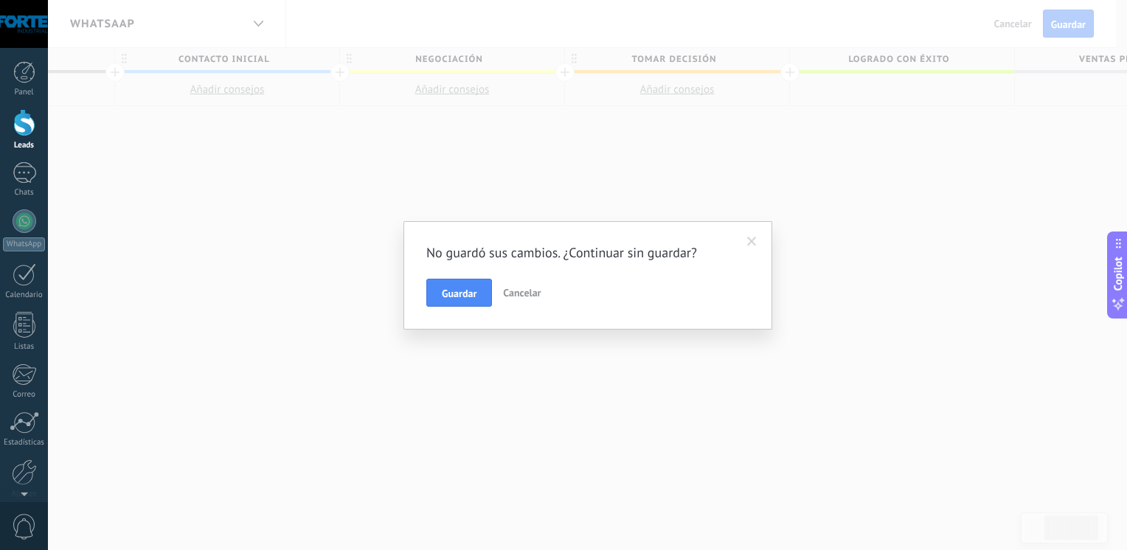
click at [515, 285] on button "Cancelar" at bounding box center [521, 293] width 49 height 28
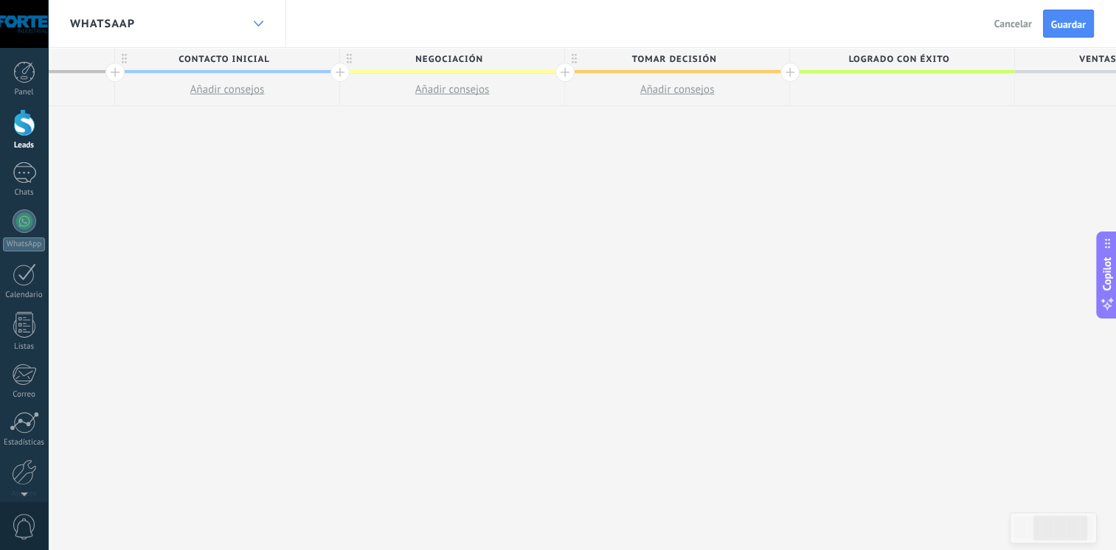
click at [254, 22] on use at bounding box center [258, 24] width 10 height 6
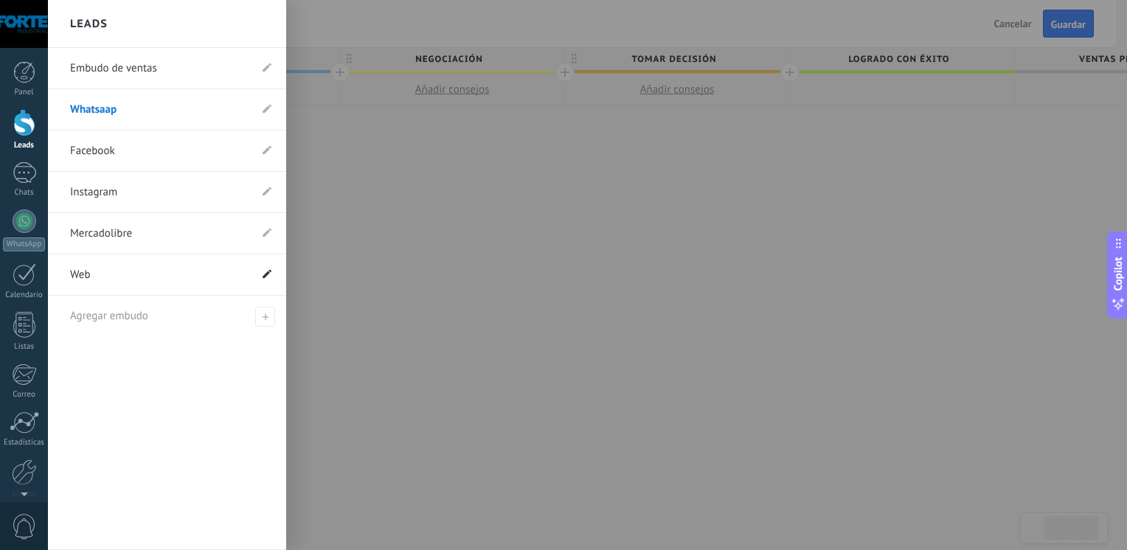
click at [265, 275] on use at bounding box center [267, 273] width 9 height 9
click at [248, 272] on use at bounding box center [249, 275] width 7 height 9
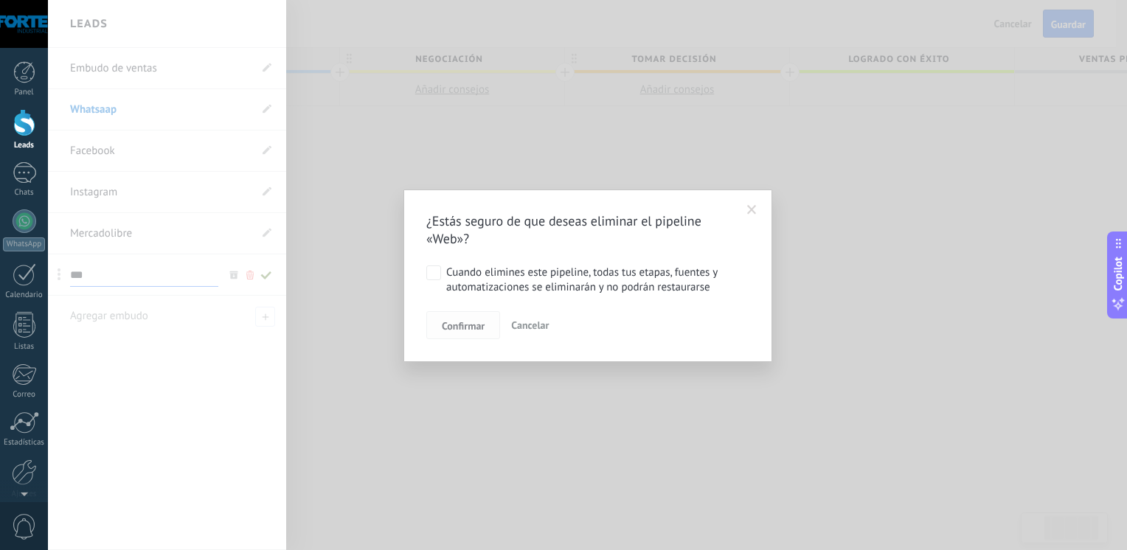
click at [460, 328] on span "Confirmar" at bounding box center [463, 326] width 43 height 10
click at [751, 210] on span at bounding box center [752, 210] width 10 height 10
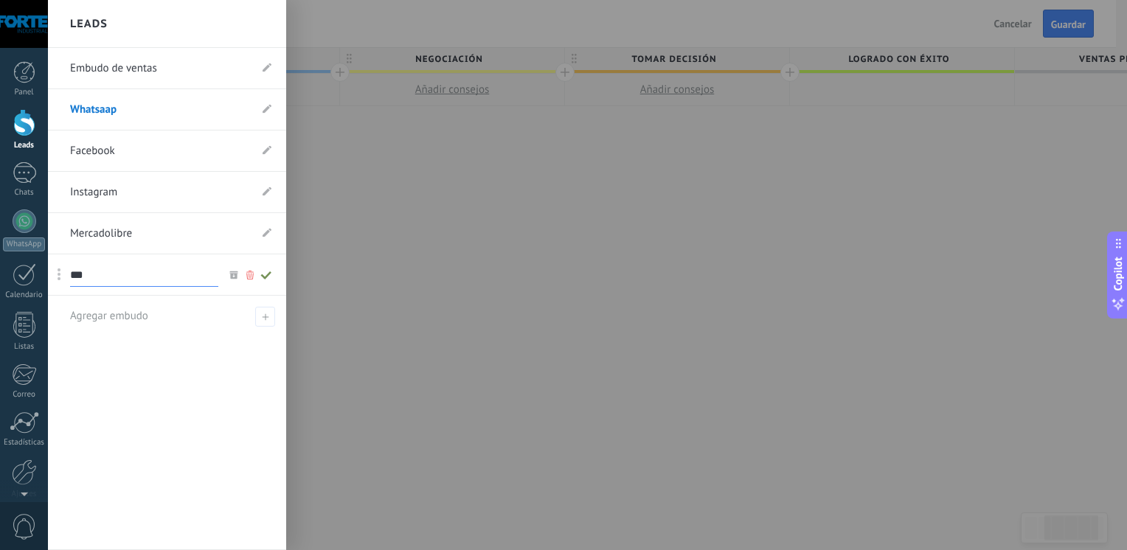
click at [251, 276] on icon at bounding box center [250, 275] width 16 height 9
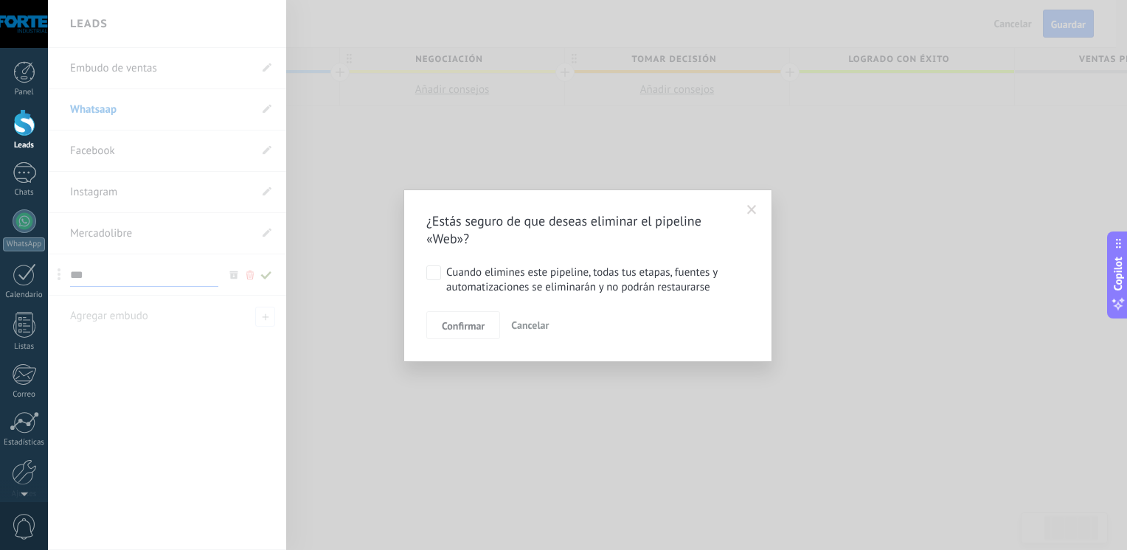
click at [441, 281] on label "Cuando elimines este pipeline, todas tus etapas, fuentes y automatizaciones se …" at bounding box center [585, 279] width 318 height 29
click at [448, 326] on span "Confirmar" at bounding box center [463, 326] width 43 height 10
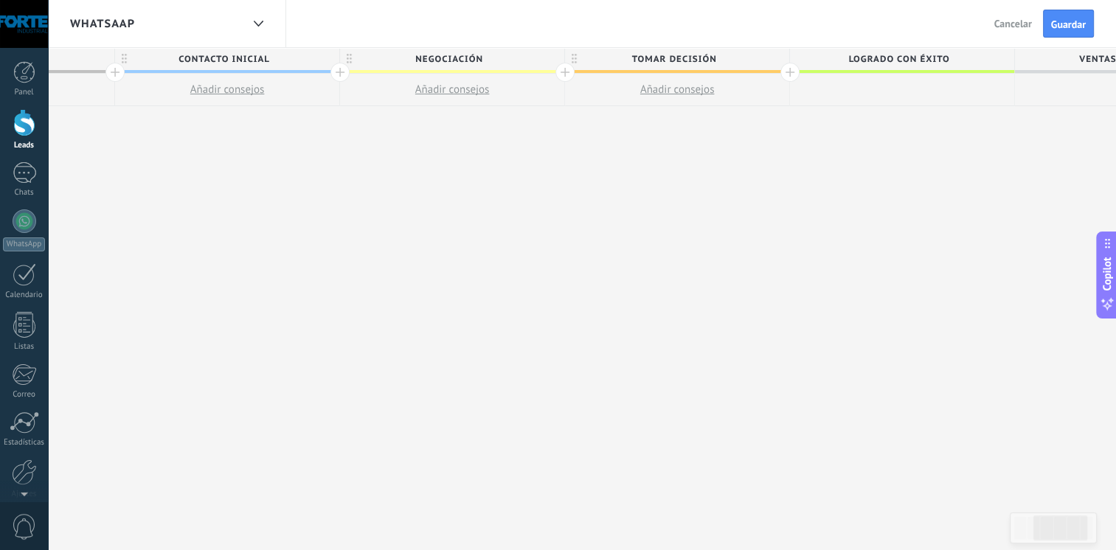
click at [67, 24] on div "Whatsaap" at bounding box center [167, 23] width 238 height 47
click at [77, 21] on span "Whatsaap" at bounding box center [102, 24] width 65 height 14
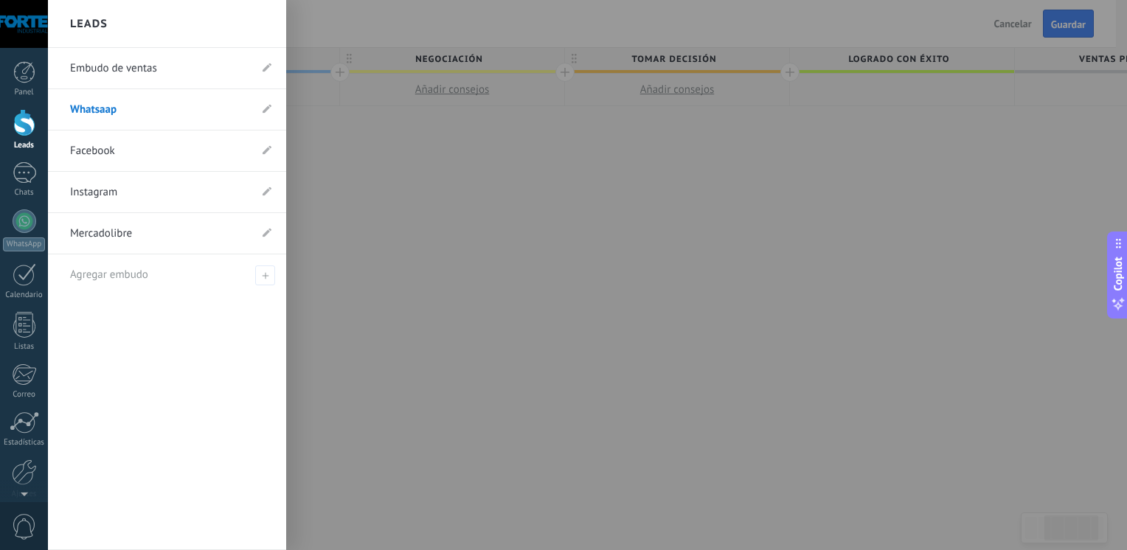
click at [272, 232] on li "Mercadolibre" at bounding box center [167, 233] width 238 height 41
click at [263, 232] on icon at bounding box center [267, 232] width 9 height 9
click at [248, 232] on icon at bounding box center [250, 233] width 16 height 9
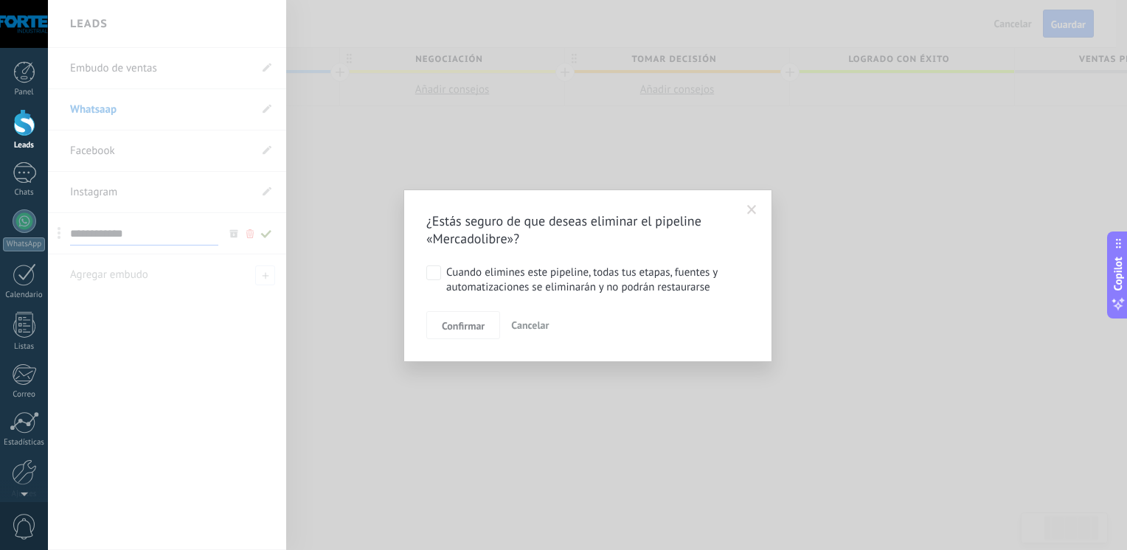
click at [441, 270] on label "Cuando elimines este pipeline, todas tus etapas, fuentes y automatizaciones se …" at bounding box center [585, 279] width 318 height 29
click at [450, 326] on span "Confirmar" at bounding box center [463, 326] width 43 height 10
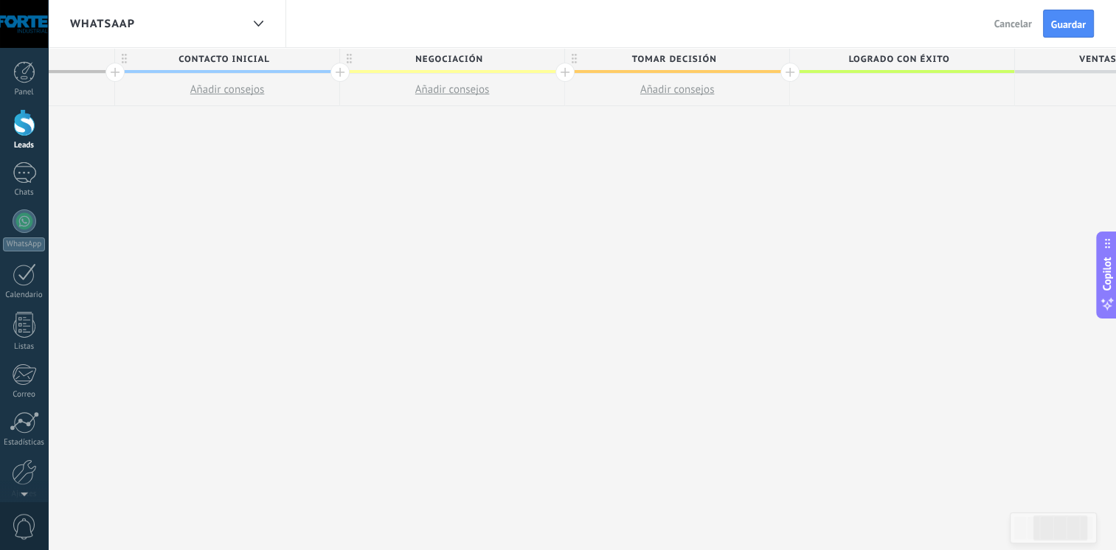
click at [105, 23] on span "Whatsaap" at bounding box center [102, 24] width 65 height 14
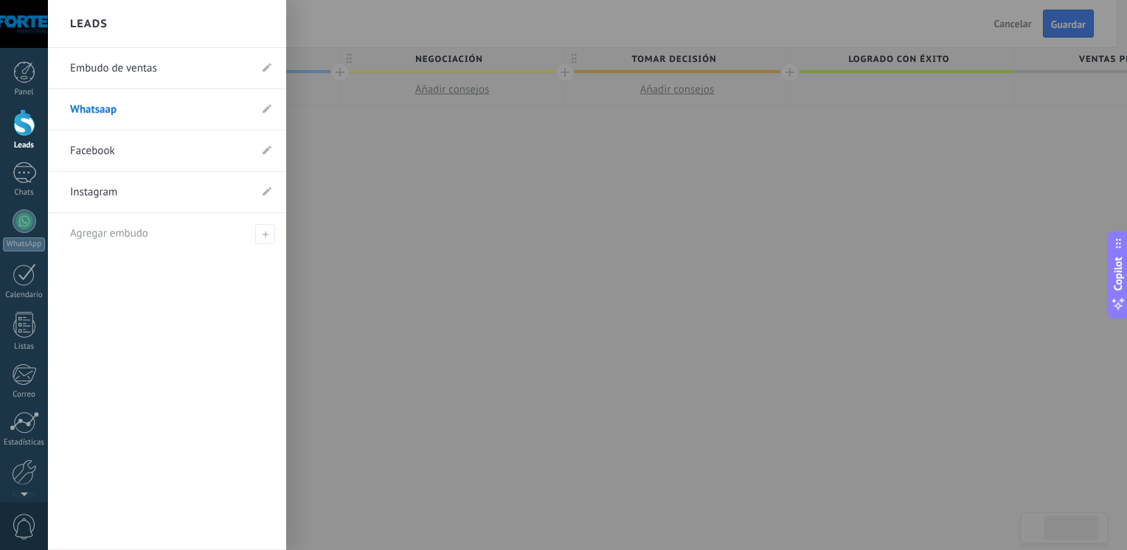
click at [258, 190] on li "Instagram" at bounding box center [167, 192] width 238 height 41
click at [260, 198] on li "Instagram" at bounding box center [167, 192] width 238 height 41
click at [265, 190] on icon at bounding box center [267, 191] width 9 height 9
click at [243, 190] on icon at bounding box center [250, 192] width 16 height 9
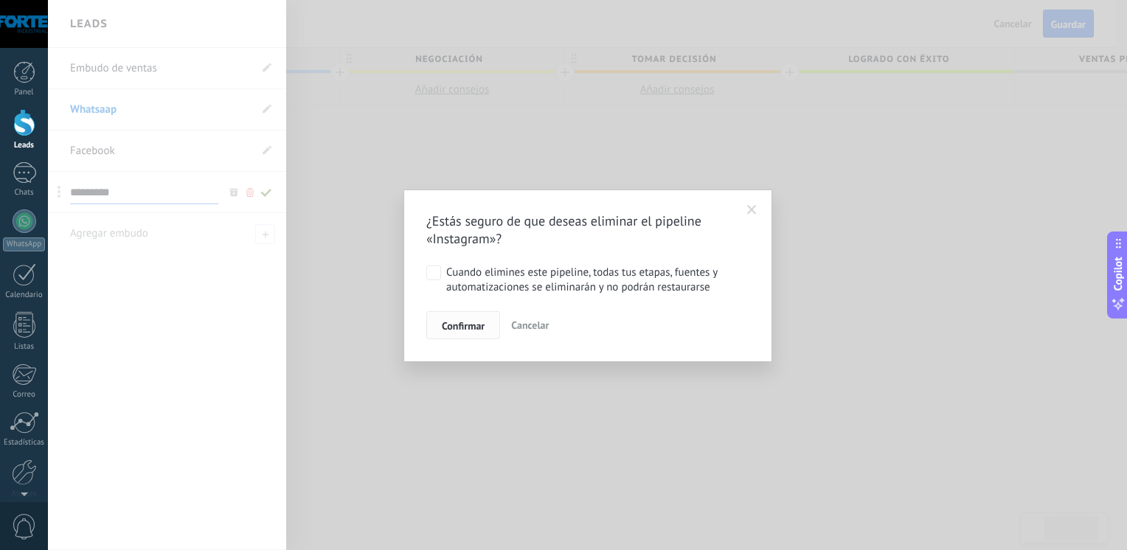
click at [461, 321] on span "Confirmar" at bounding box center [463, 326] width 43 height 10
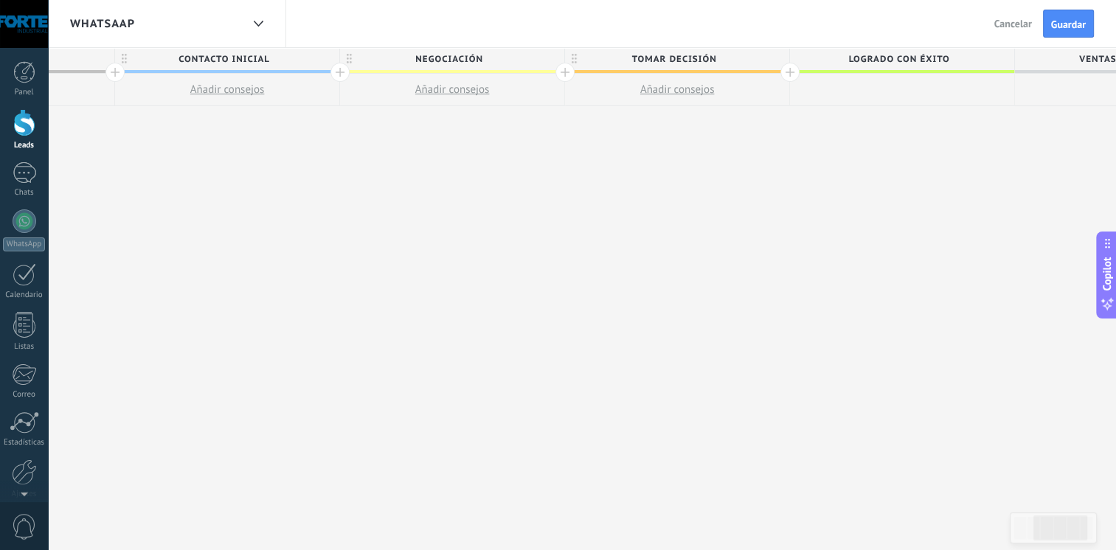
click at [239, 26] on div "Whatsaap" at bounding box center [155, 23] width 171 height 47
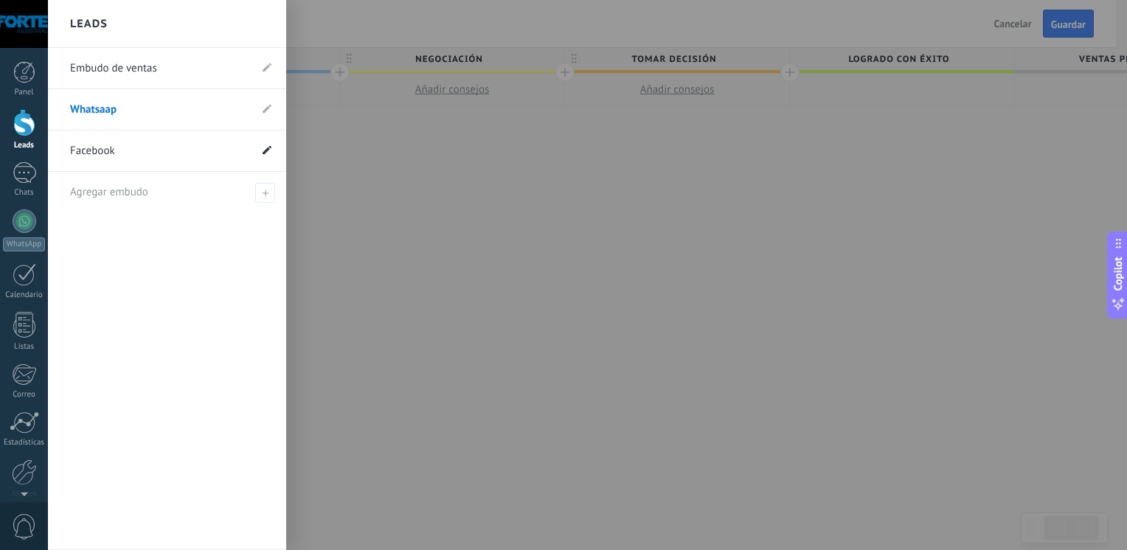
click at [264, 151] on use at bounding box center [267, 149] width 9 height 9
click at [246, 152] on icon at bounding box center [250, 151] width 16 height 9
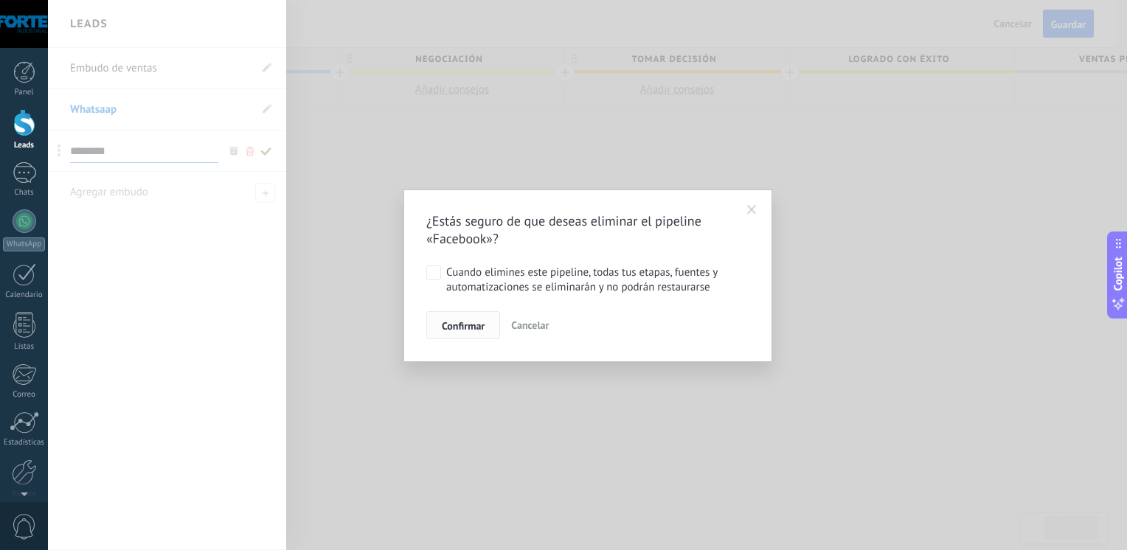
click at [451, 326] on span "Confirmar" at bounding box center [463, 326] width 43 height 10
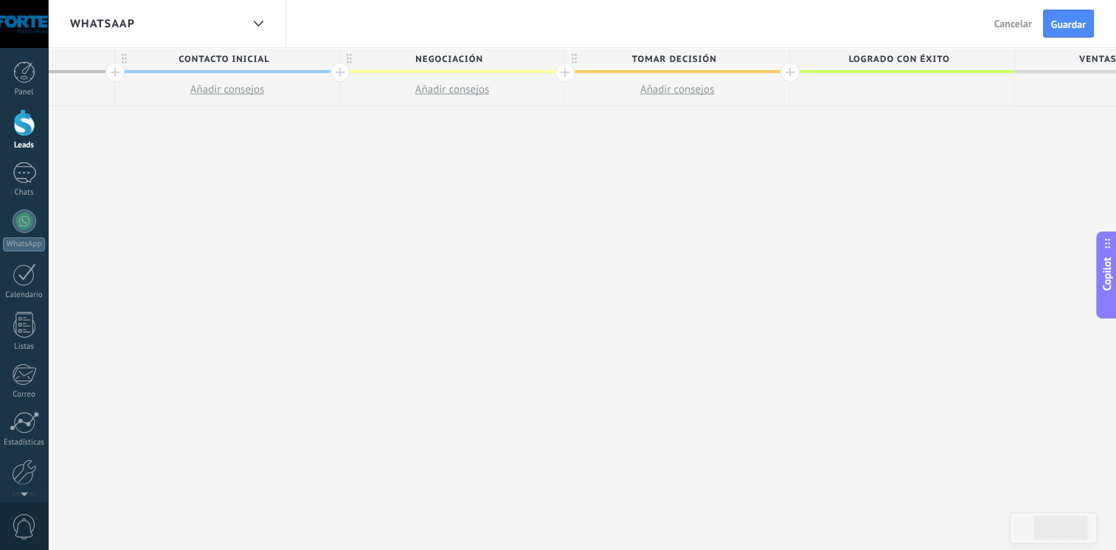
click at [147, 24] on div "Whatsaap" at bounding box center [155, 23] width 171 height 47
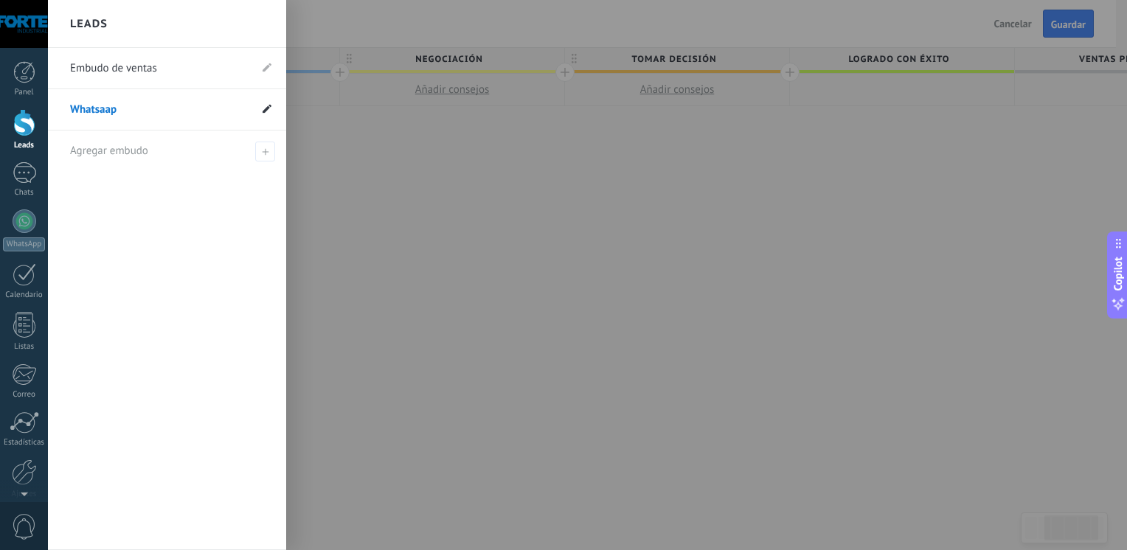
click at [266, 110] on use at bounding box center [267, 108] width 9 height 9
drag, startPoint x: 171, startPoint y: 107, endPoint x: 0, endPoint y: 87, distance: 172.2
click at [0, 87] on html ".abccls-1,.abccls-2{fill-rule:evenodd}.abccls-2{fill:#fff} .abfcls-1{fill:none}…" at bounding box center [563, 275] width 1127 height 550
type input "*"
type input "**********"
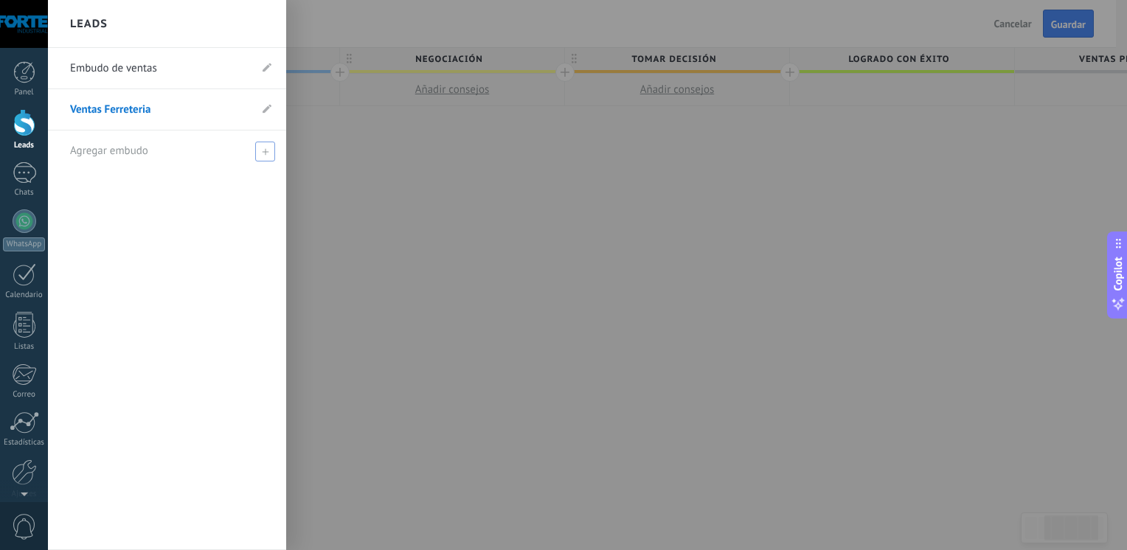
click at [262, 156] on span at bounding box center [265, 152] width 20 height 20
type input "**********"
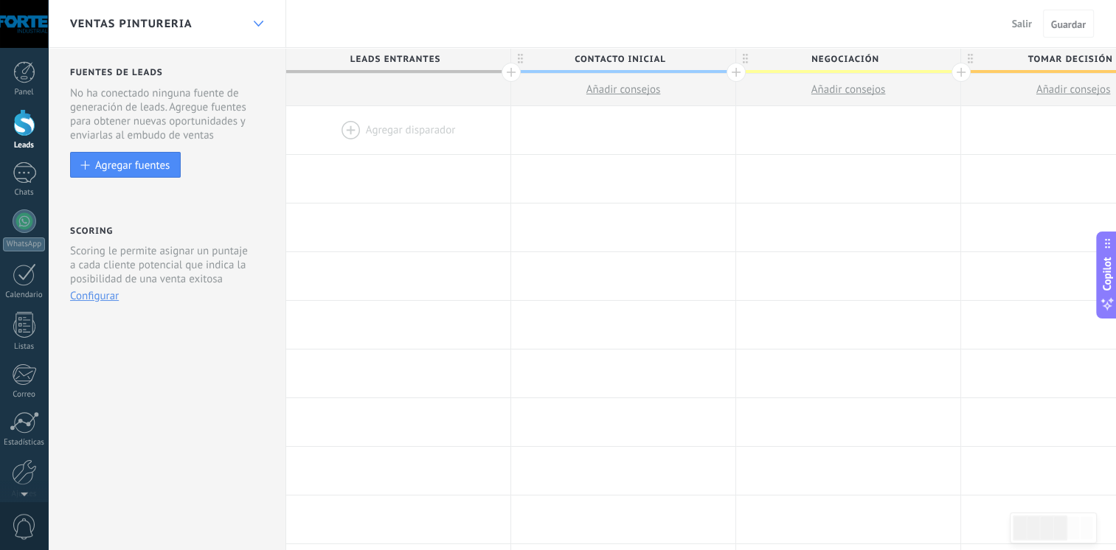
click at [257, 21] on icon at bounding box center [259, 24] width 10 height 6
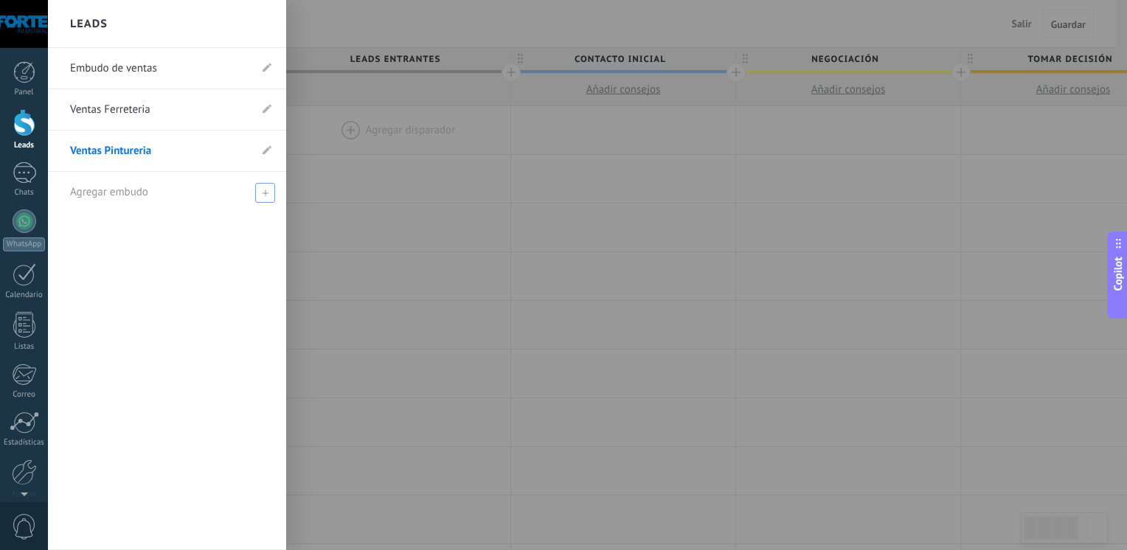
click at [263, 191] on icon at bounding box center [265, 193] width 7 height 7
type input "*"
type input "**********"
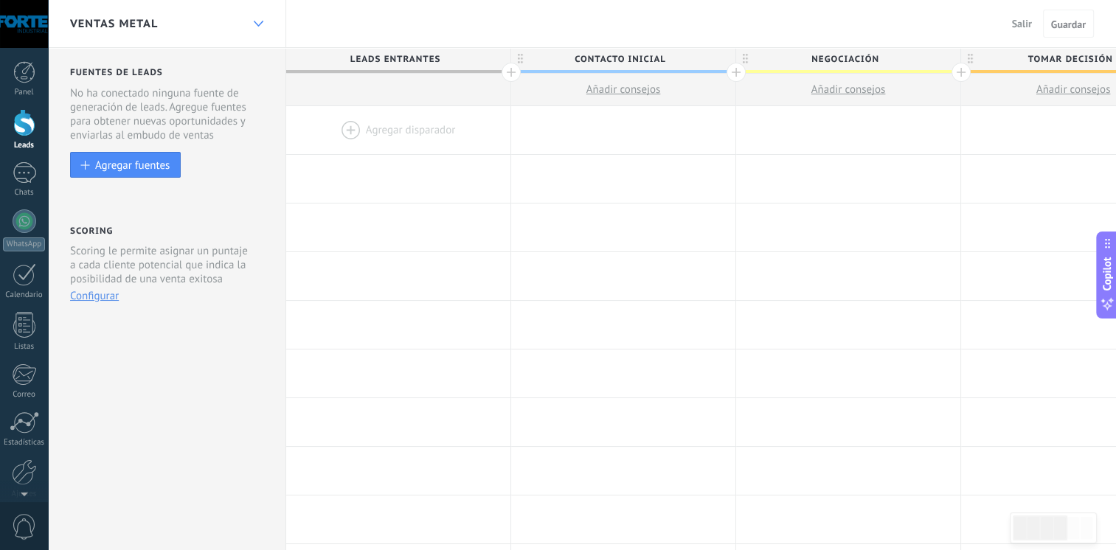
click at [256, 13] on div at bounding box center [258, 24] width 25 height 29
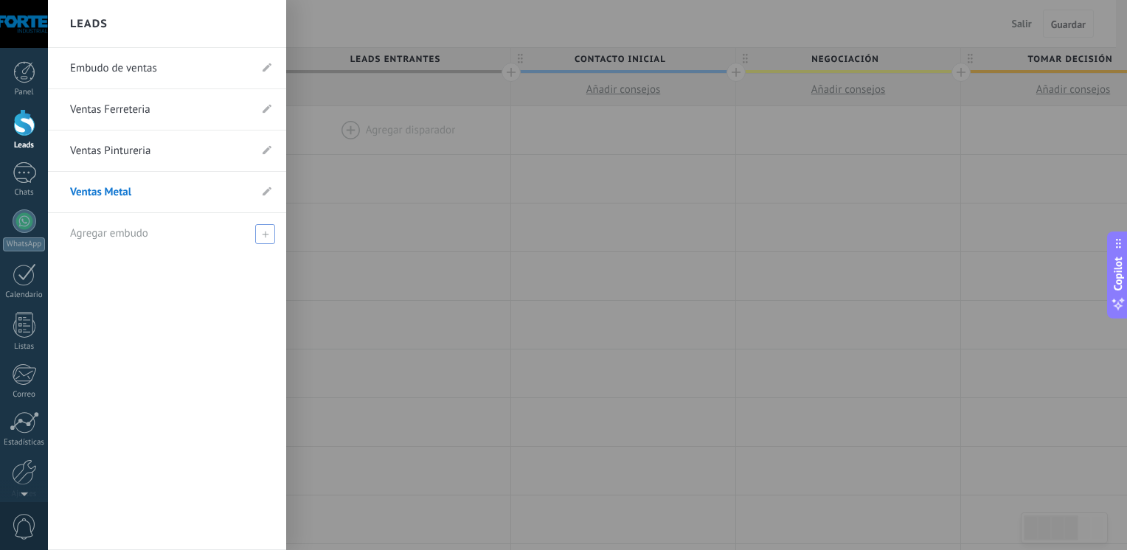
click at [182, 226] on div "Agregar embudo" at bounding box center [170, 233] width 201 height 41
type input "**********"
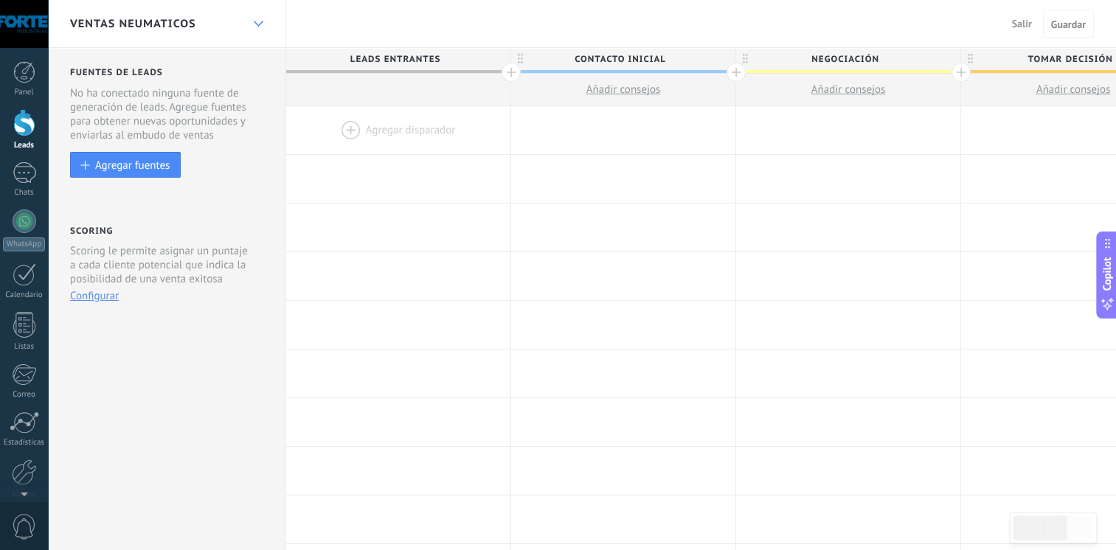
click at [267, 21] on div at bounding box center [258, 24] width 25 height 29
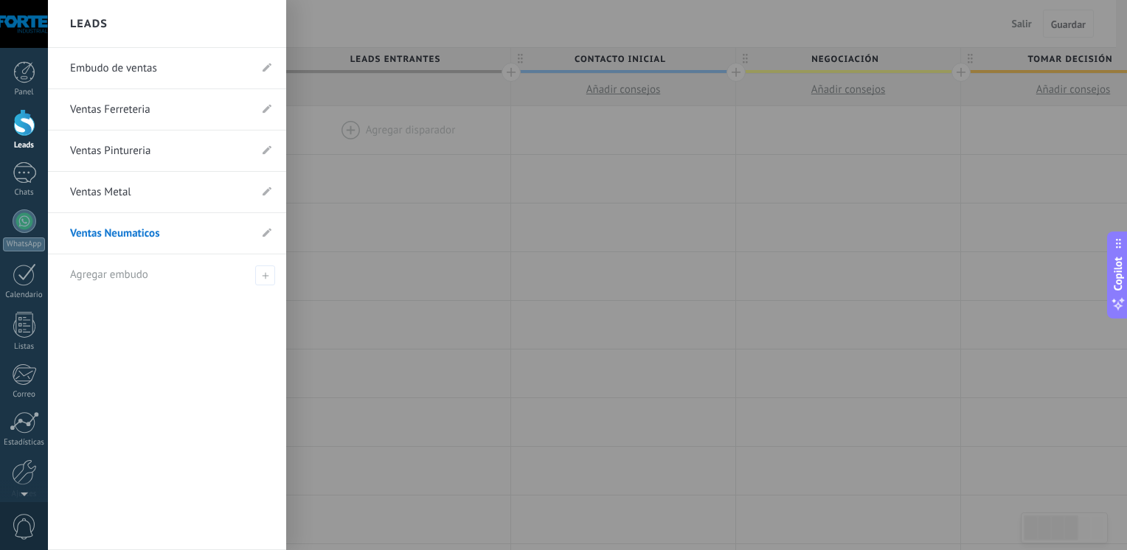
click at [202, 110] on link "Ventas Ferreteria" at bounding box center [159, 109] width 179 height 41
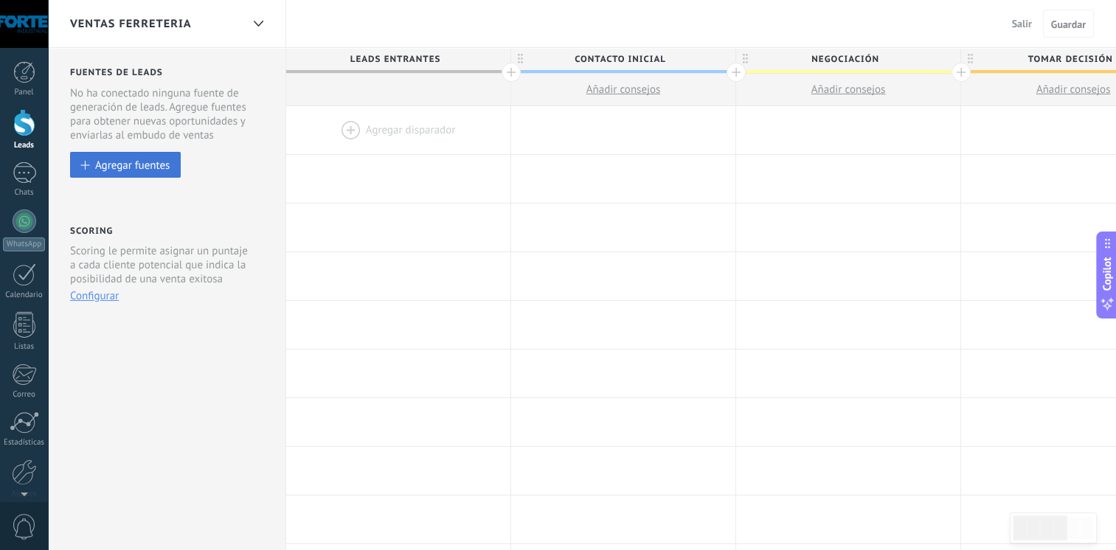
click at [159, 161] on div "Agregar fuentes" at bounding box center [132, 165] width 74 height 13
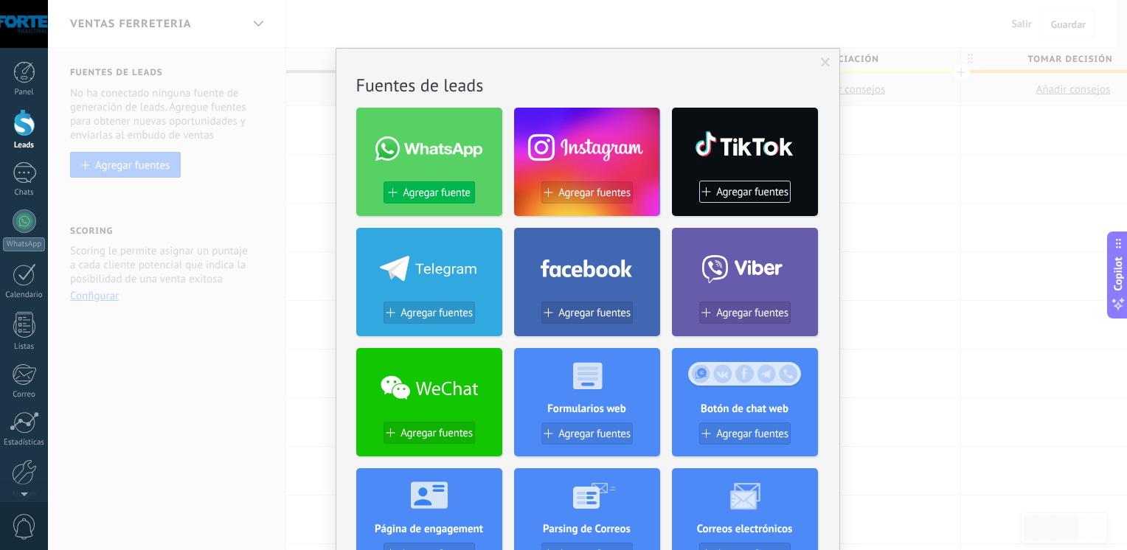
click at [451, 193] on span "Agregar fuente" at bounding box center [436, 193] width 67 height 13
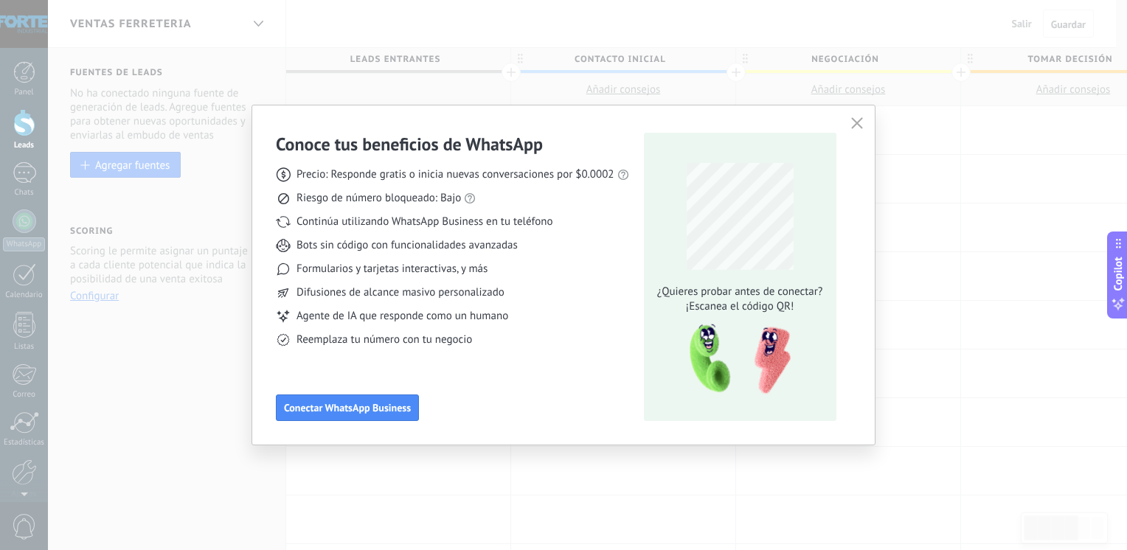
click at [857, 128] on icon "button" at bounding box center [857, 123] width 12 height 12
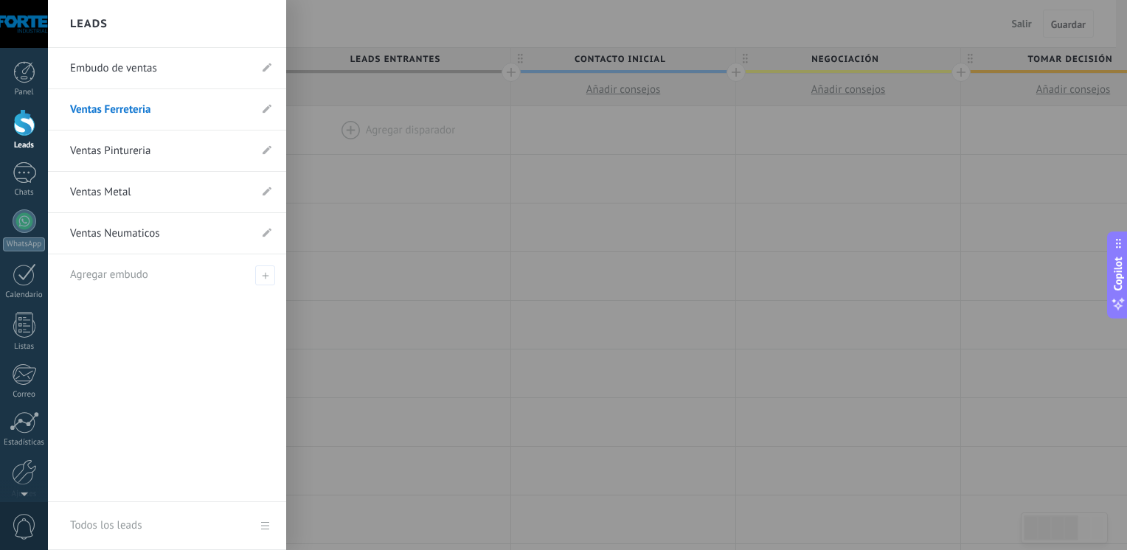
click at [142, 60] on link "Embudo de ventas" at bounding box center [159, 68] width 179 height 41
